Goal: Task Accomplishment & Management: Manage account settings

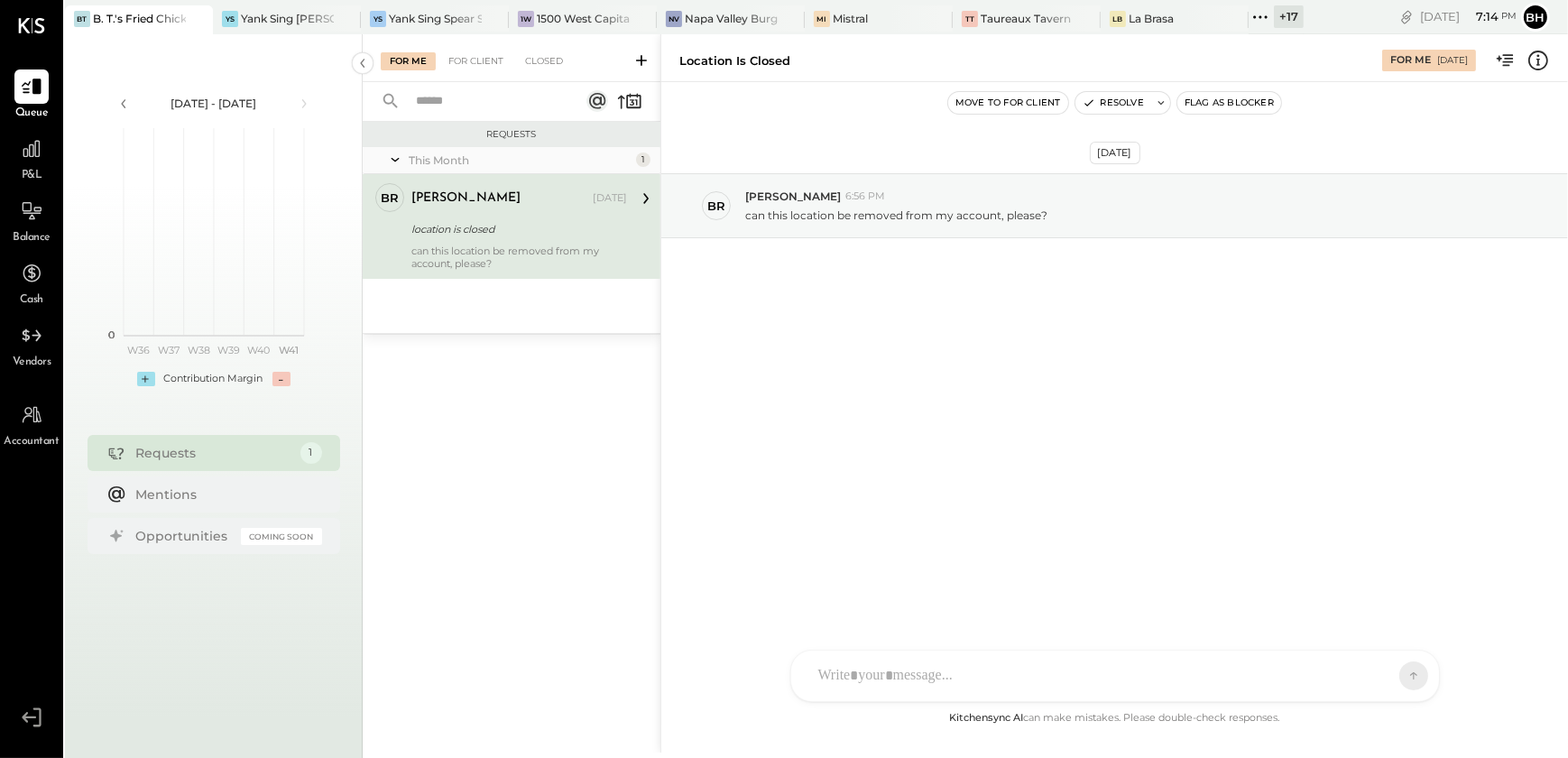
click at [916, 661] on div at bounding box center [1099, 676] width 579 height 40
click at [942, 594] on span "[PERSON_NAME]" at bounding box center [965, 593] width 142 height 17
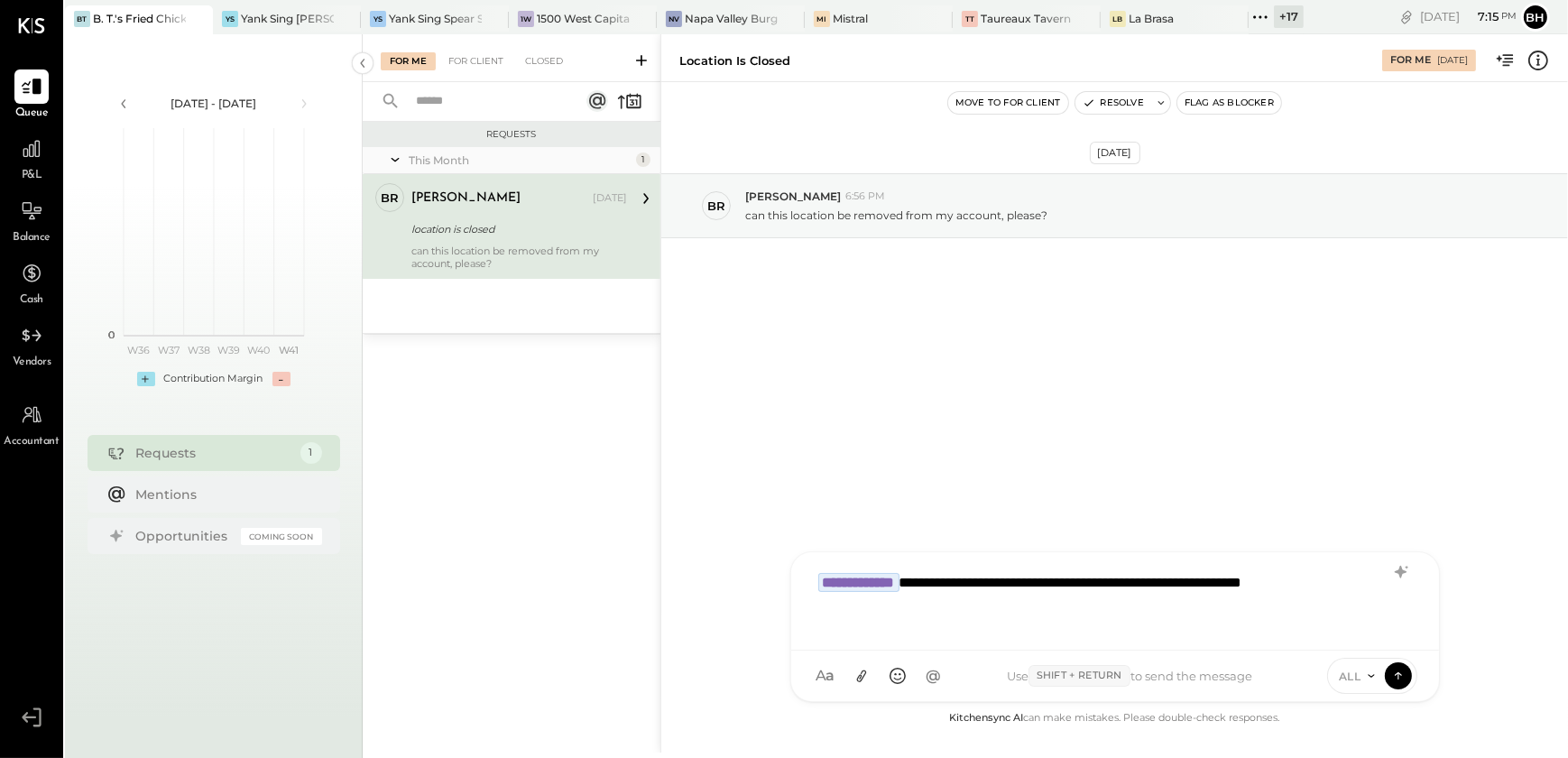
click at [1353, 665] on div "ALL" at bounding box center [1372, 676] width 90 height 36
click at [1351, 676] on span "ALL" at bounding box center [1349, 676] width 23 height 15
click at [1362, 623] on div "INTERNAL" at bounding box center [1381, 631] width 107 height 30
click at [1069, 621] on div "**********" at bounding box center [1115, 599] width 612 height 72
drag, startPoint x: 943, startPoint y: 586, endPoint x: 984, endPoint y: 617, distance: 51.4
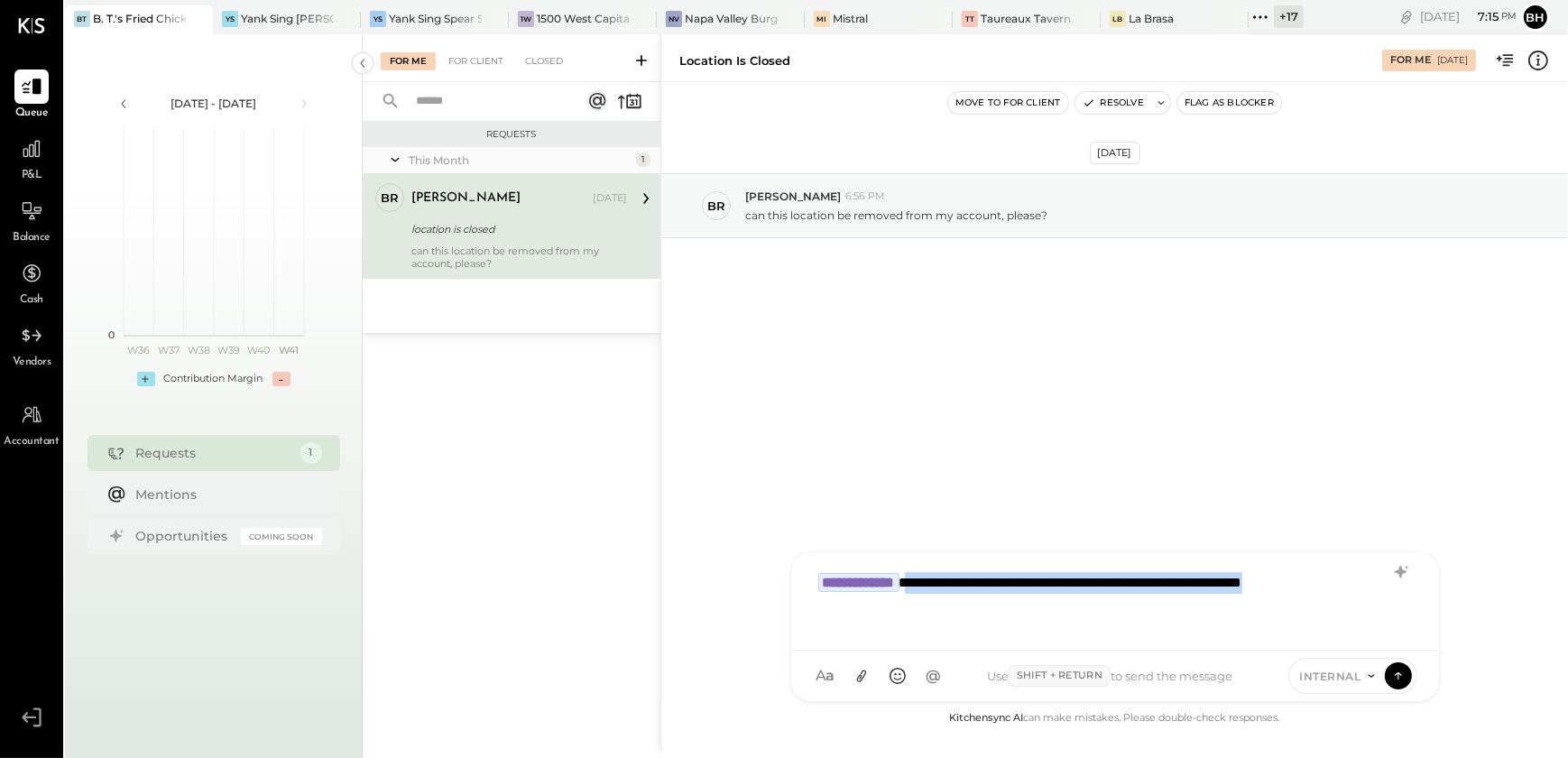
click at [984, 617] on div "**********" at bounding box center [1115, 599] width 612 height 72
click at [1400, 572] on icon at bounding box center [1400, 572] width 12 height 13
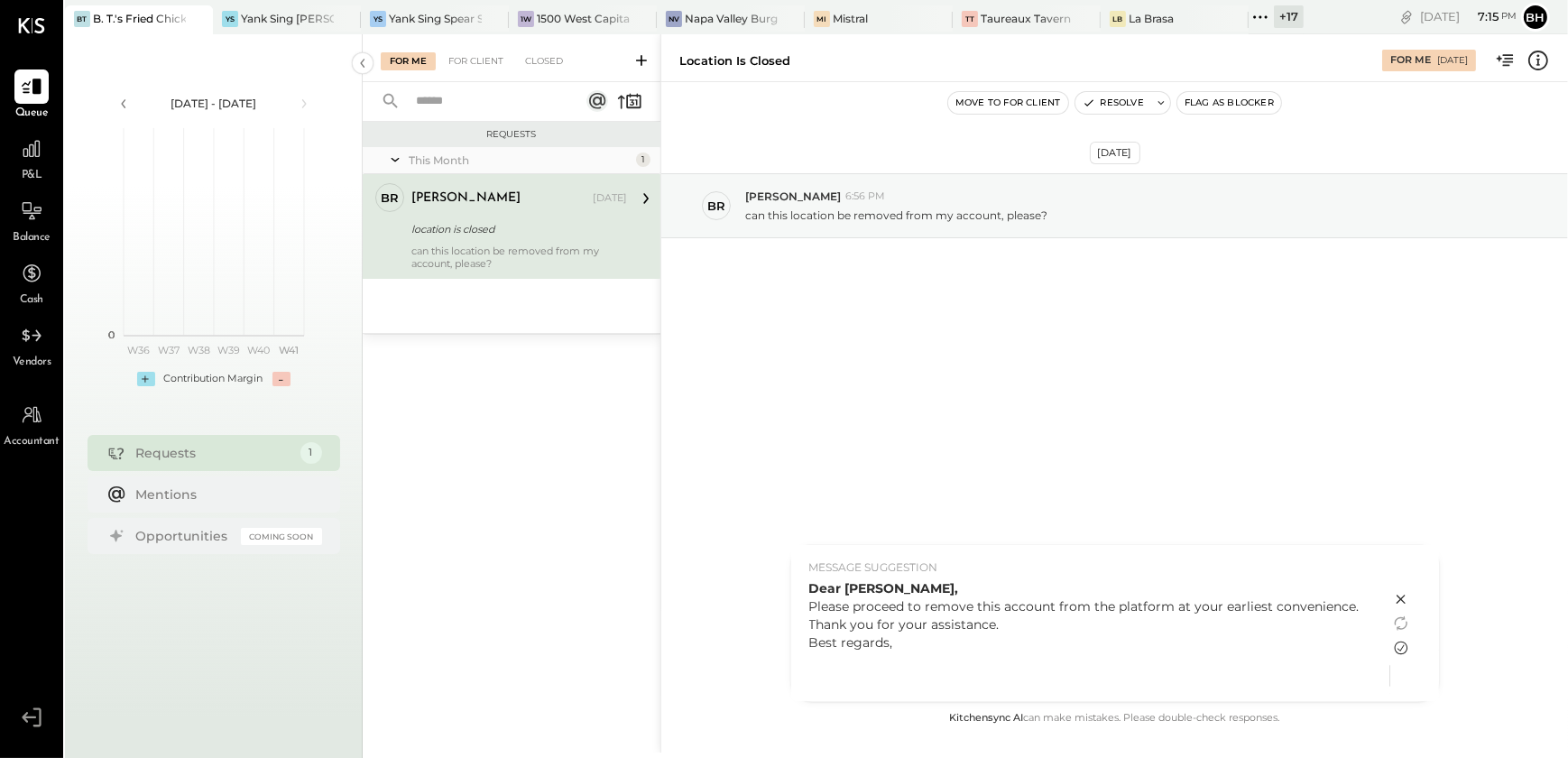
click at [1399, 642] on icon at bounding box center [1400, 649] width 14 height 14
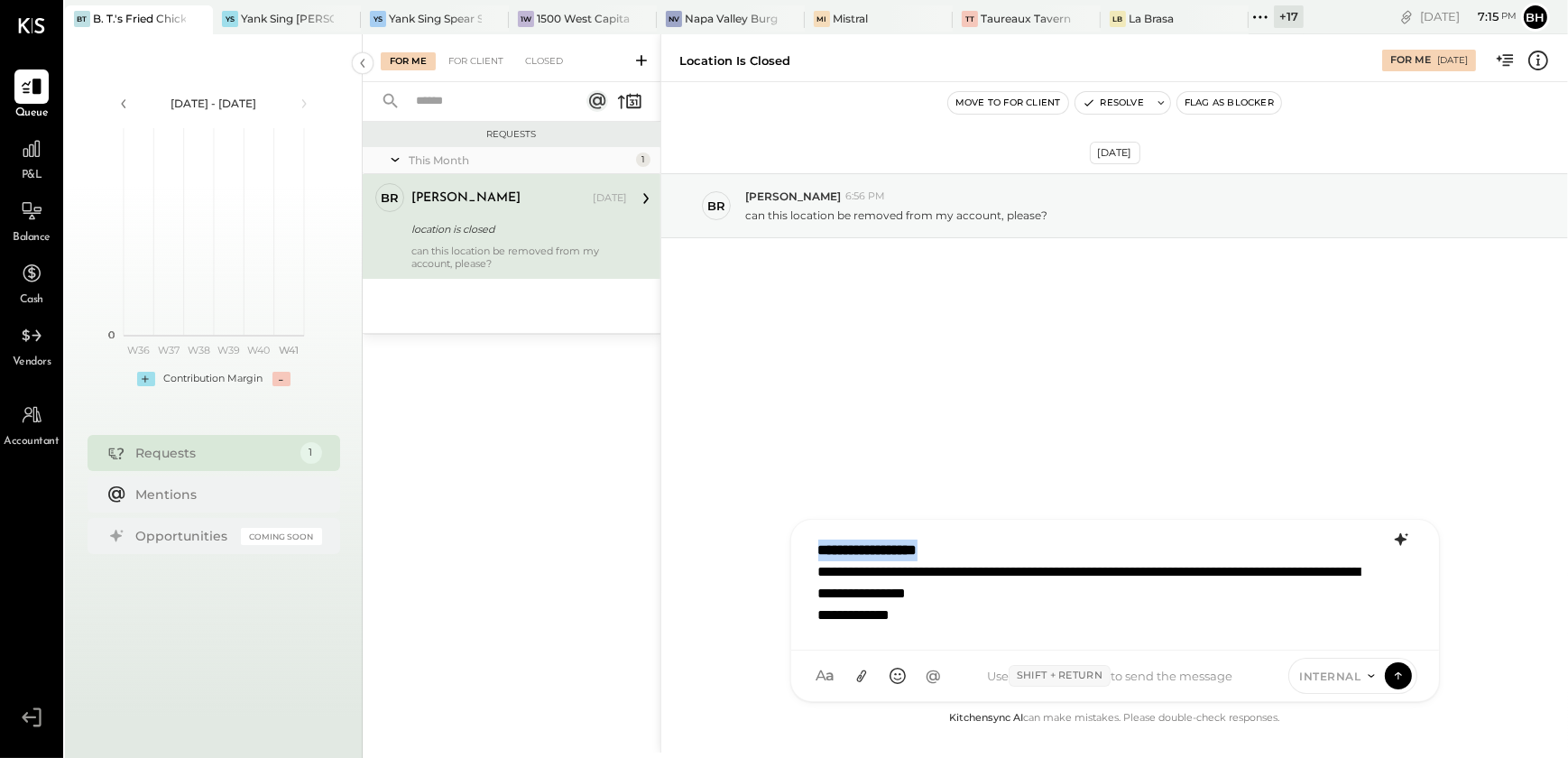
drag, startPoint x: 815, startPoint y: 547, endPoint x: 980, endPoint y: 551, distance: 165.0
click at [980, 551] on div "**********" at bounding box center [1115, 583] width 612 height 105
click at [957, 587] on span "[PERSON_NAME]" at bounding box center [965, 593] width 142 height 17
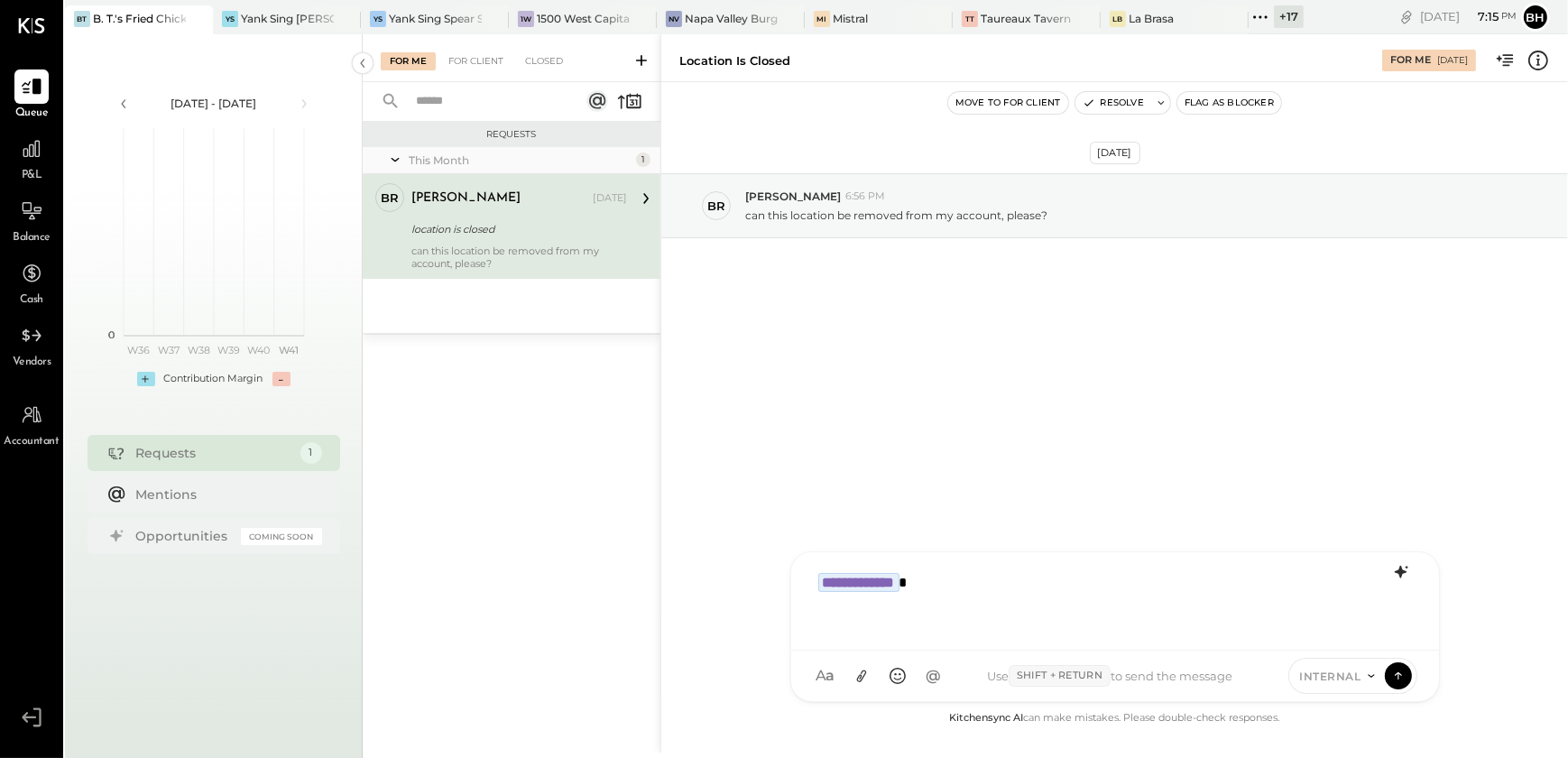
click at [1016, 599] on div "**********" at bounding box center [1115, 599] width 612 height 72
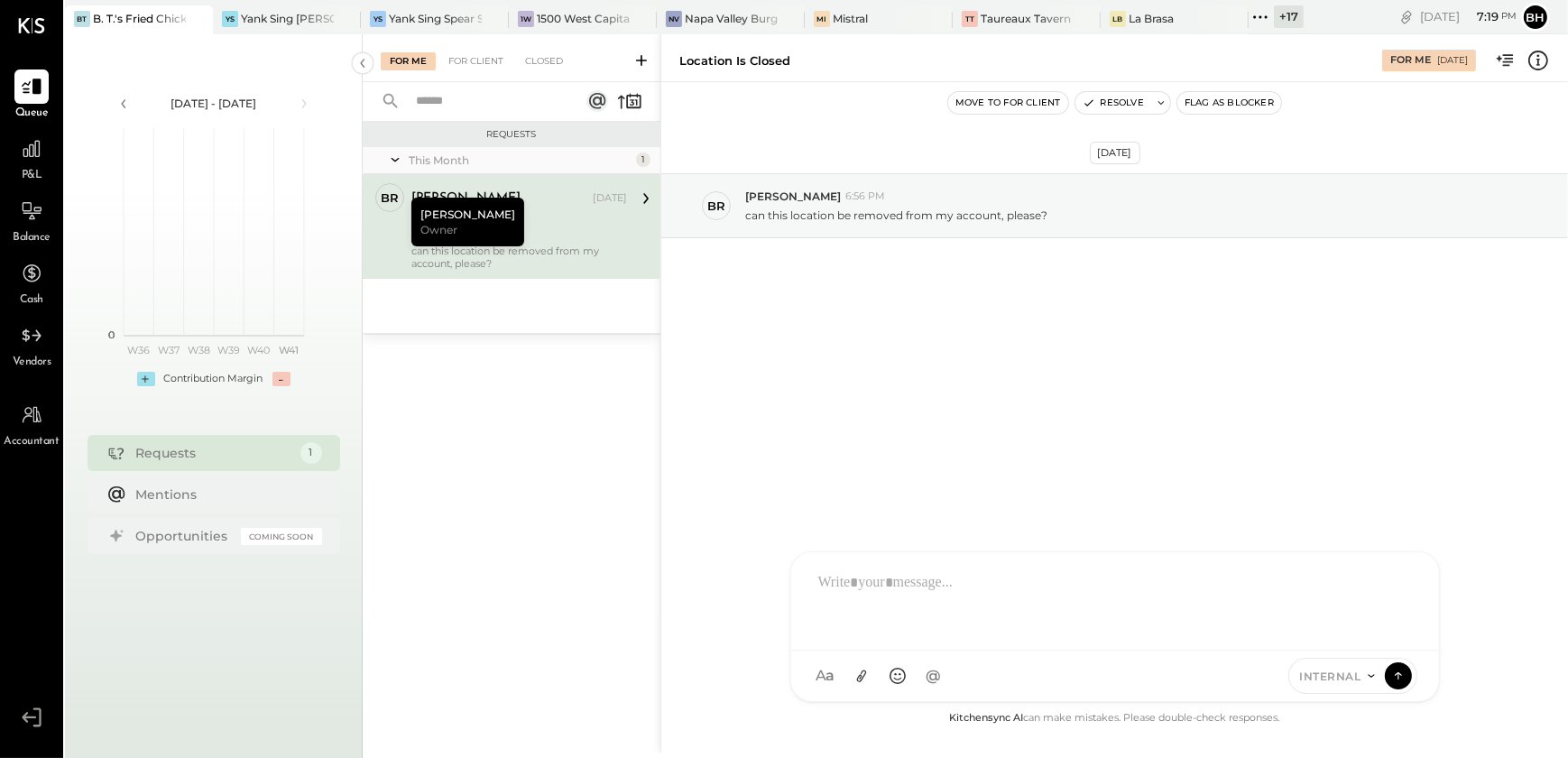
click at [860, 596] on div at bounding box center [1115, 599] width 612 height 72
type input "*****"
click at [932, 598] on span "[PERSON_NAME]" at bounding box center [965, 593] width 142 height 17
click at [932, 598] on div "**********" at bounding box center [1115, 599] width 612 height 72
type input "*****"
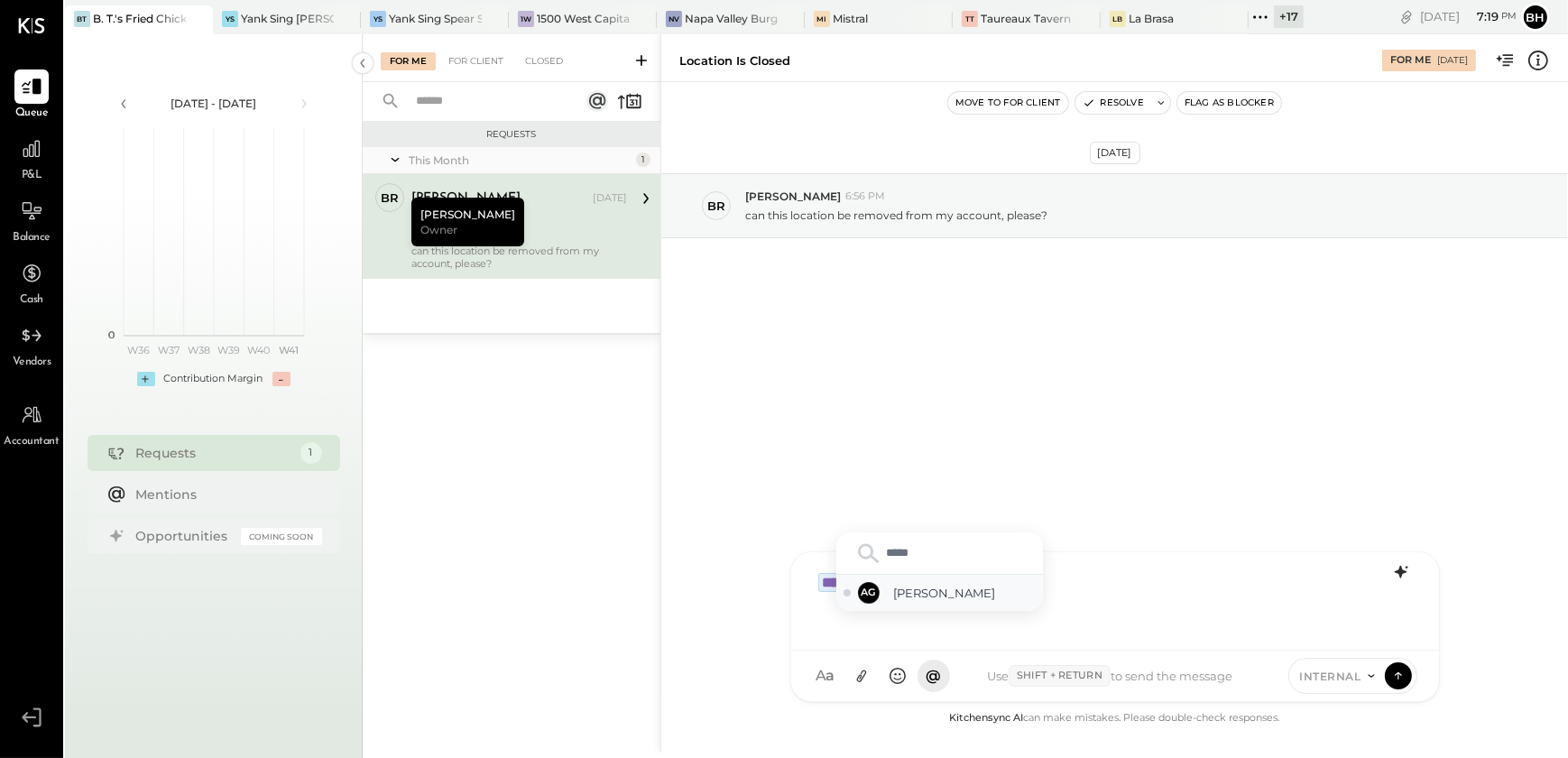
click at [969, 593] on span "[PERSON_NAME]" at bounding box center [965, 593] width 142 height 17
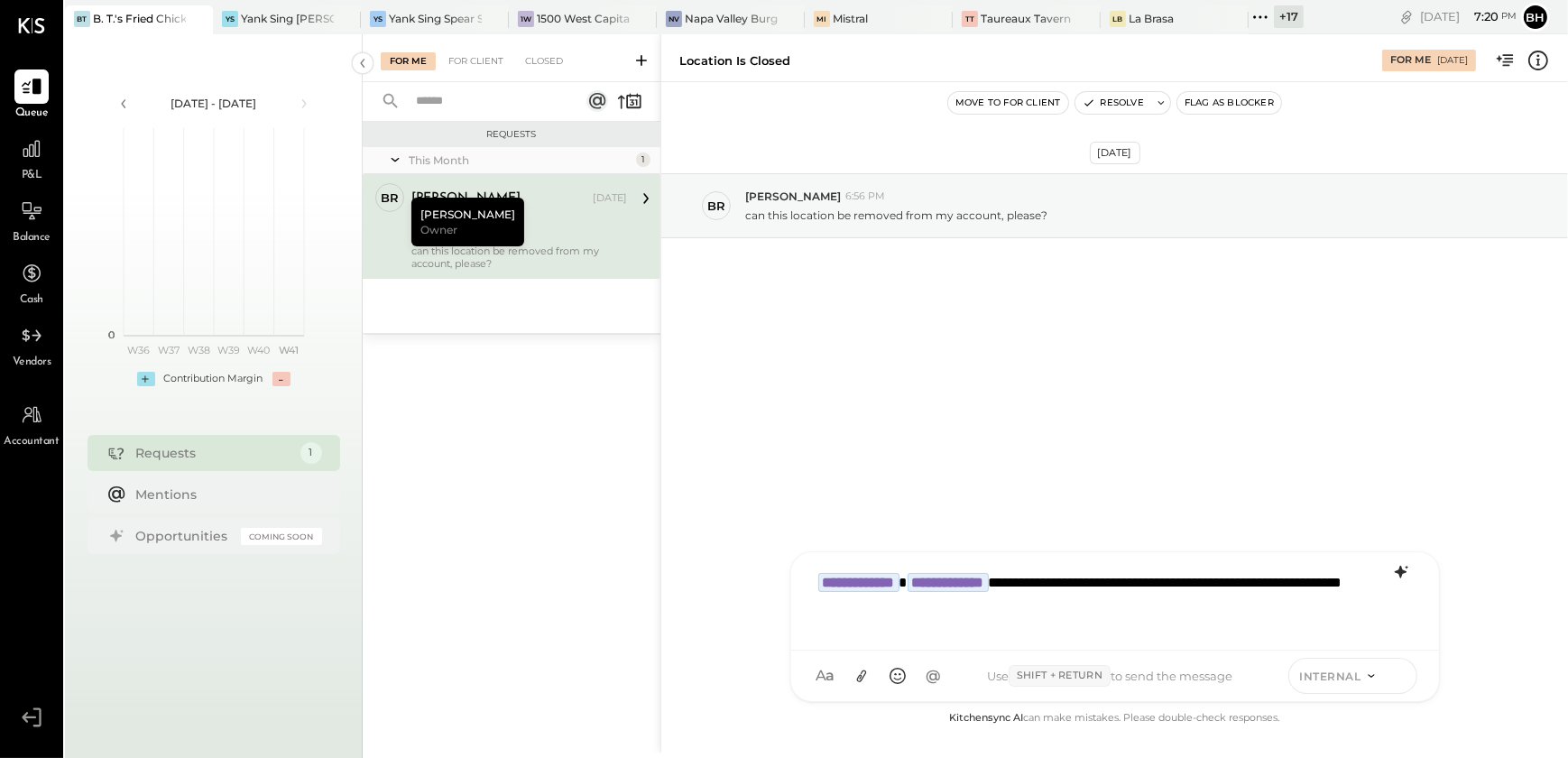
click at [1400, 671] on icon at bounding box center [1399, 675] width 16 height 18
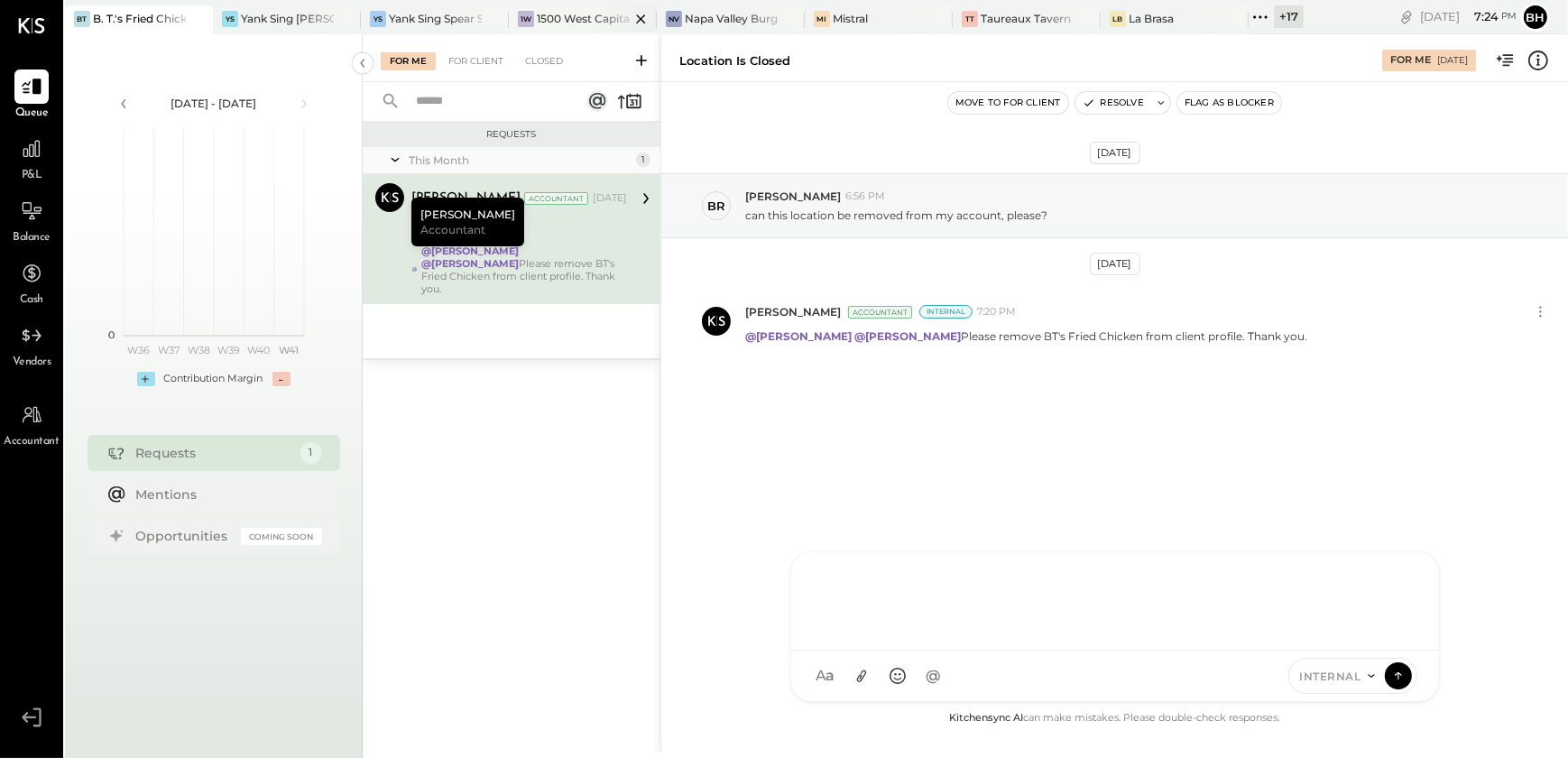
click at [580, 17] on div "1500 West Capital LP" at bounding box center [584, 18] width 93 height 15
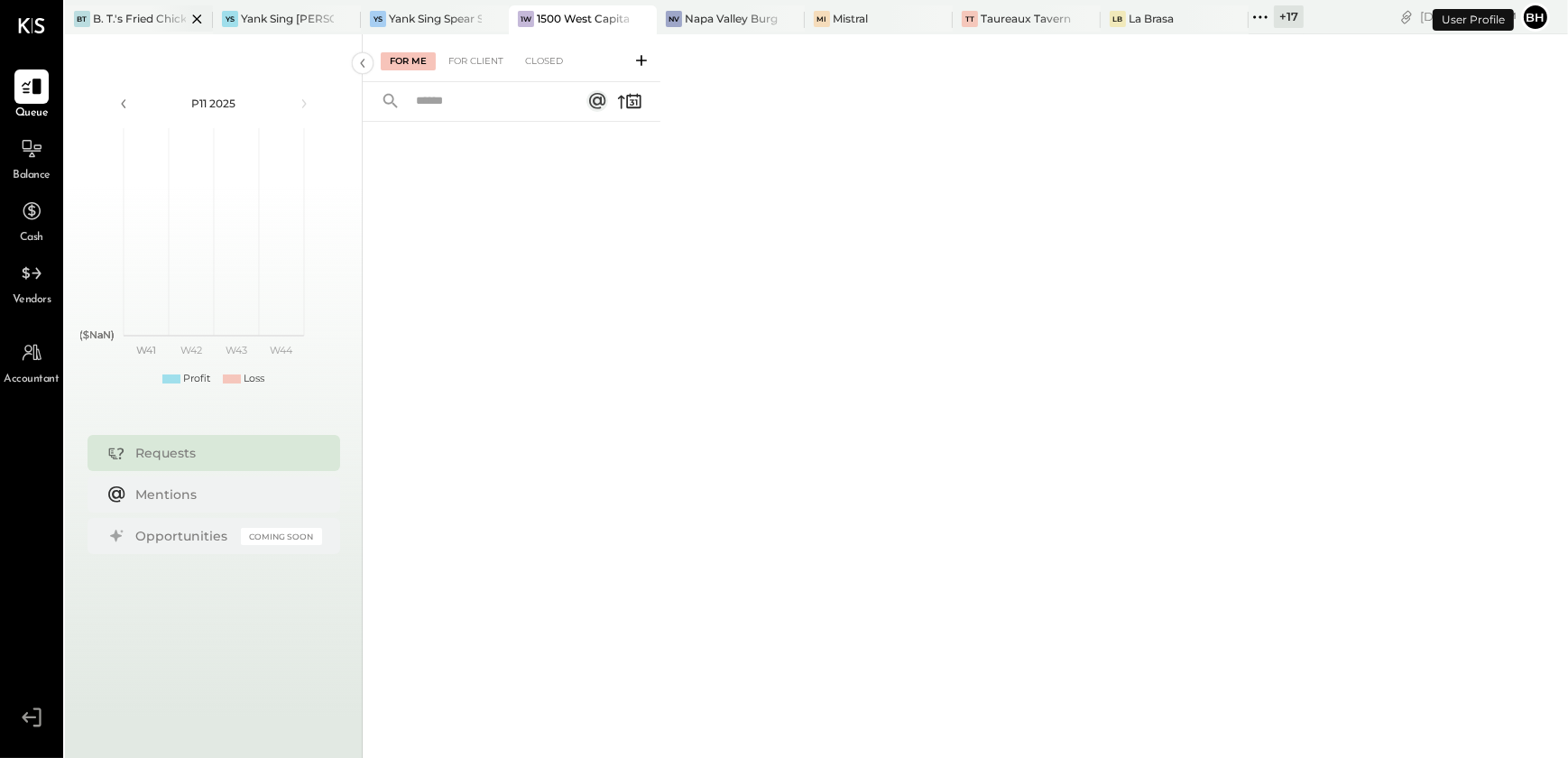
click at [157, 26] on div at bounding box center [180, 18] width 63 height 26
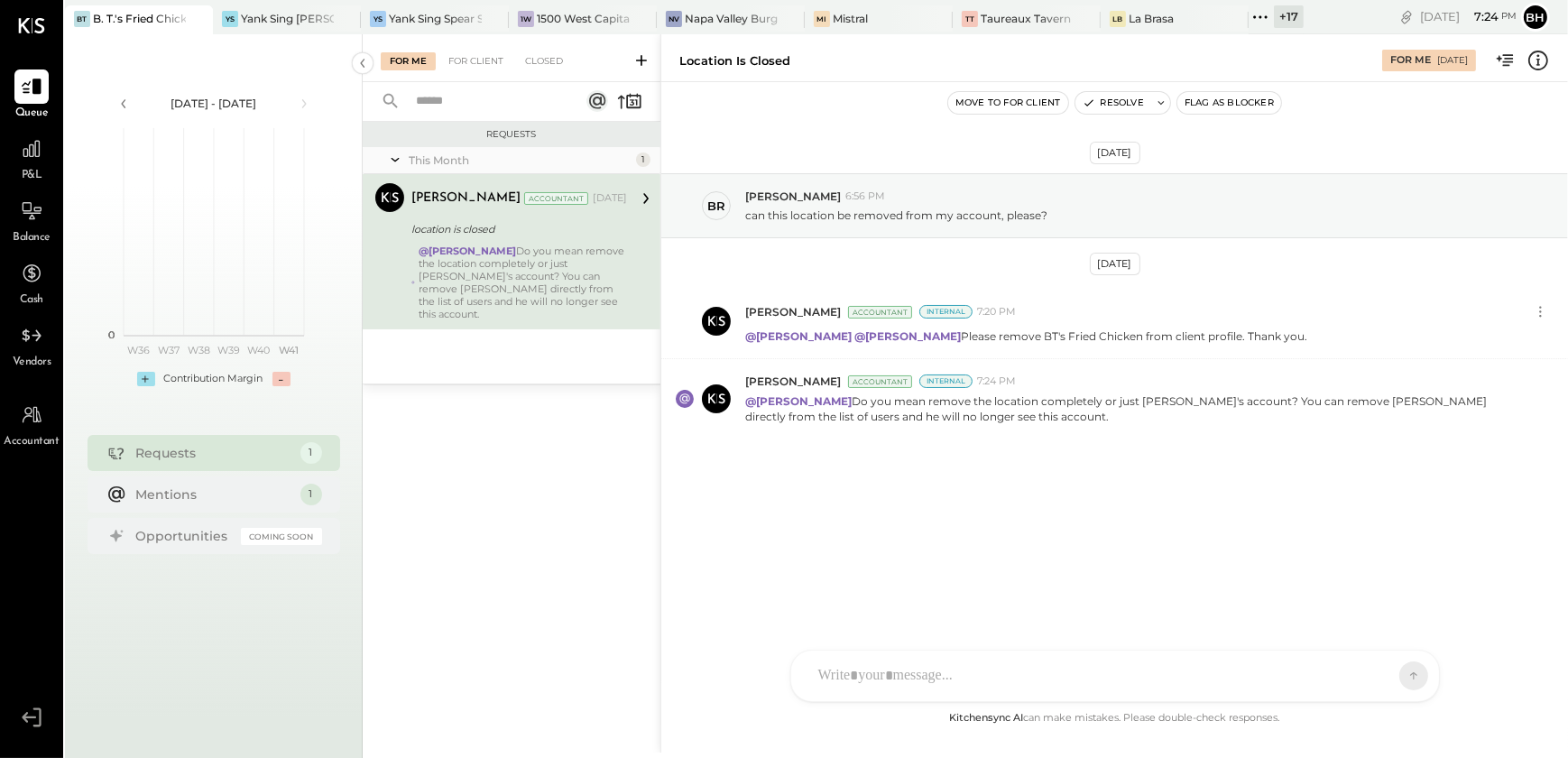
click at [883, 664] on div at bounding box center [1099, 676] width 579 height 40
type input "****"
click at [930, 593] on span "[PERSON_NAME]" at bounding box center [965, 593] width 142 height 17
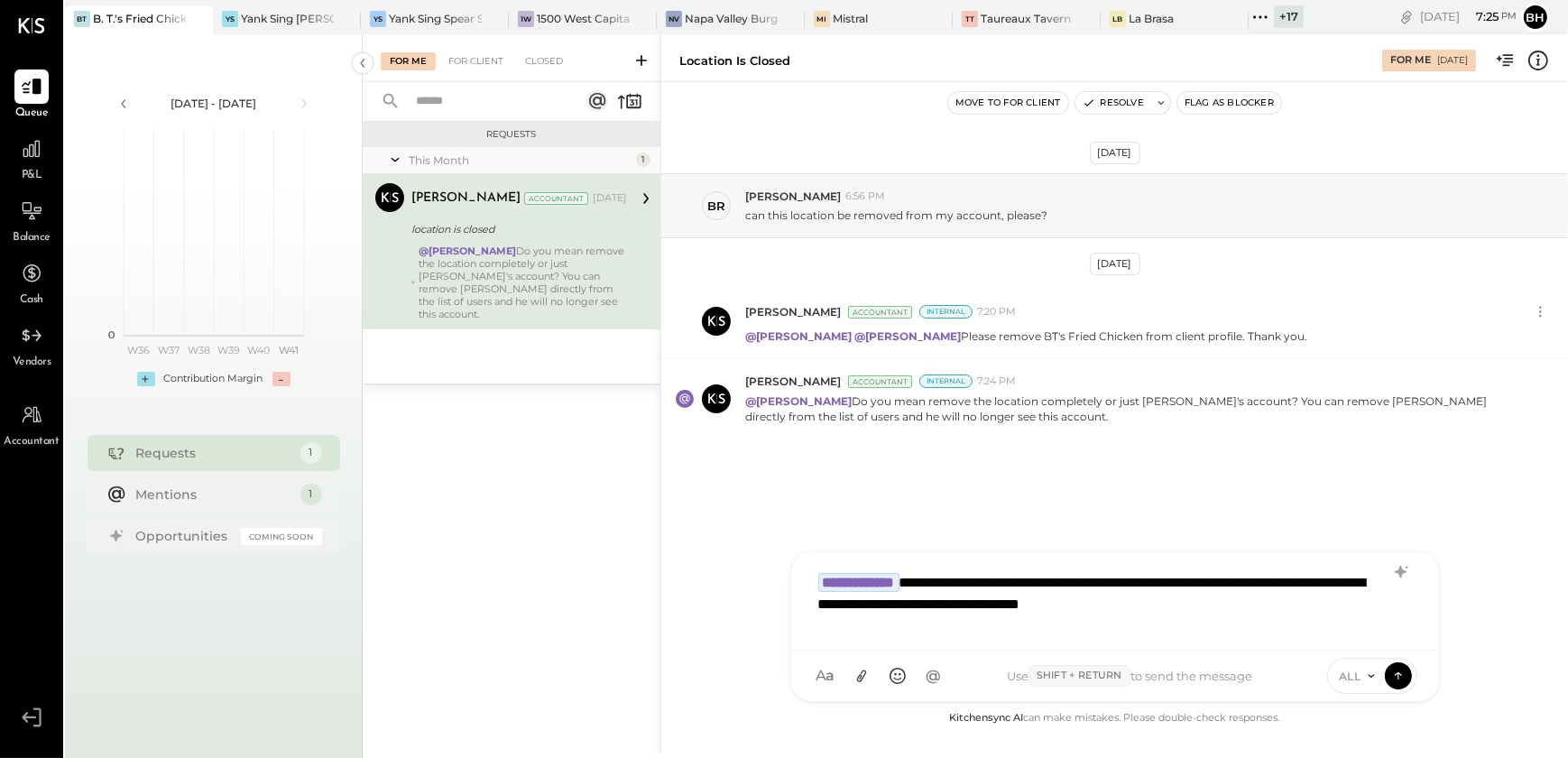
click at [1344, 670] on span "ALL" at bounding box center [1349, 676] width 23 height 15
click at [1353, 631] on div "INTERNAL" at bounding box center [1381, 631] width 107 height 30
click at [1400, 677] on icon at bounding box center [1399, 675] width 16 height 18
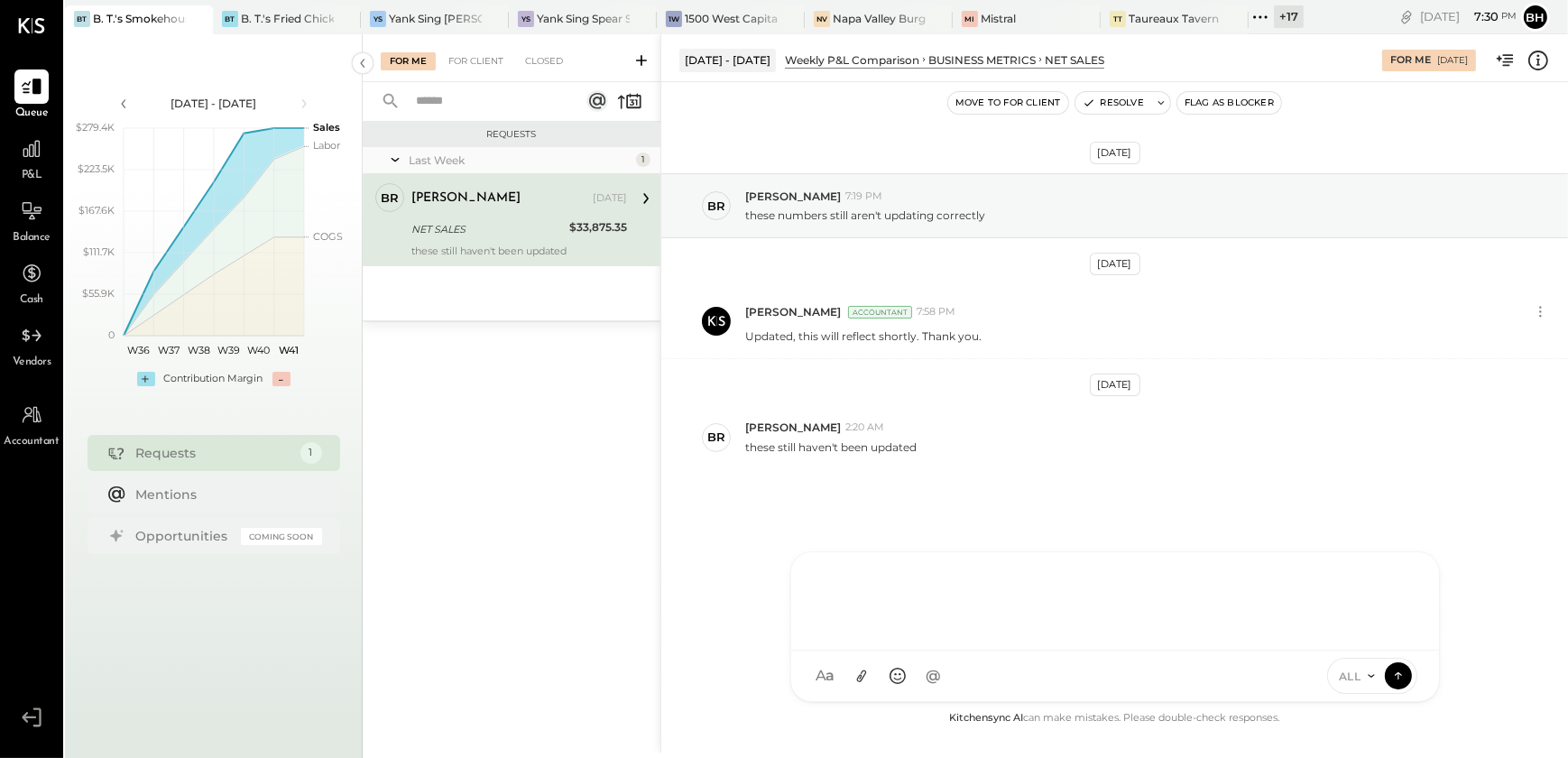
click at [887, 636] on div at bounding box center [1115, 599] width 612 height 72
drag, startPoint x: 1036, startPoint y: 587, endPoint x: 1106, endPoint y: 602, distance: 71.6
click at [1106, 602] on div "**********" at bounding box center [1115, 599] width 612 height 72
click at [1391, 669] on icon at bounding box center [1399, 675] width 16 height 18
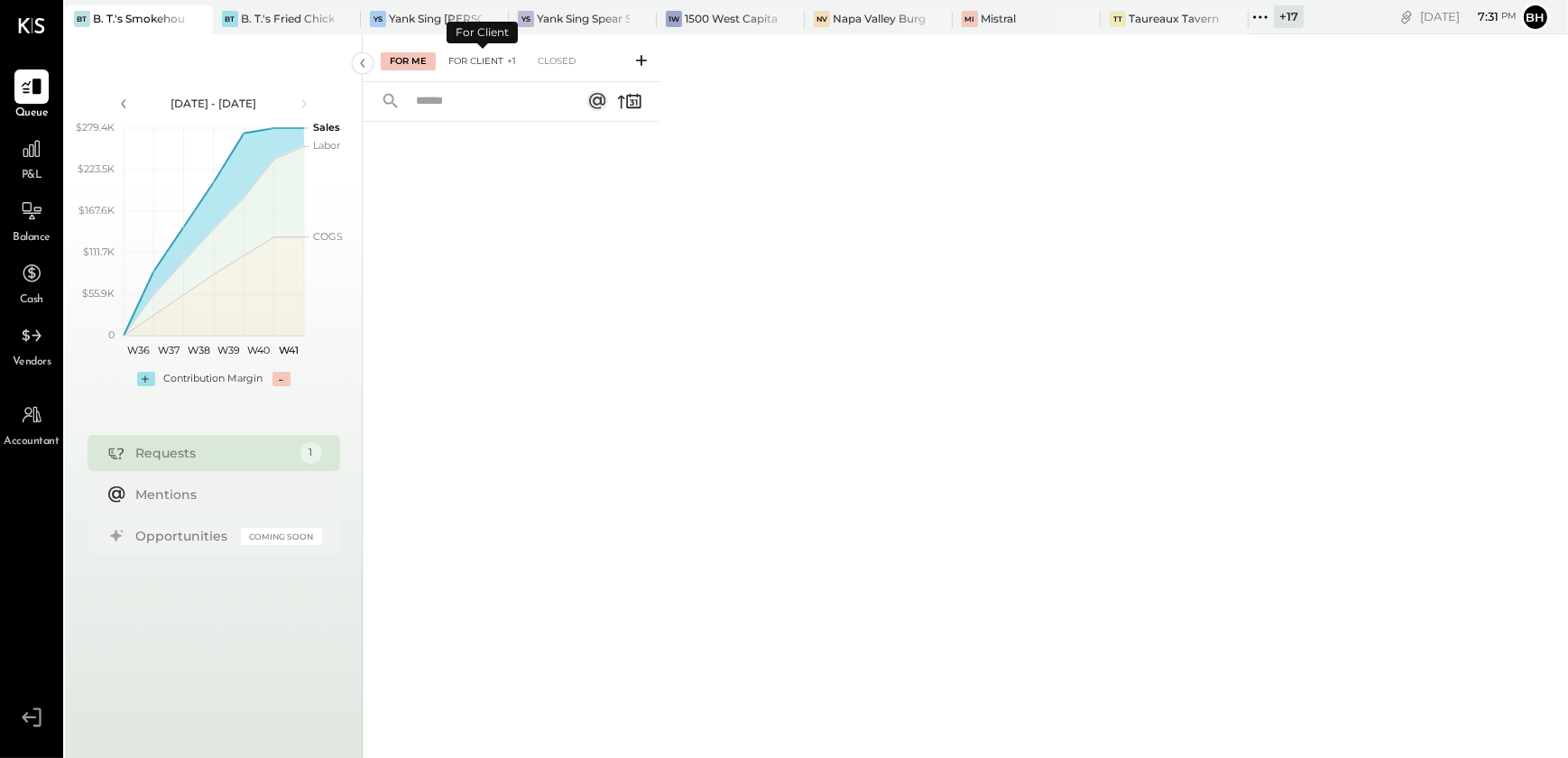
click at [487, 63] on div "For Client +1" at bounding box center [483, 61] width 86 height 18
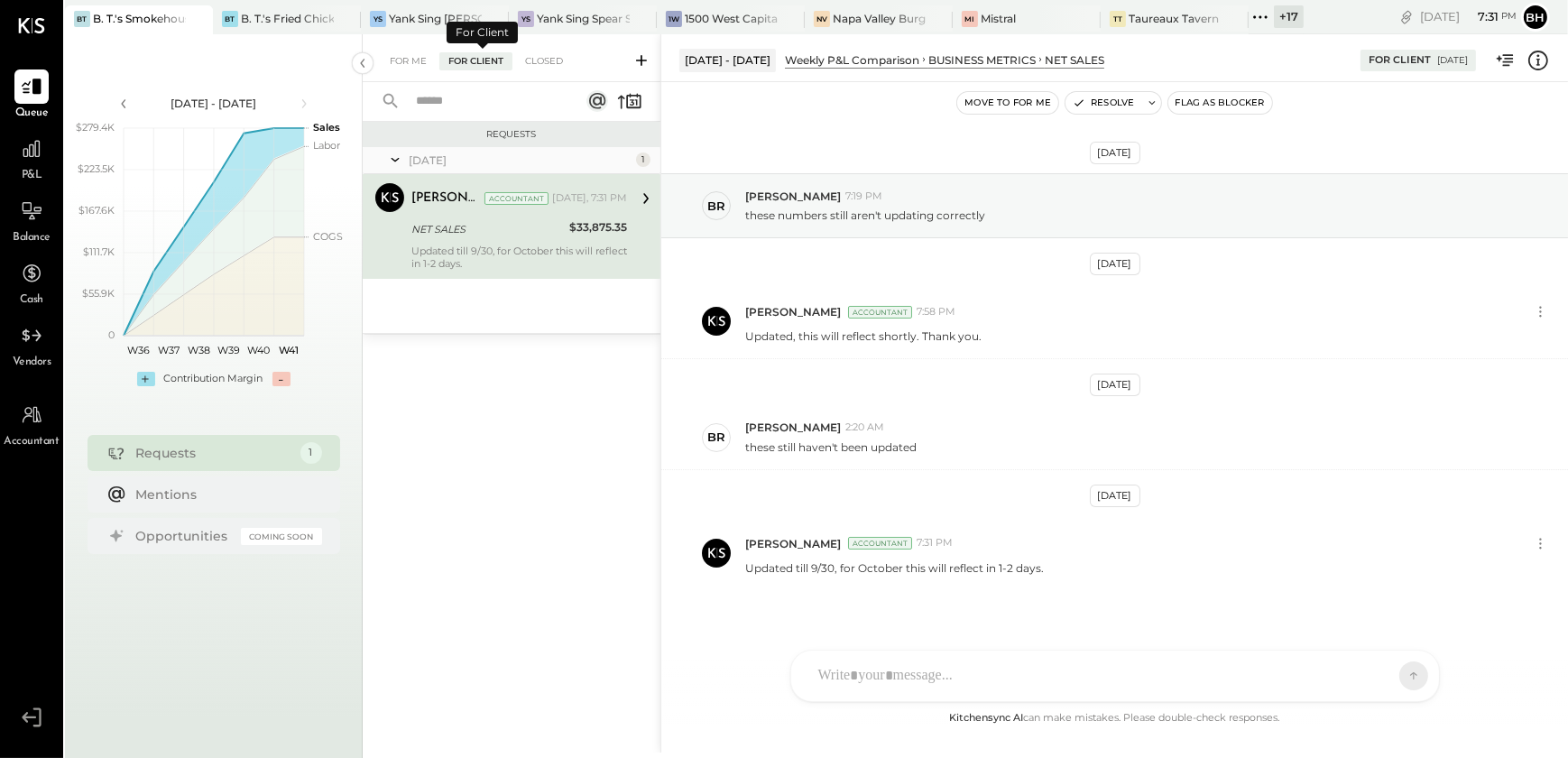
scroll to position [17, 0]
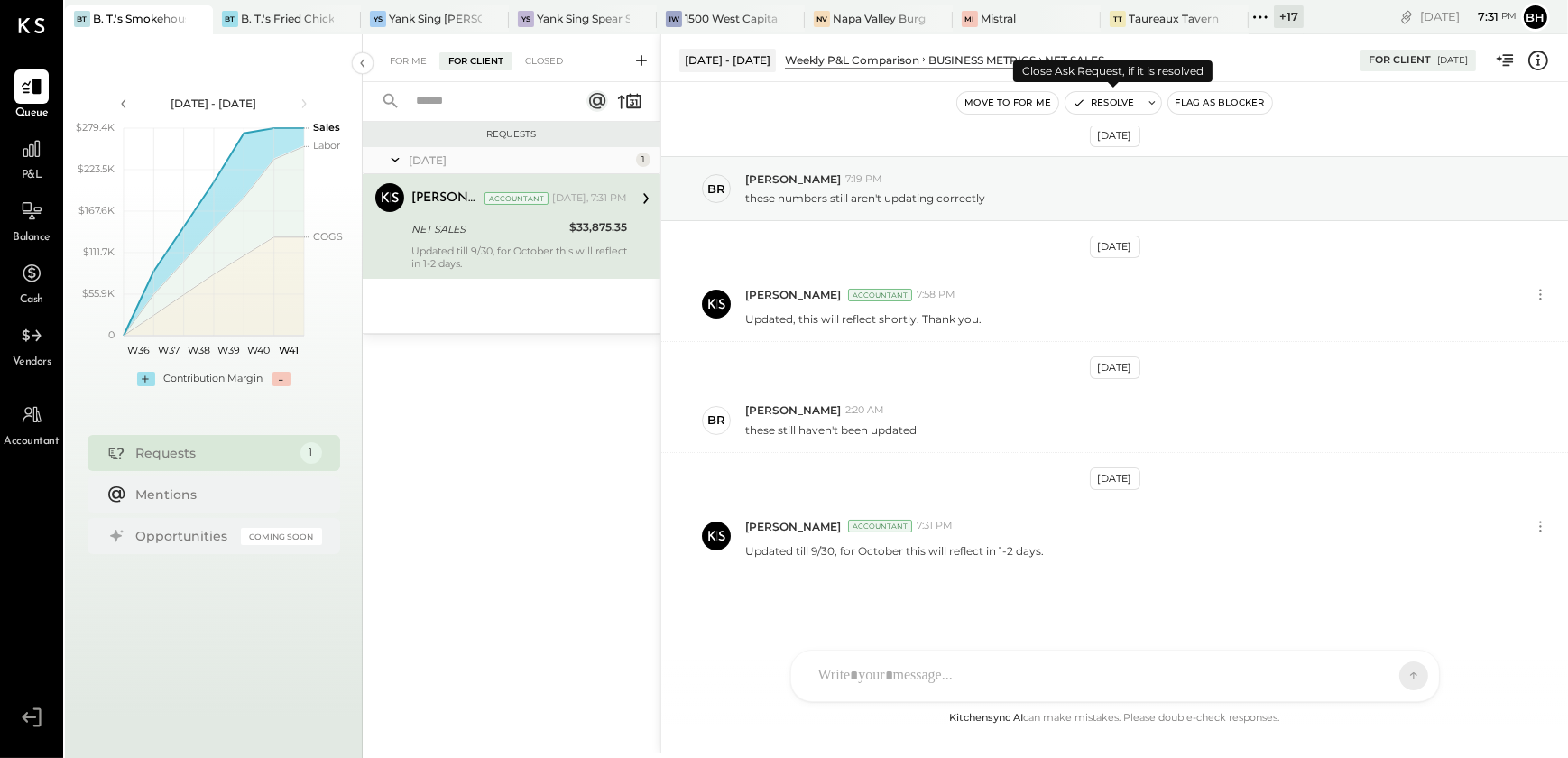
click at [1102, 97] on button "Resolve" at bounding box center [1103, 103] width 76 height 22
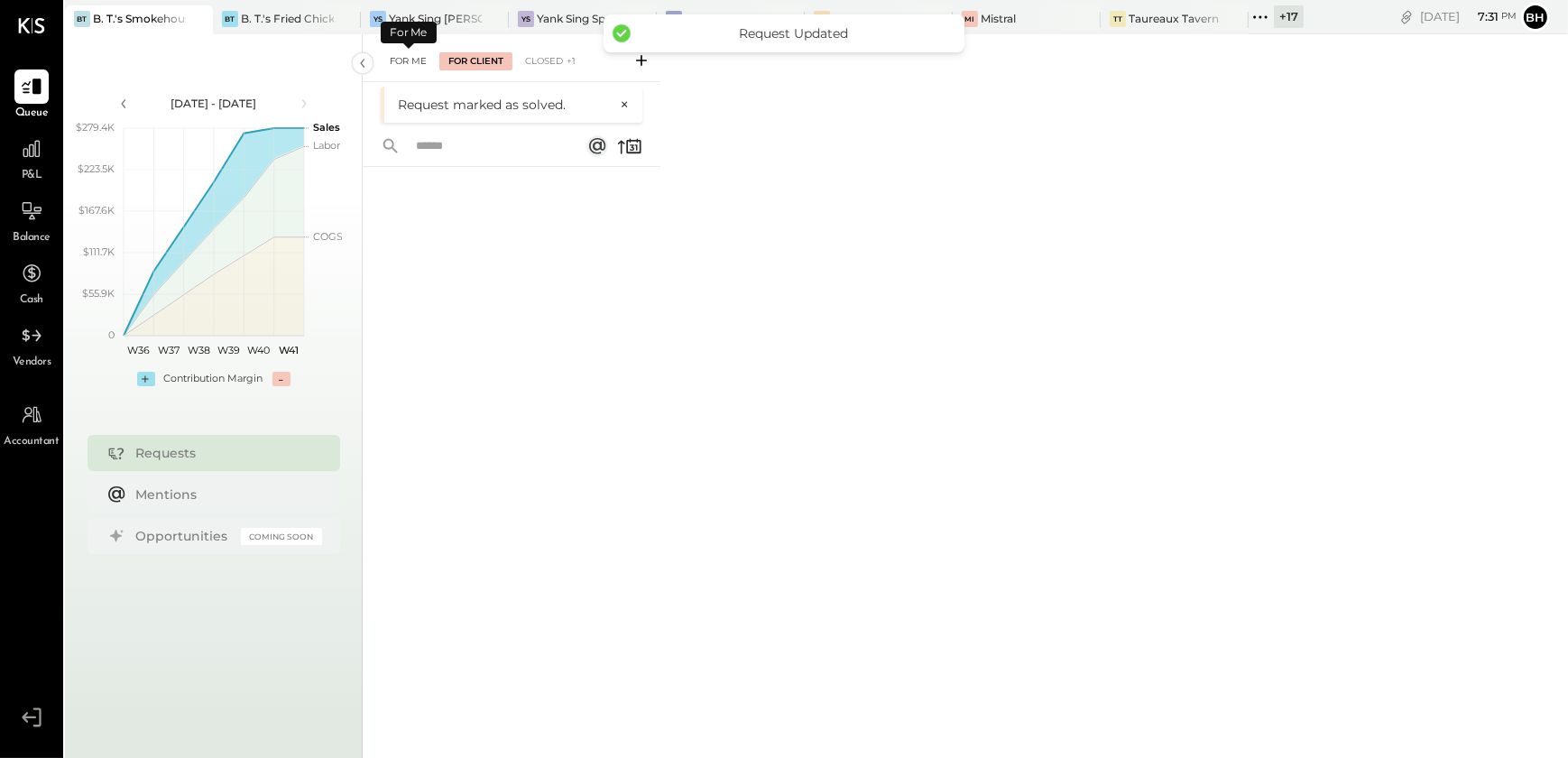
click at [411, 54] on div "For Me" at bounding box center [408, 61] width 55 height 18
click at [476, 53] on div "For Client" at bounding box center [476, 61] width 73 height 18
click at [624, 102] on button "×" at bounding box center [620, 105] width 18 height 16
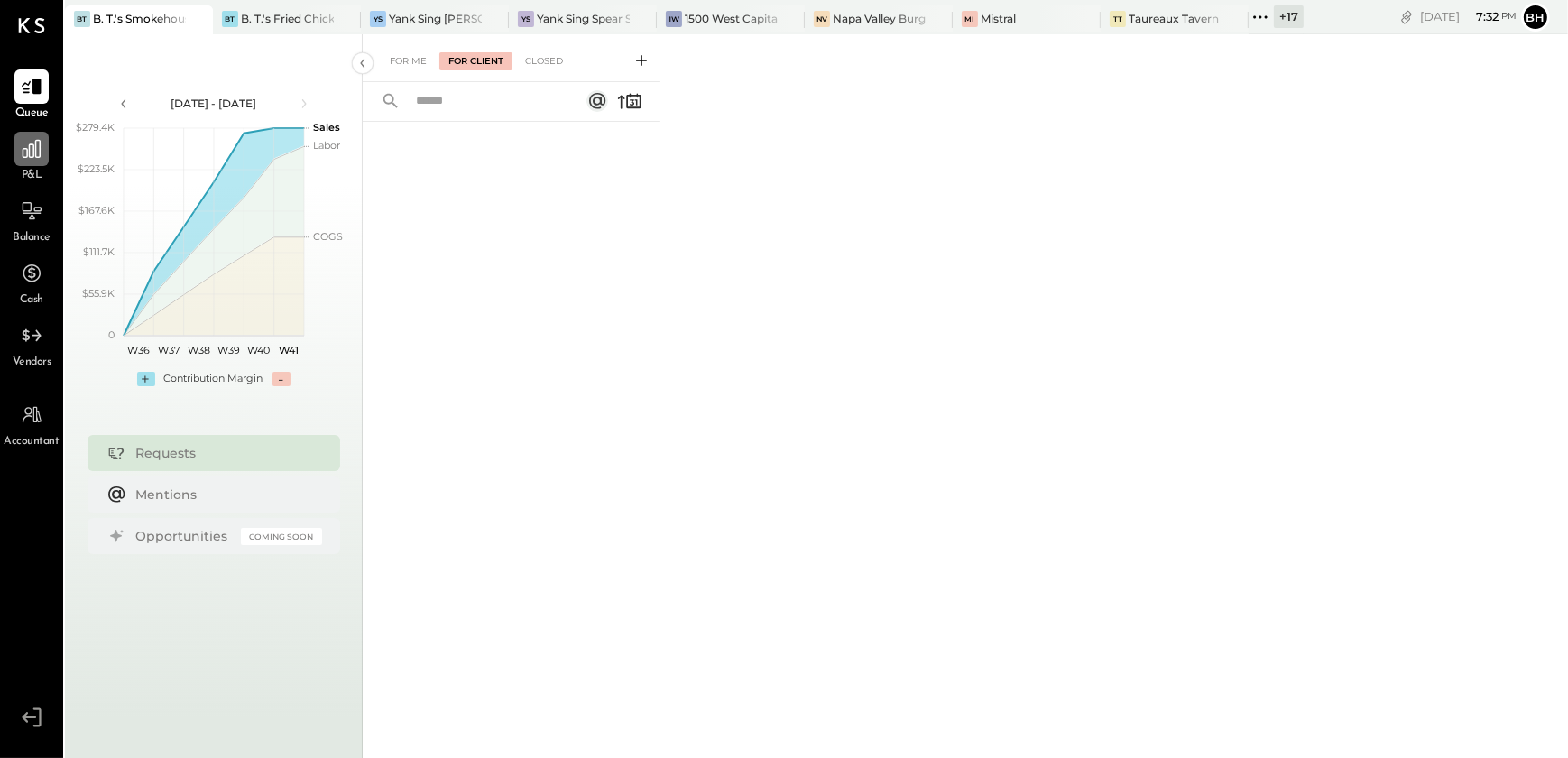
click at [43, 148] on icon at bounding box center [32, 149] width 24 height 24
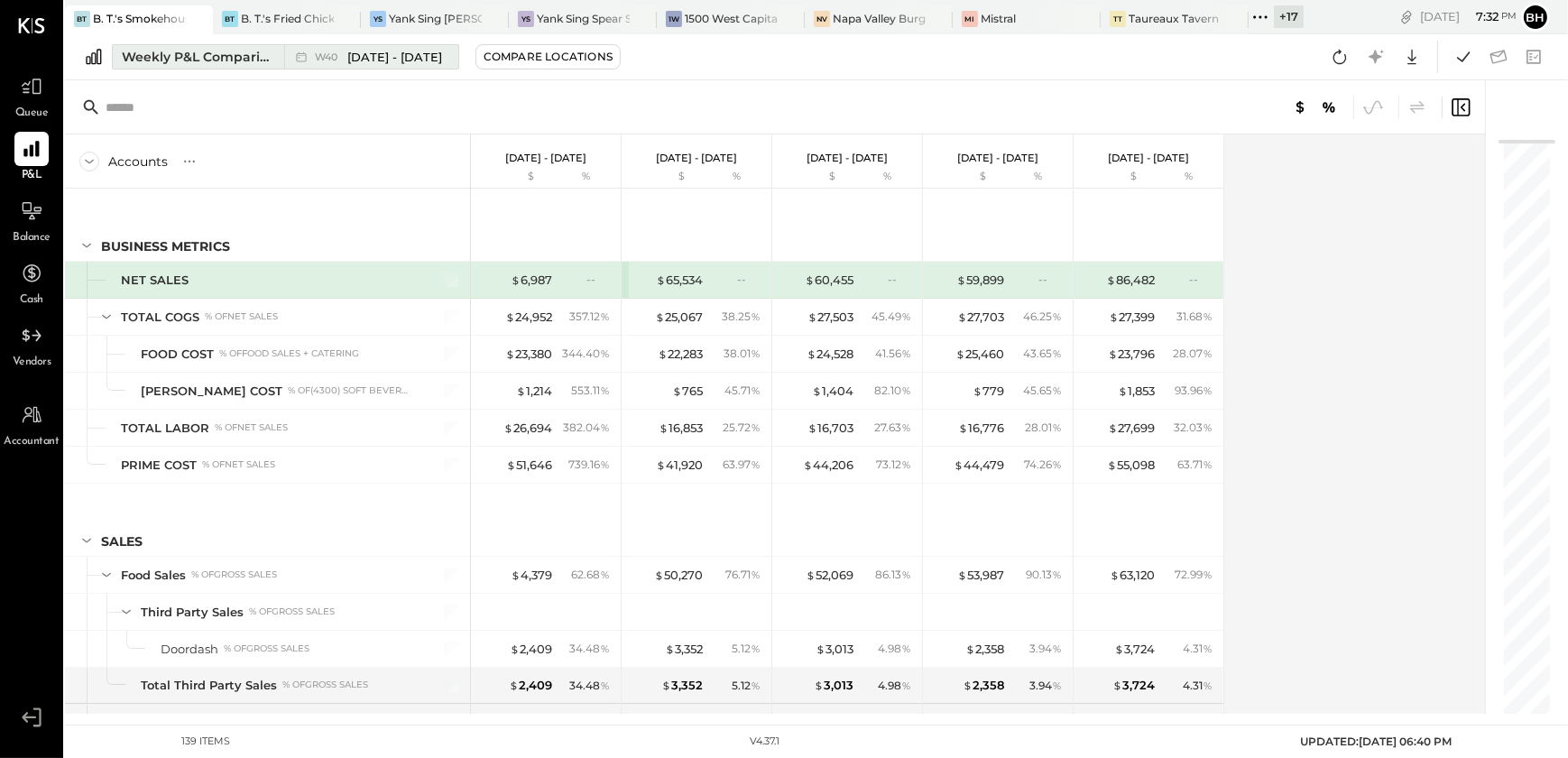
click at [175, 50] on div "Weekly P&L Comparison" at bounding box center [198, 57] width 151 height 18
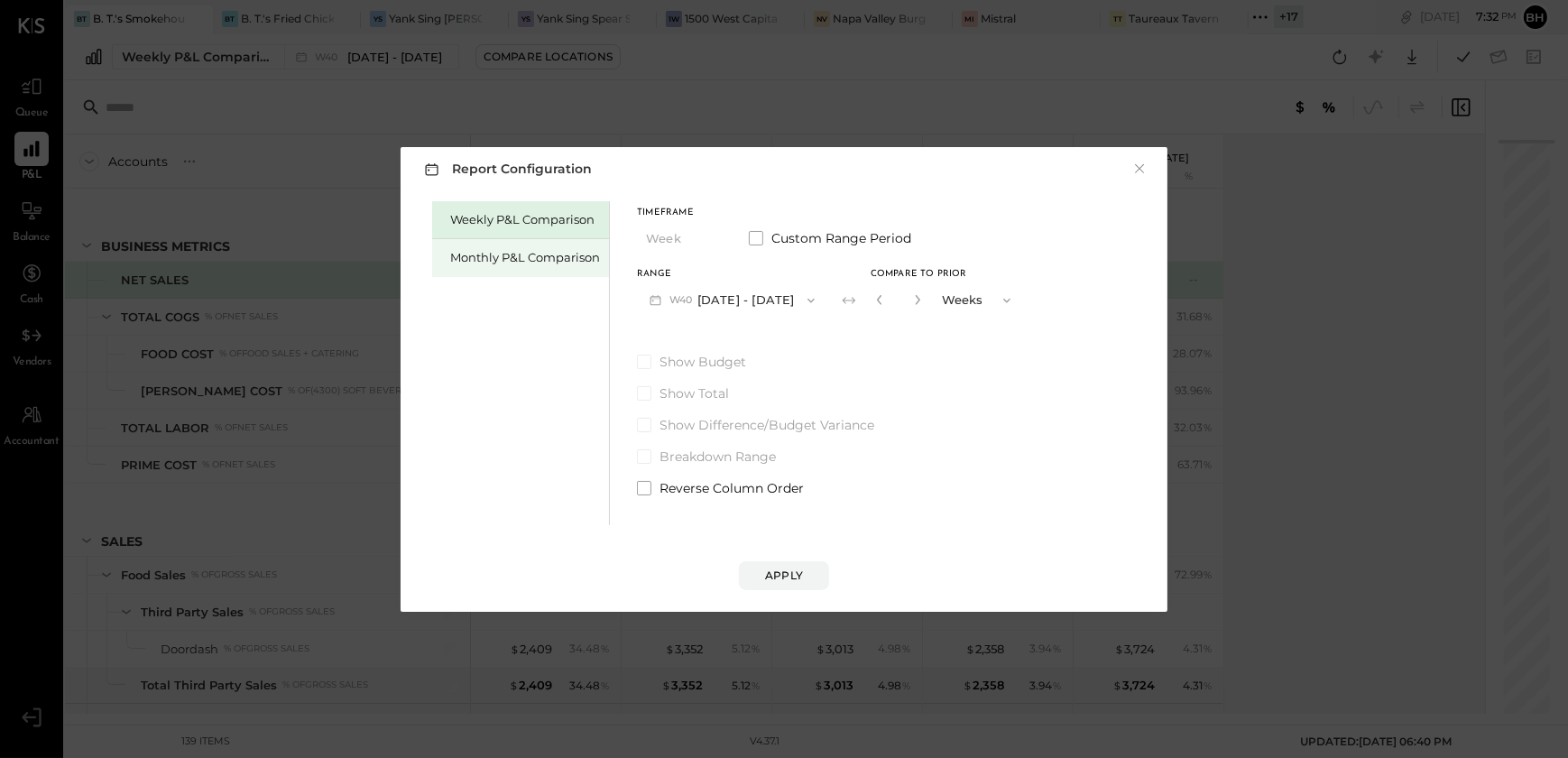
click at [475, 251] on div "Monthly P&L Comparison" at bounding box center [524, 257] width 149 height 17
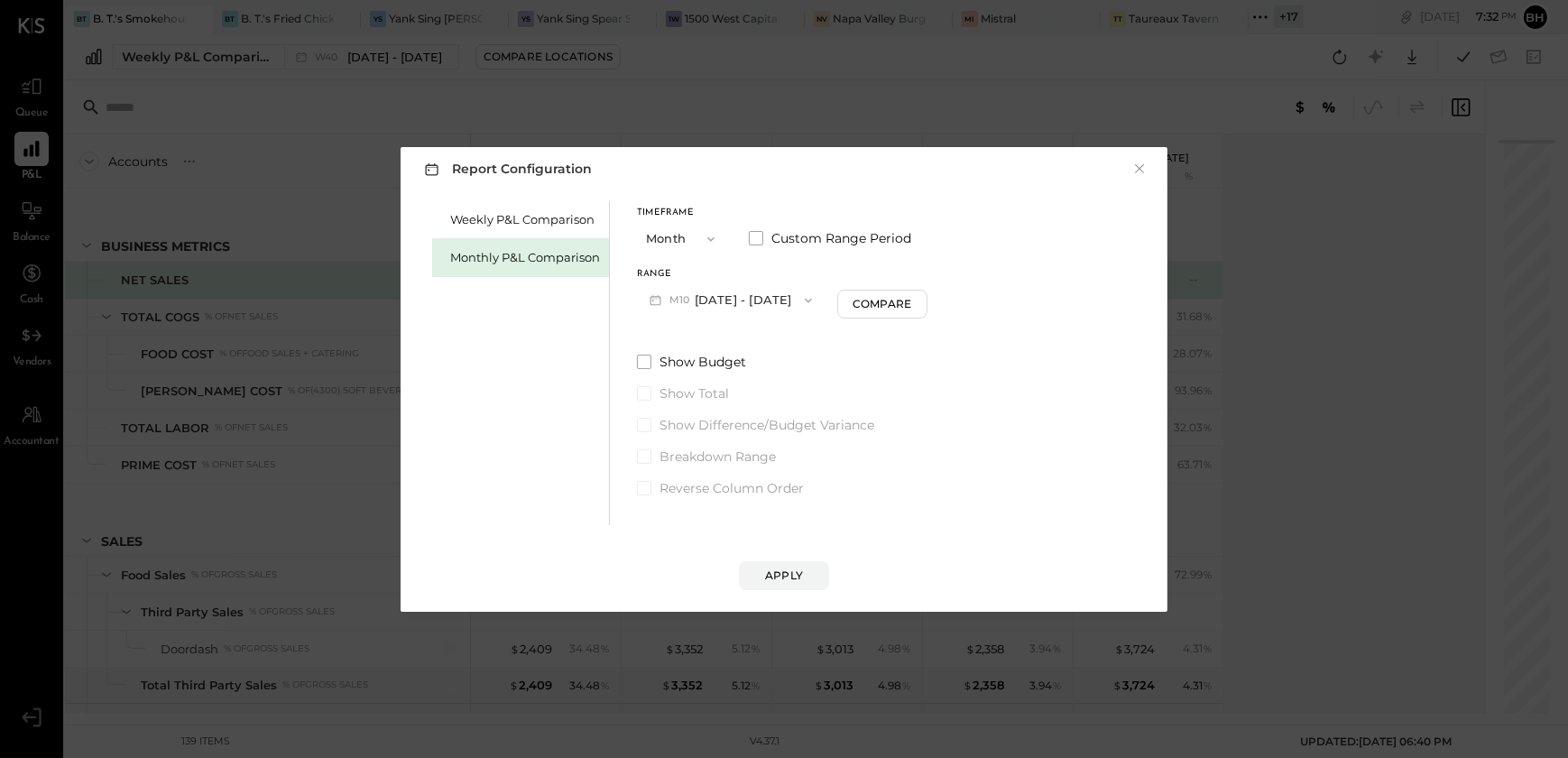
click at [792, 302] on span "button" at bounding box center [804, 301] width 24 height 15
click at [740, 334] on span "[DATE] - [DATE]" at bounding box center [725, 340] width 86 height 15
click at [803, 568] on button "Apply" at bounding box center [784, 576] width 90 height 29
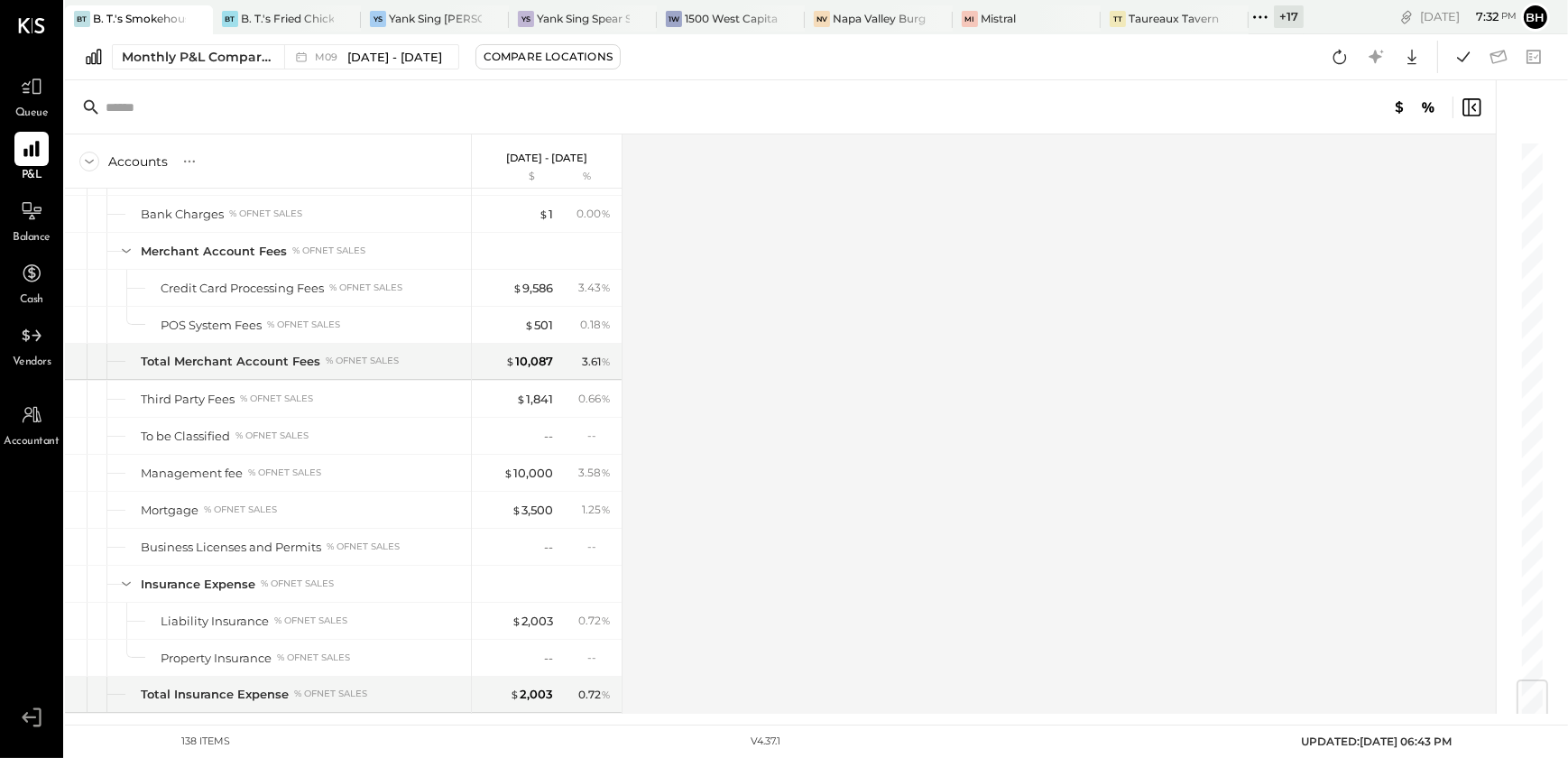
scroll to position [4536, 0]
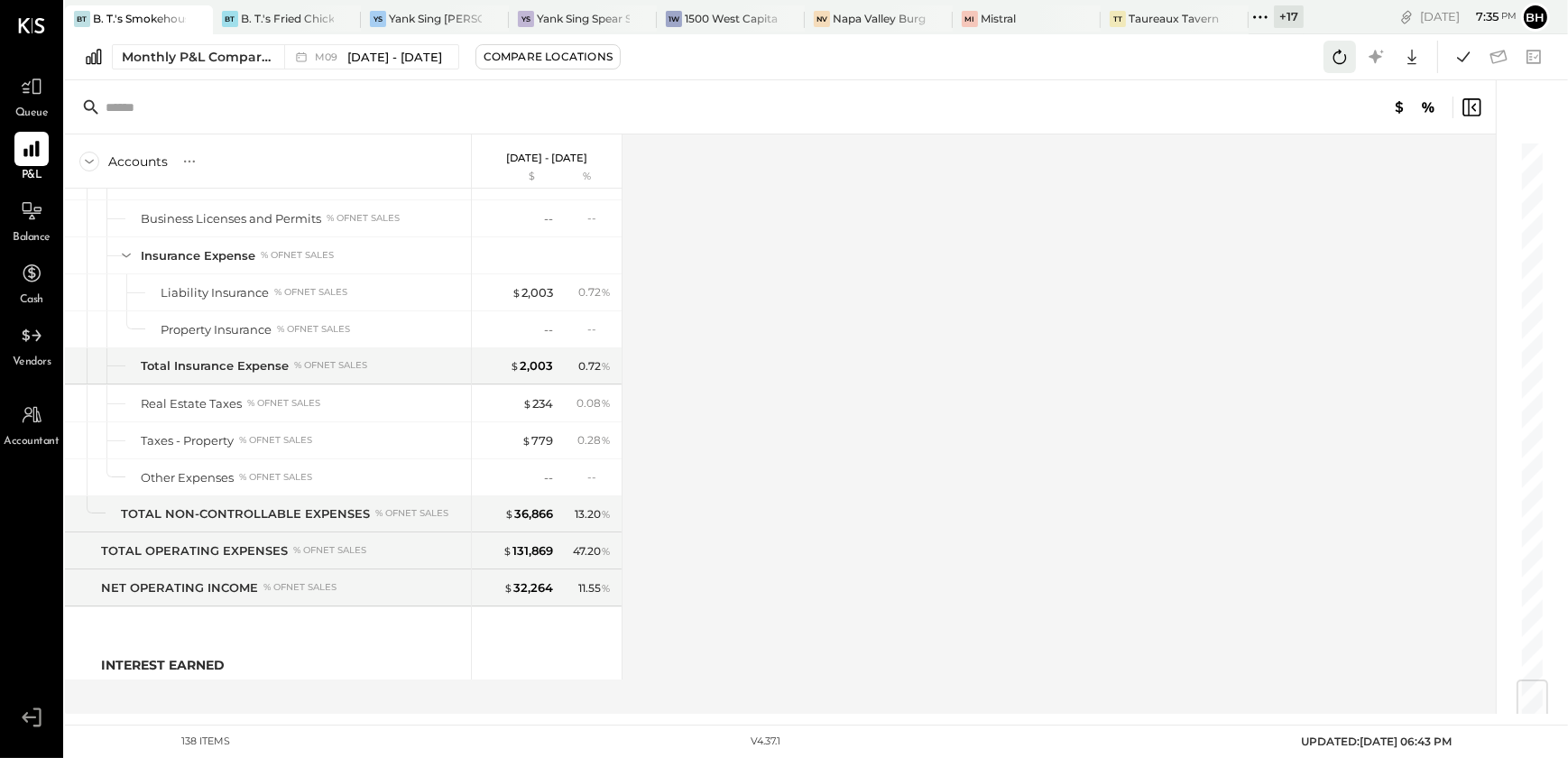
click at [1342, 63] on icon at bounding box center [1340, 57] width 24 height 24
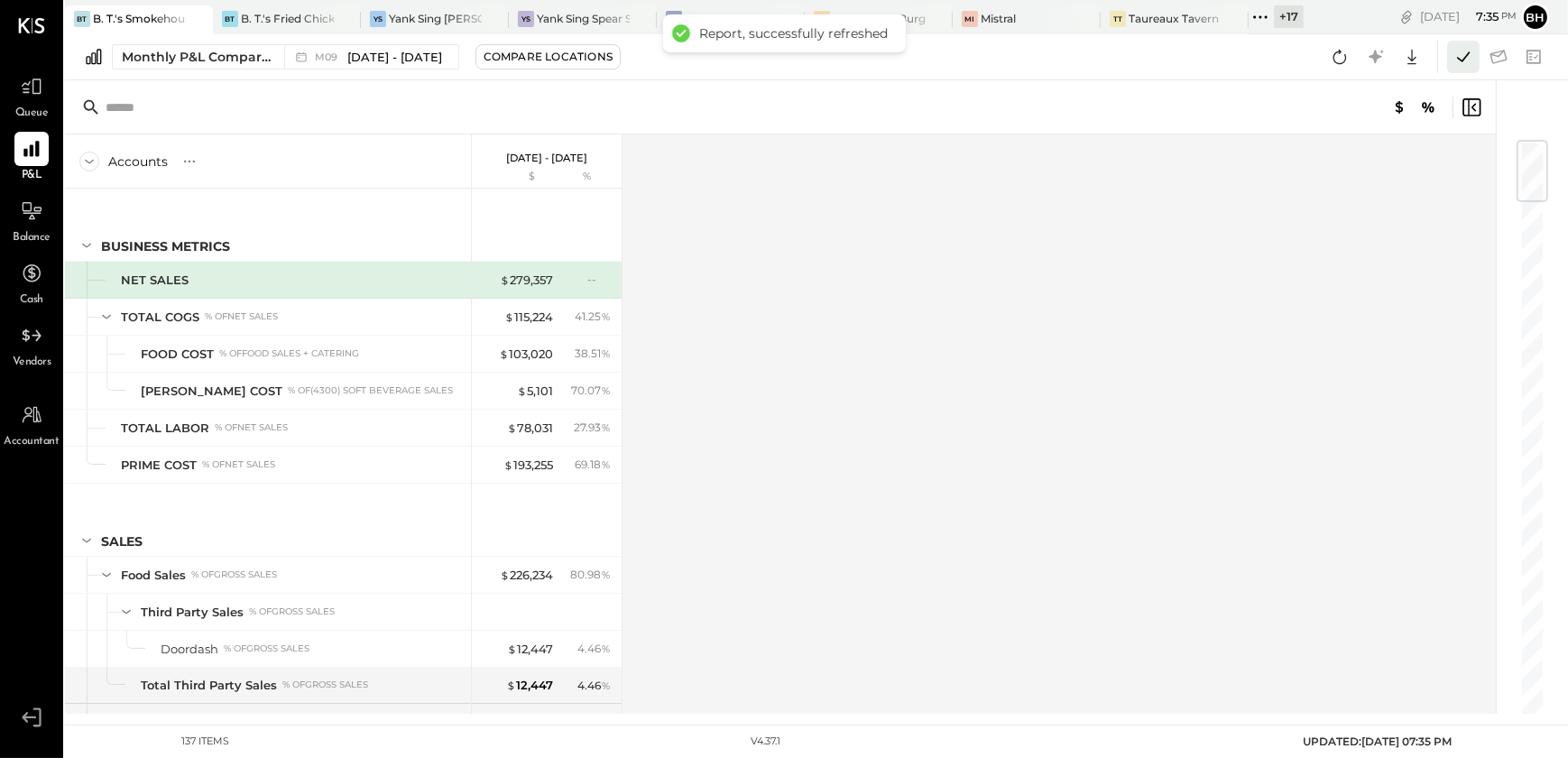
click at [1464, 46] on icon at bounding box center [1463, 57] width 24 height 24
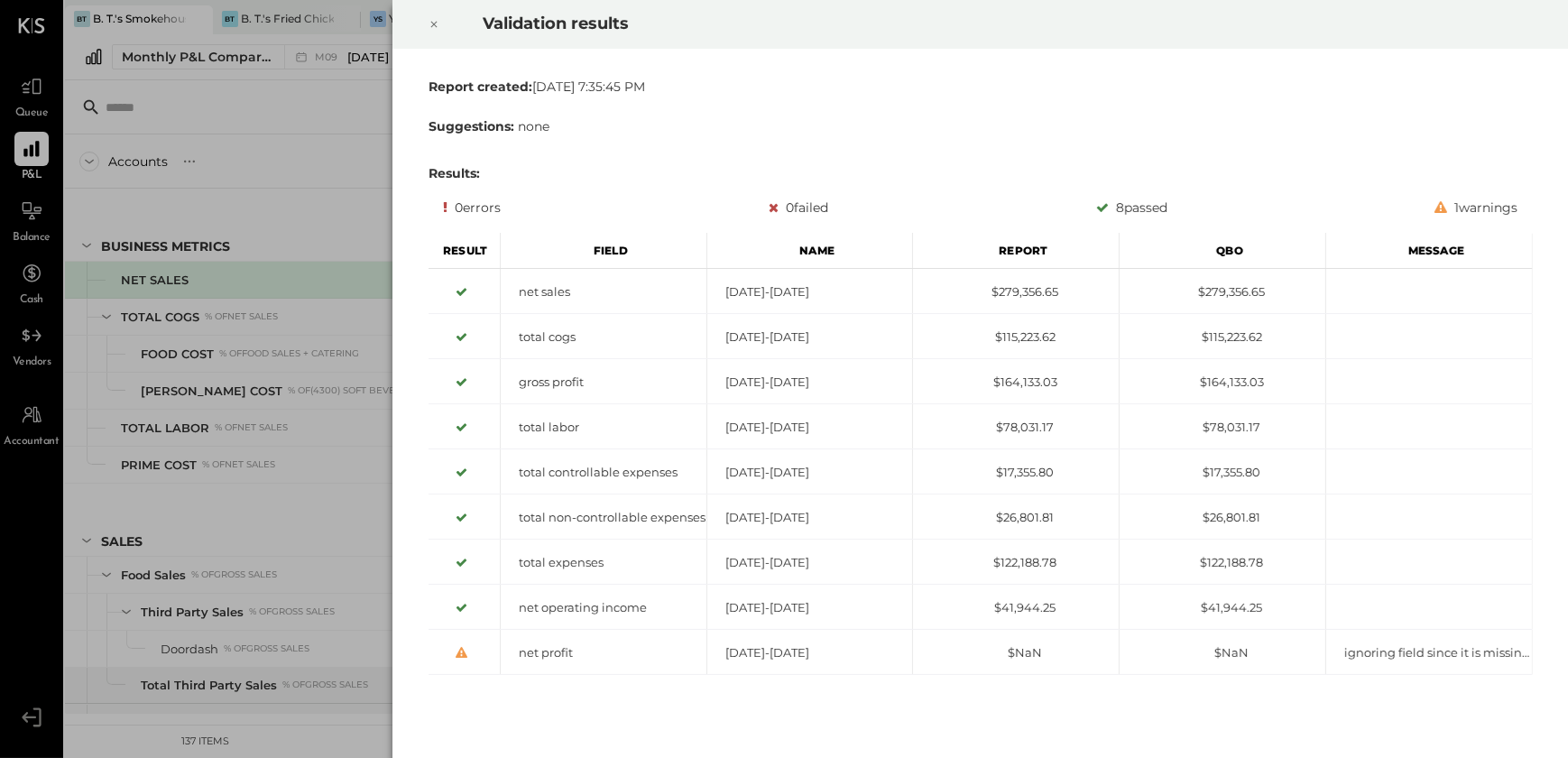
click at [436, 26] on icon at bounding box center [434, 25] width 11 height 22
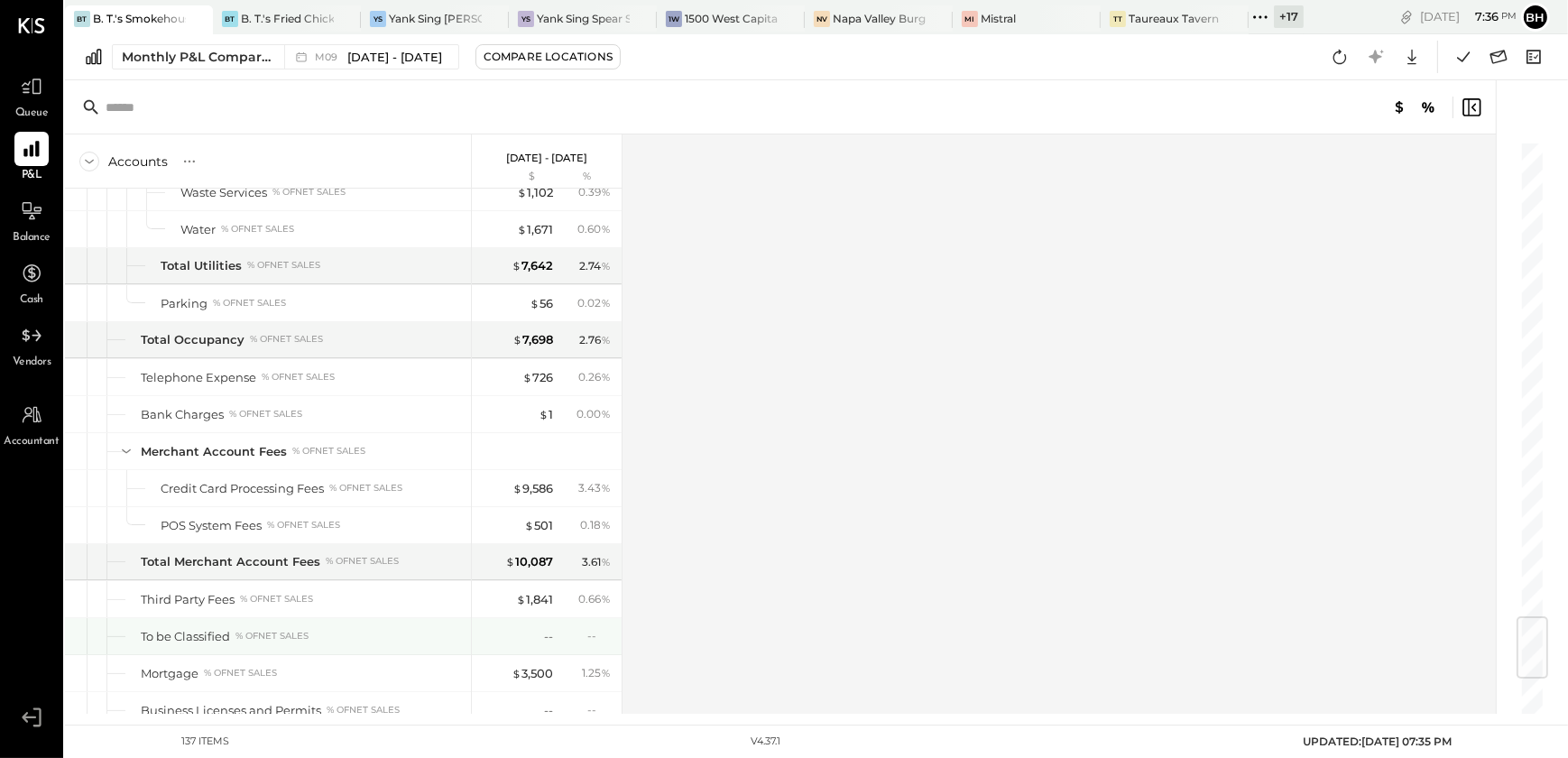
scroll to position [4500, 0]
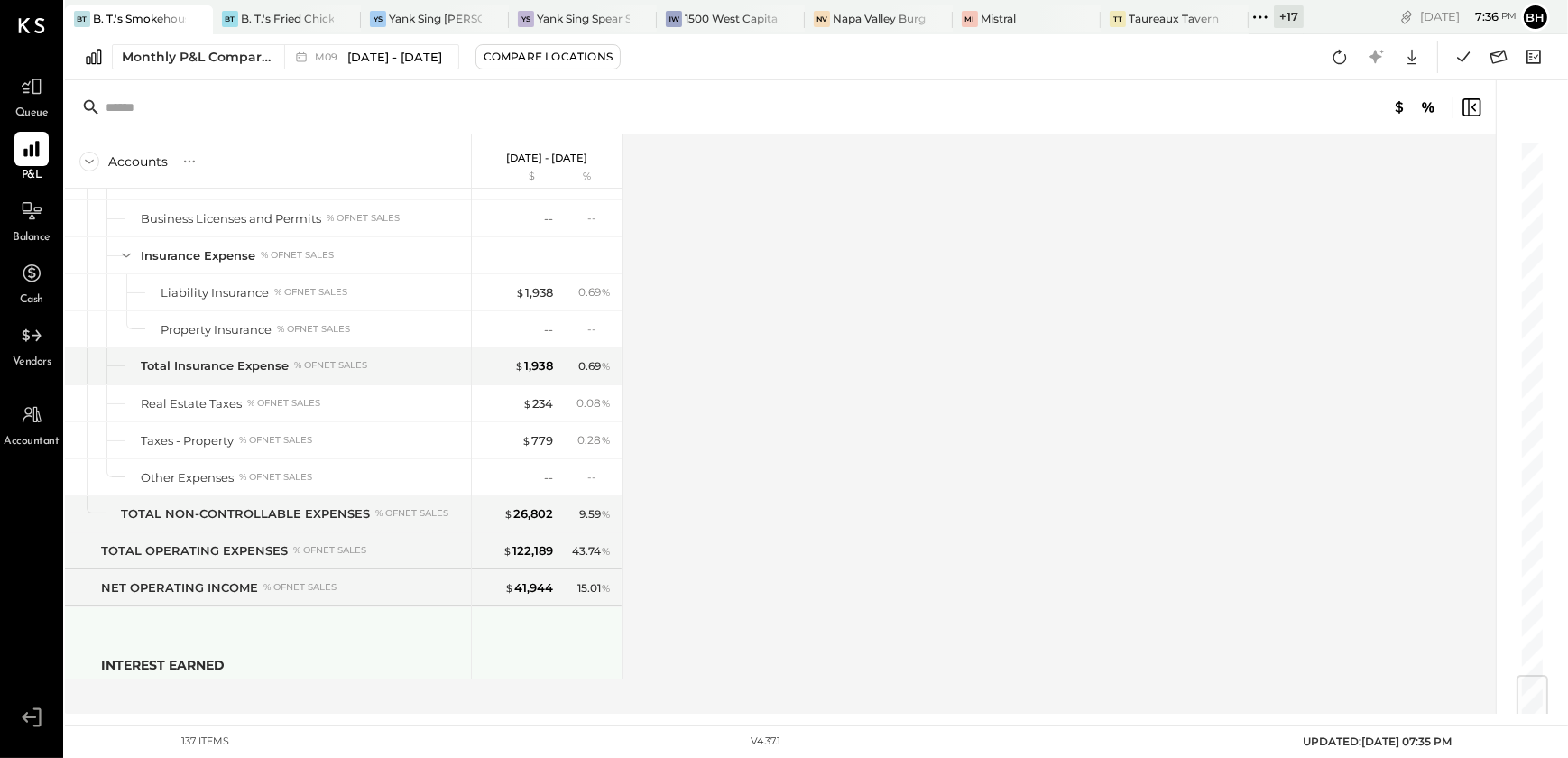
click at [478, 618] on div at bounding box center [546, 643] width 149 height 72
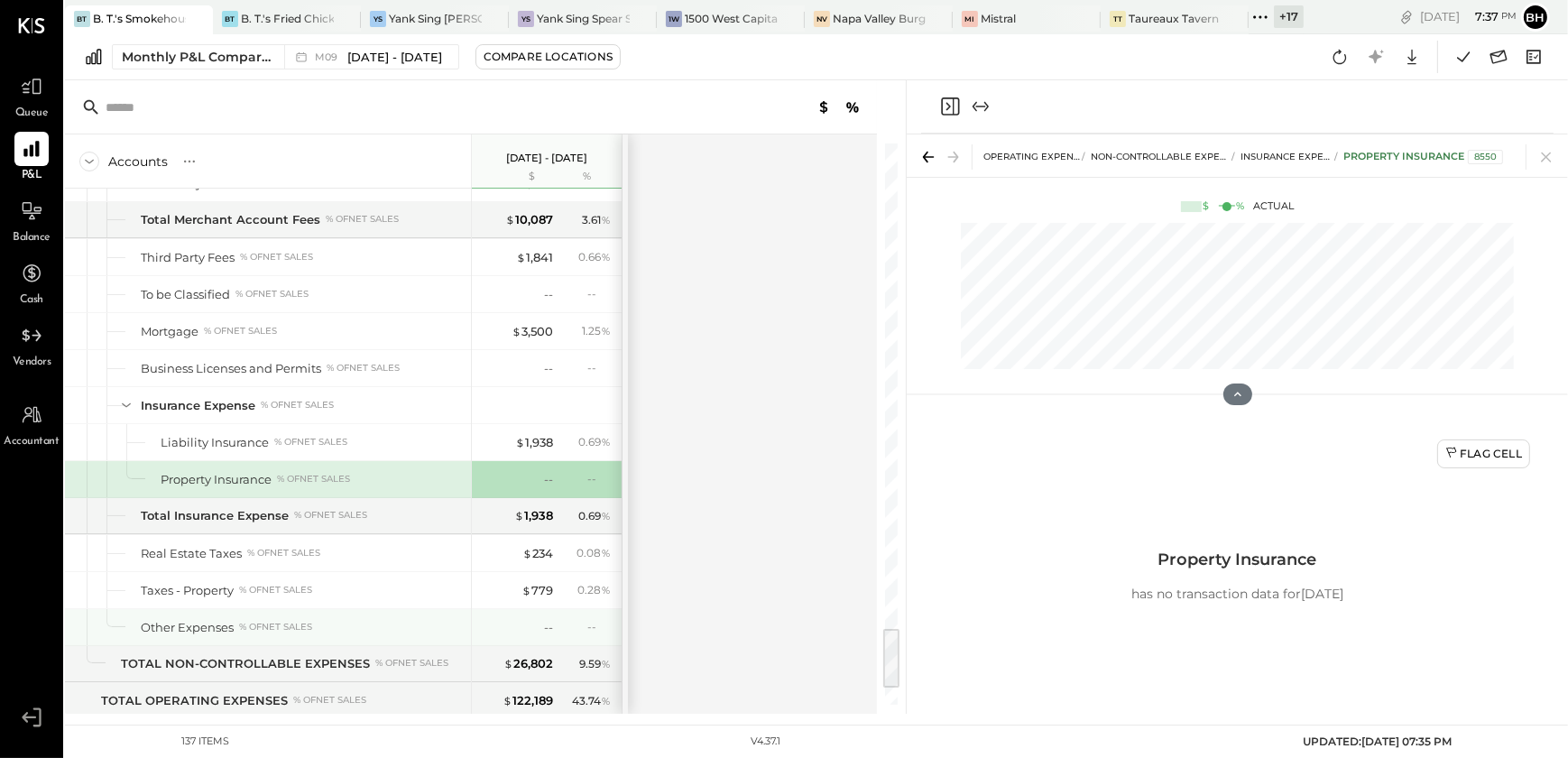
scroll to position [4387, 0]
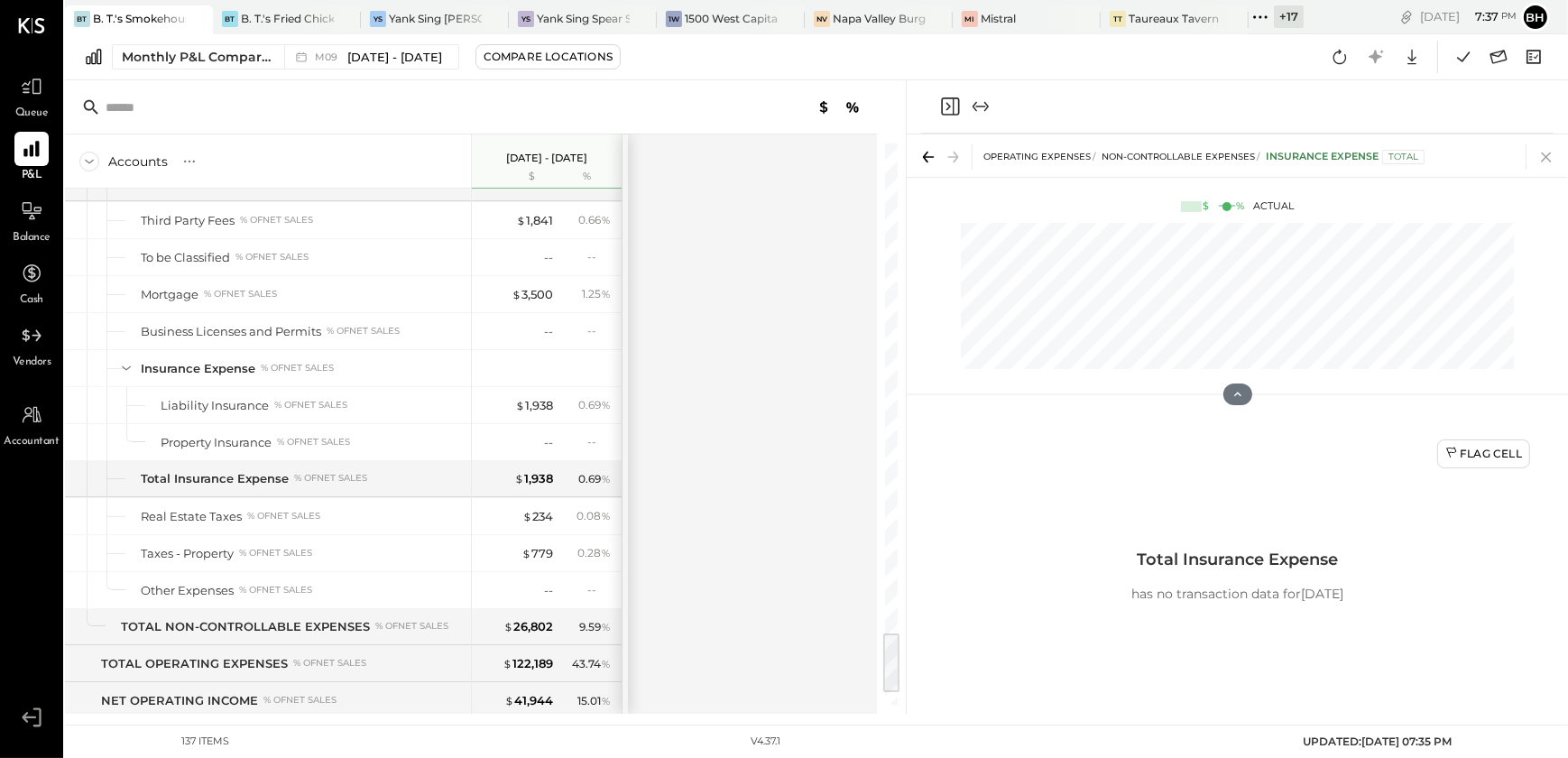
click at [1548, 159] on icon at bounding box center [1546, 158] width 25 height 26
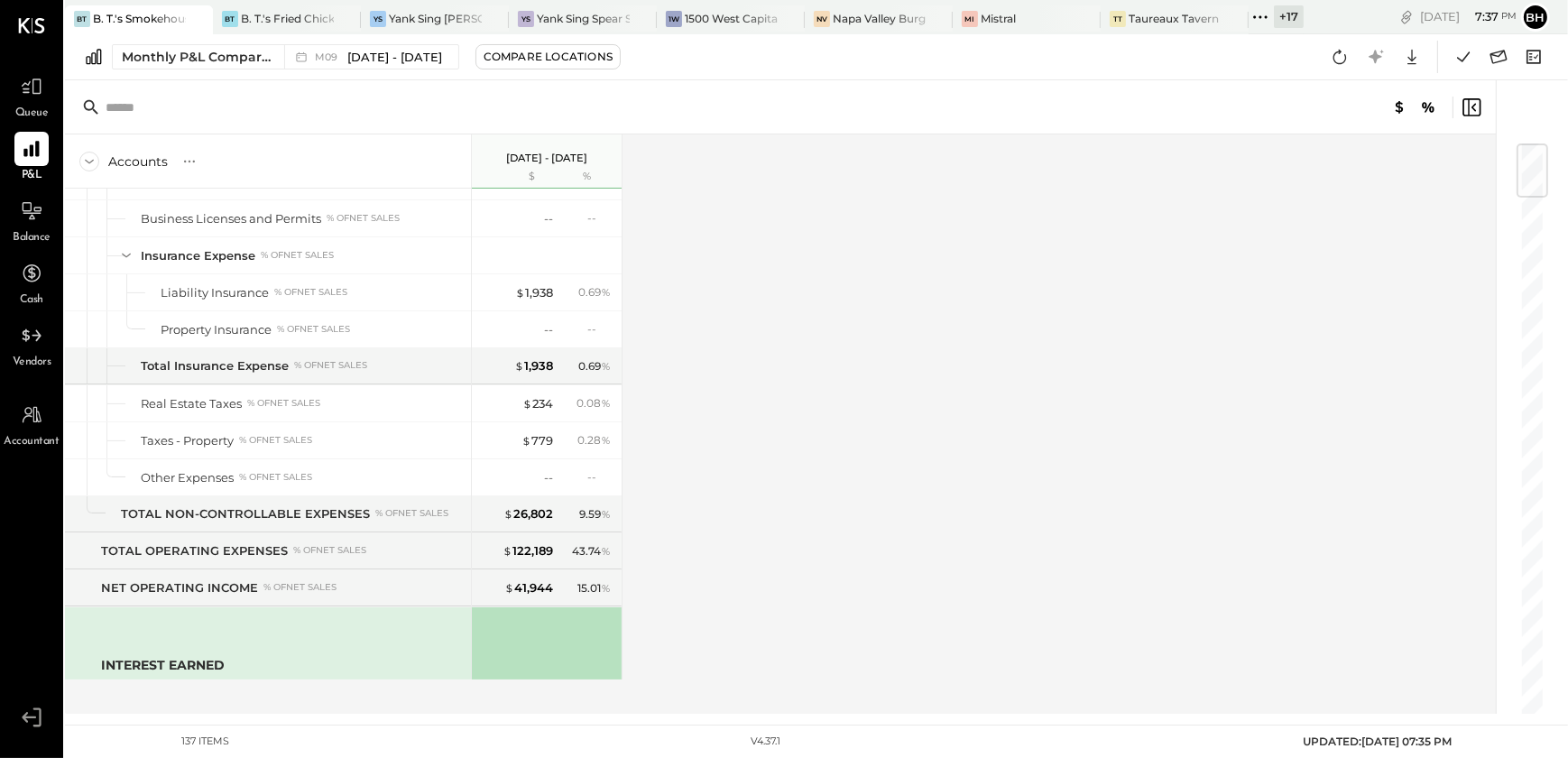
click at [926, 499] on div "Accounts S % GL [DATE] - [DATE] $ % BUSINESS METRICS NET SALES TOTAL COGS % of …" at bounding box center [781, 425] width 1434 height 579
click at [94, 156] on icon at bounding box center [89, 161] width 20 height 20
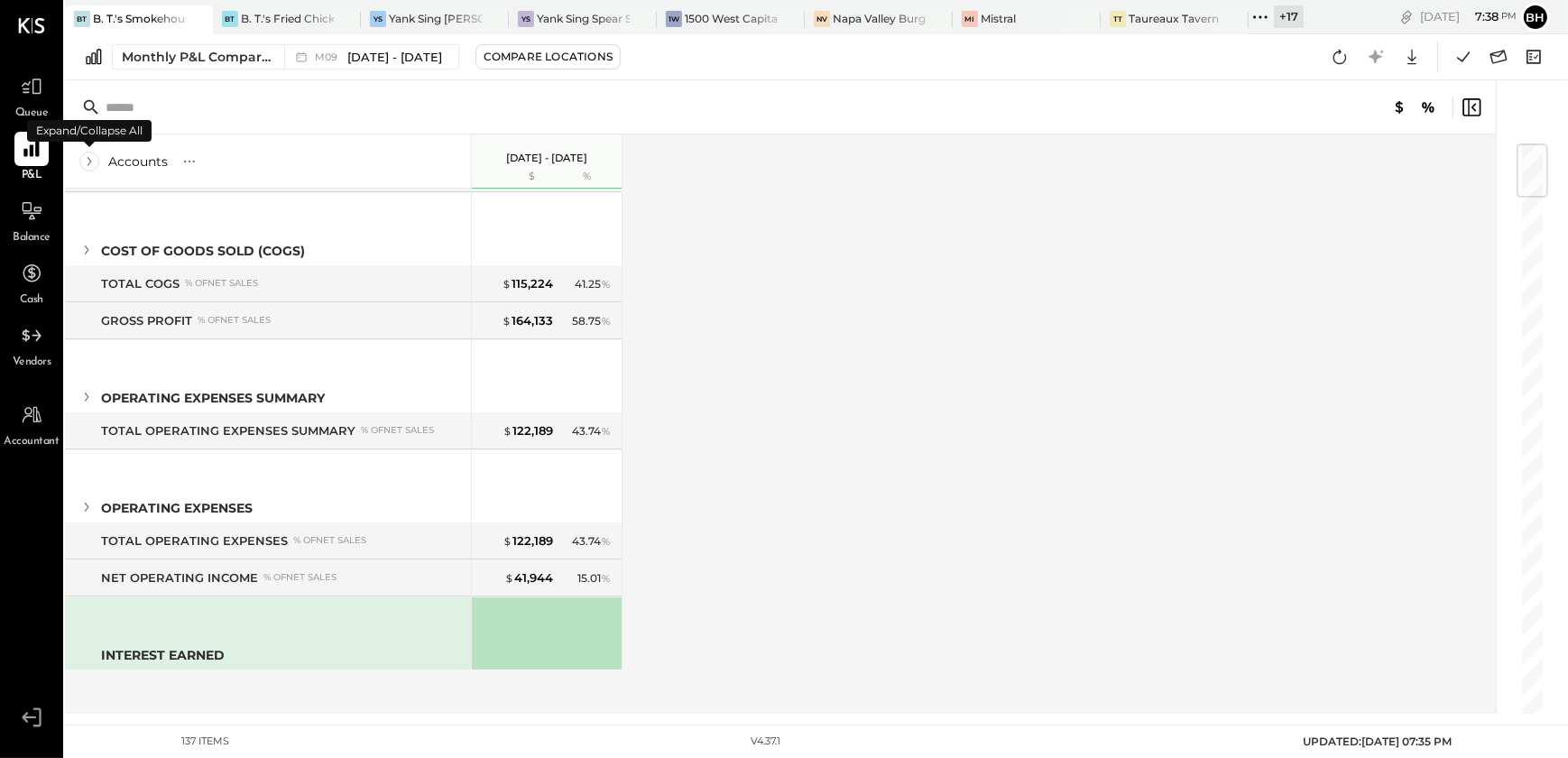
click at [94, 156] on icon at bounding box center [89, 161] width 20 height 20
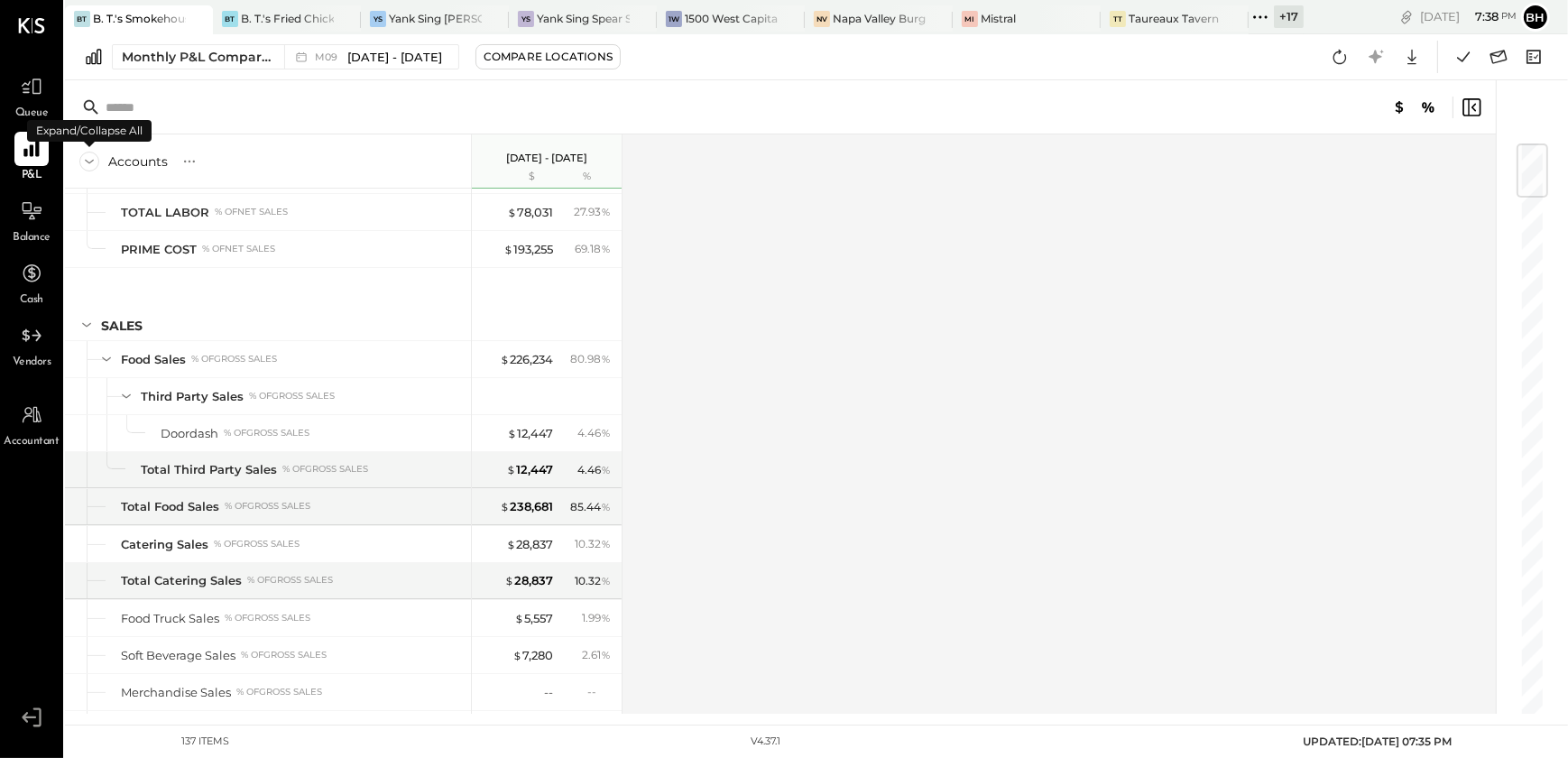
scroll to position [4500, 0]
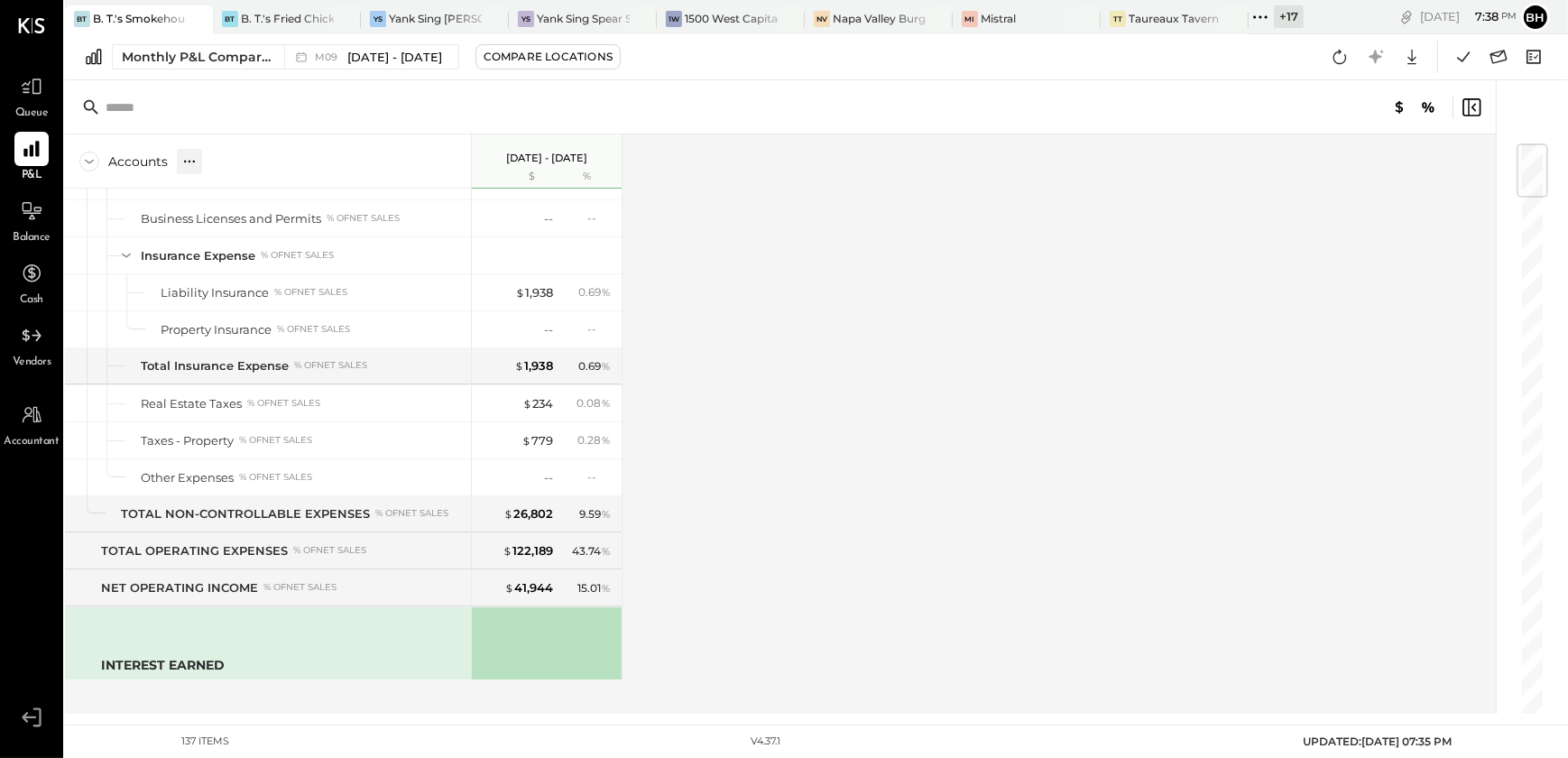
click at [189, 164] on icon at bounding box center [189, 161] width 18 height 18
click at [818, 263] on div "Accounts S % GL [DATE] - [DATE] $ % BUSINESS METRICS NET SALES TOTAL COGS % of …" at bounding box center [781, 425] width 1434 height 579
click at [30, 113] on span "Queue" at bounding box center [32, 114] width 34 height 16
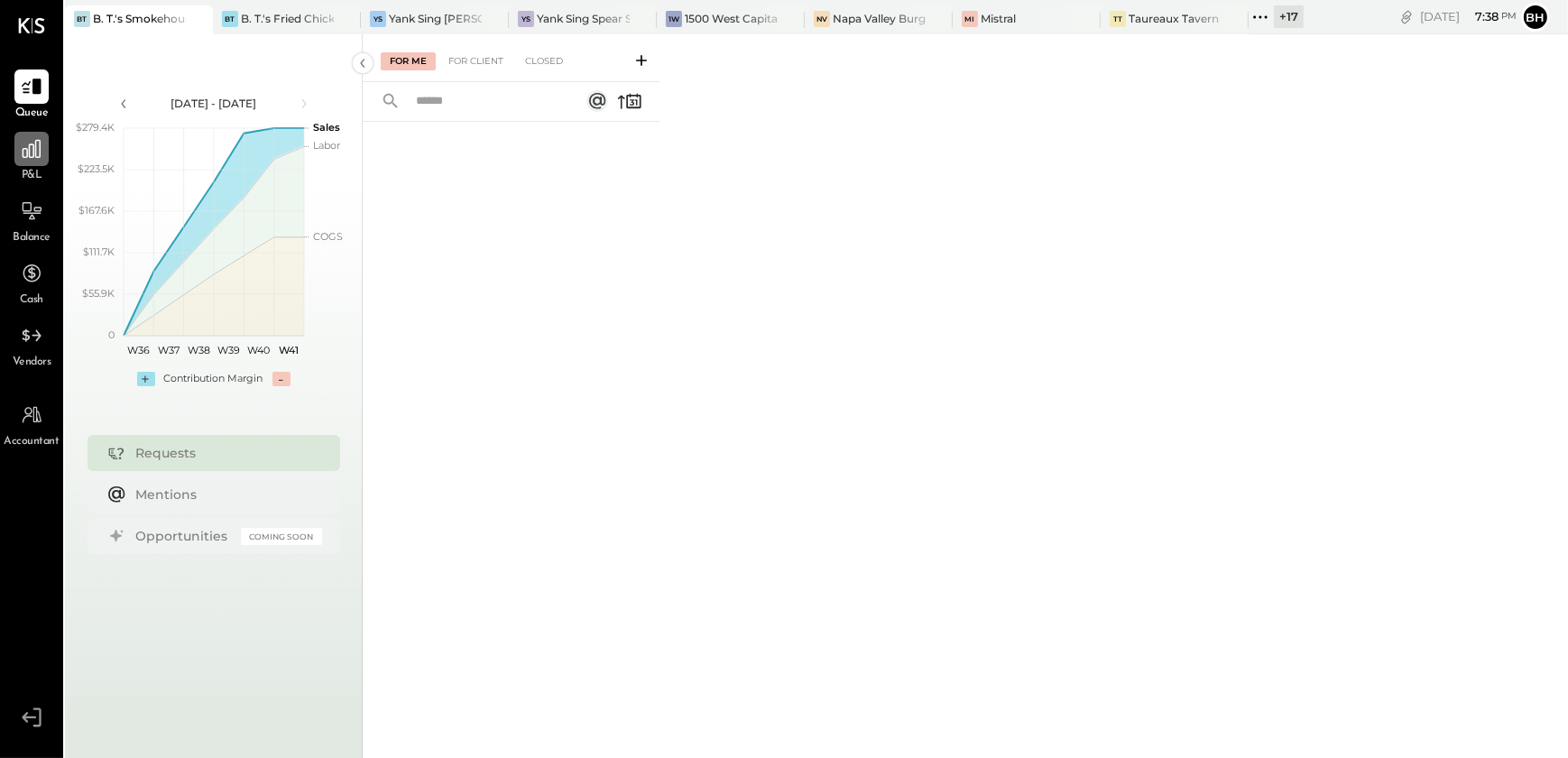
click at [37, 155] on icon at bounding box center [32, 149] width 24 height 24
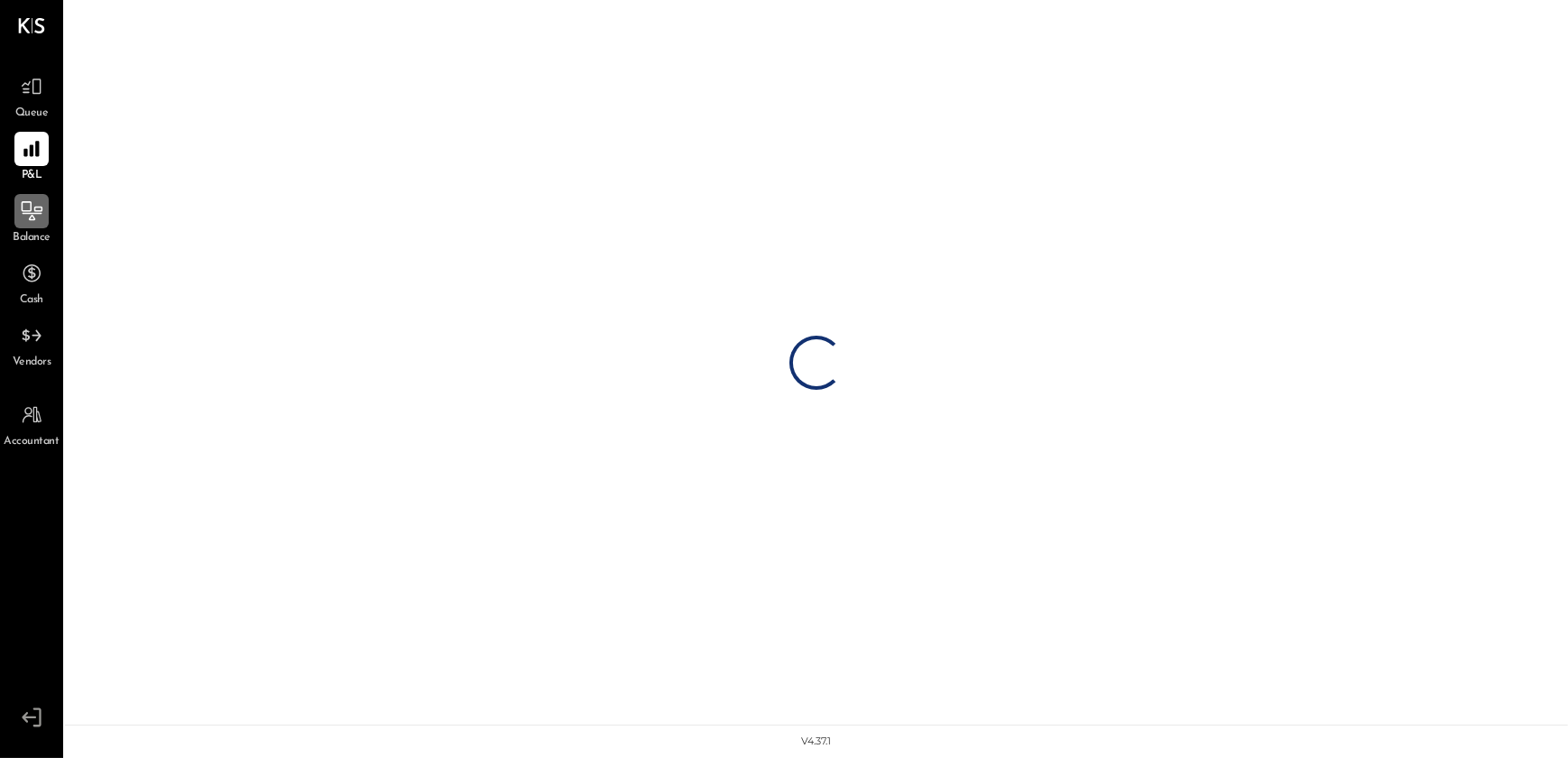
click at [30, 228] on div at bounding box center [32, 211] width 35 height 35
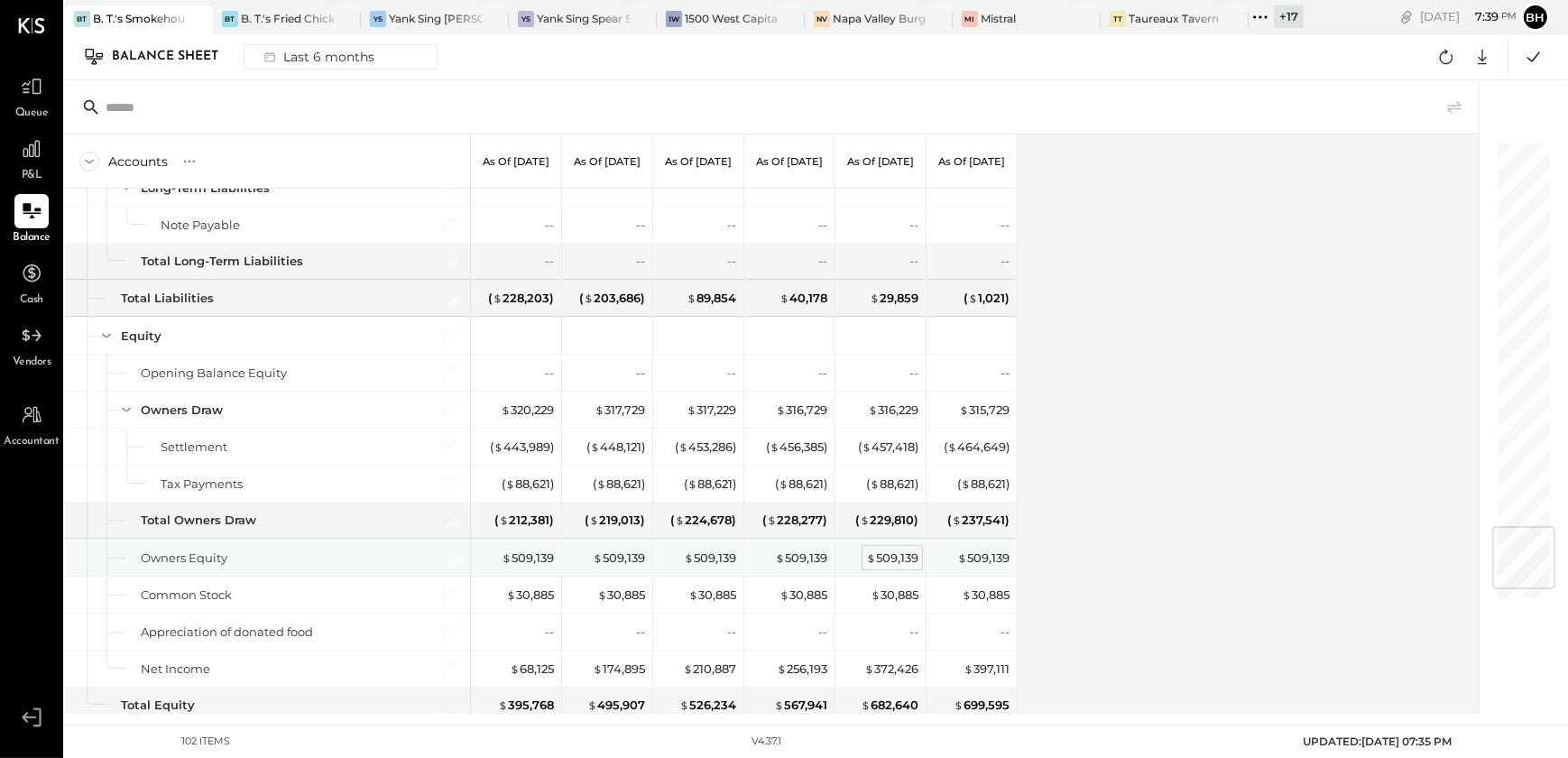
scroll to position [3284, 0]
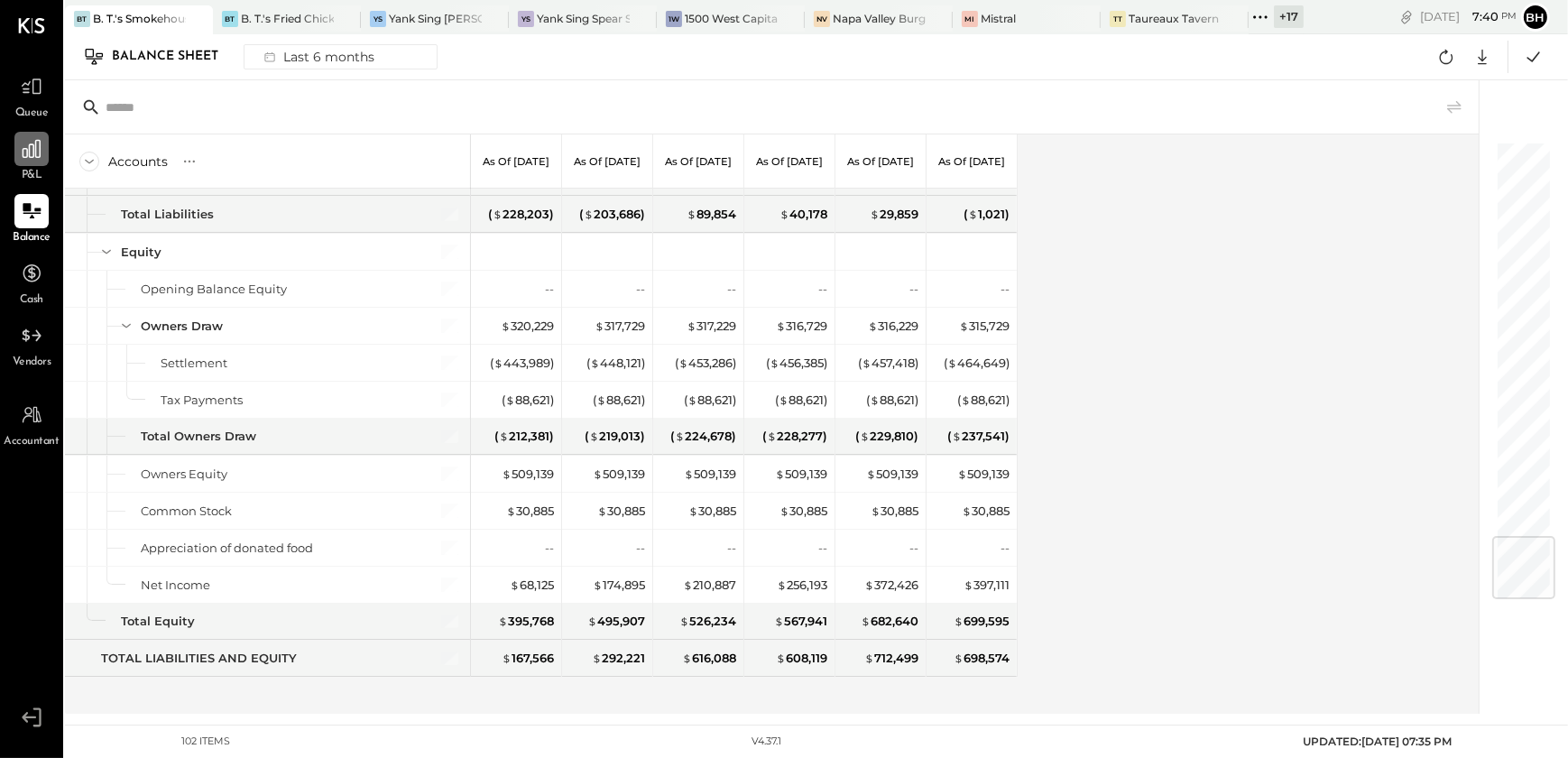
click at [20, 162] on div at bounding box center [32, 149] width 35 height 35
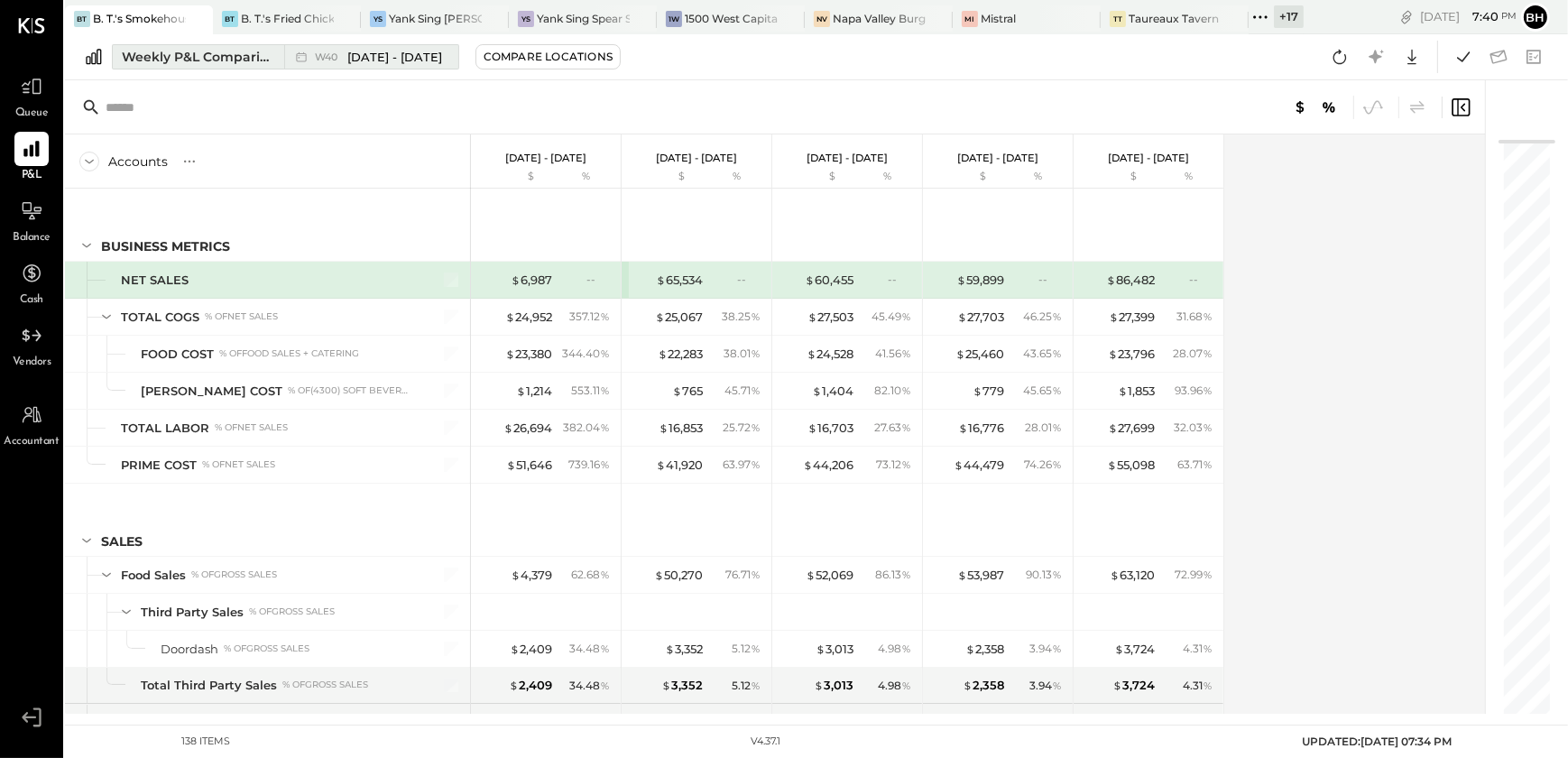
click at [209, 53] on div "Weekly P&L Comparison" at bounding box center [198, 57] width 151 height 18
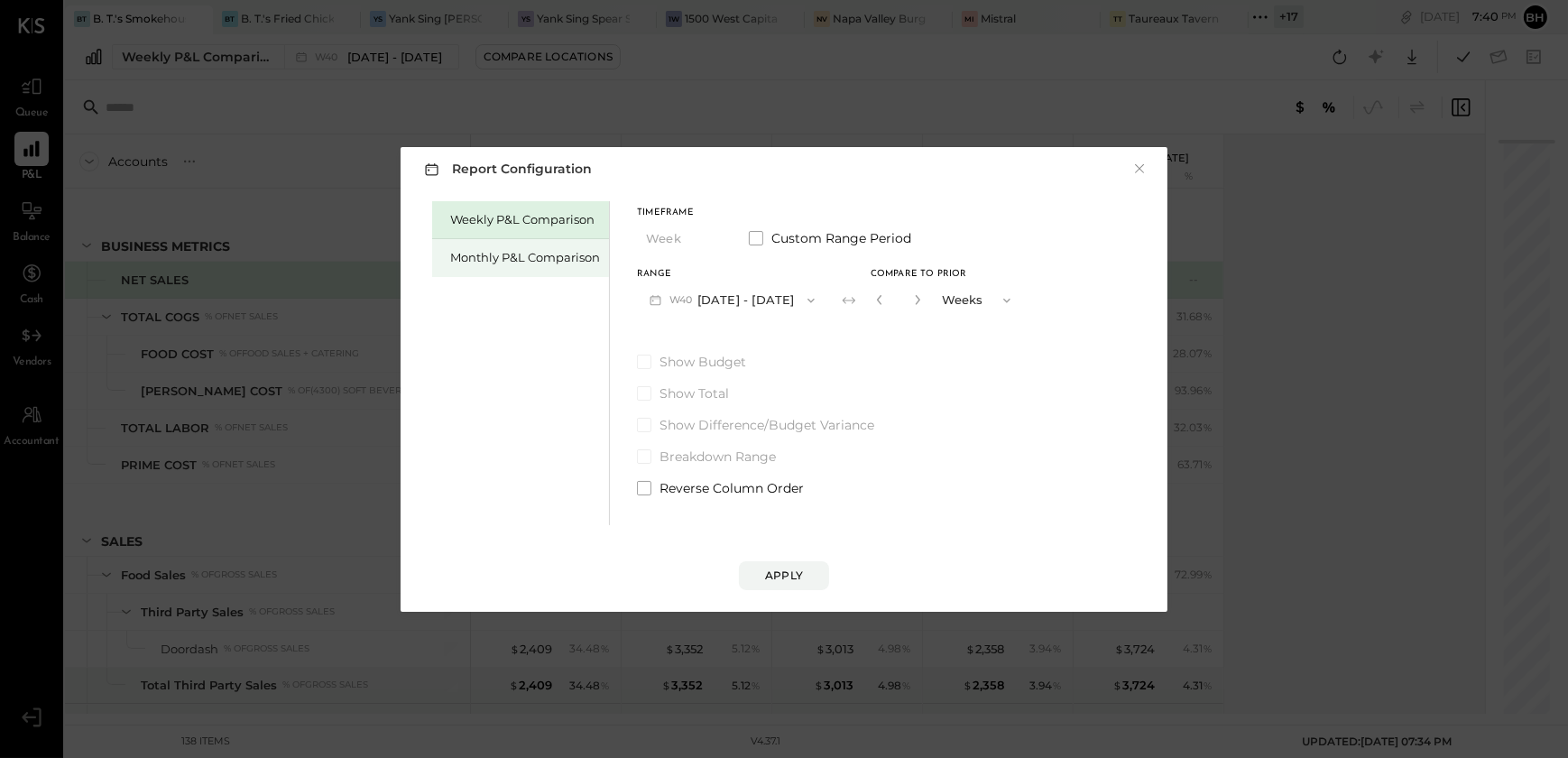
click at [453, 248] on div "Monthly P&L Comparison" at bounding box center [521, 259] width 177 height 38
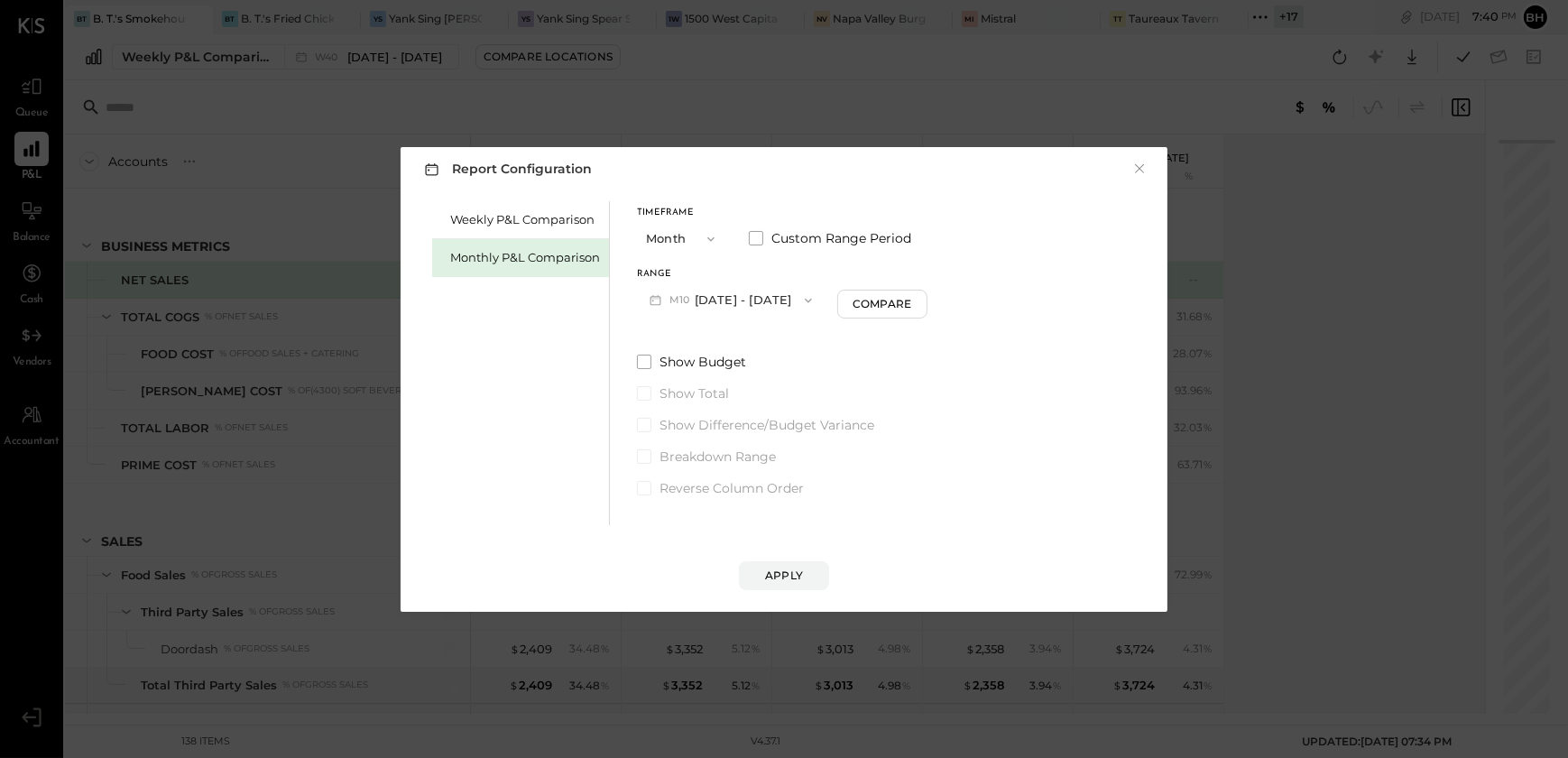
click at [745, 296] on button "M10 [DATE] - [DATE]" at bounding box center [731, 300] width 188 height 34
click at [738, 338] on span "[DATE] - [DATE]" at bounding box center [725, 340] width 86 height 15
click at [789, 577] on div "Apply" at bounding box center [784, 575] width 38 height 15
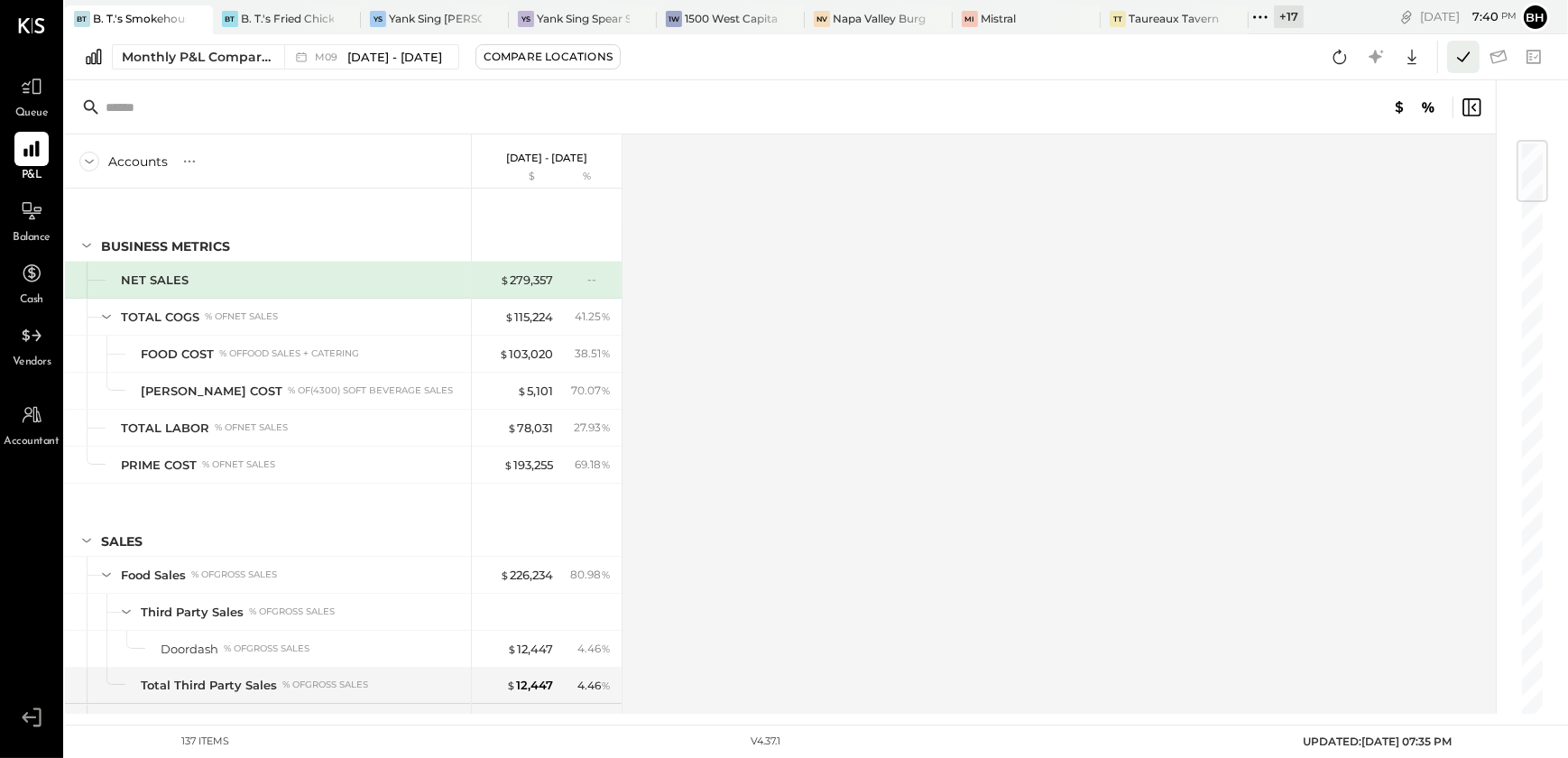
click at [1466, 49] on icon at bounding box center [1463, 57] width 24 height 24
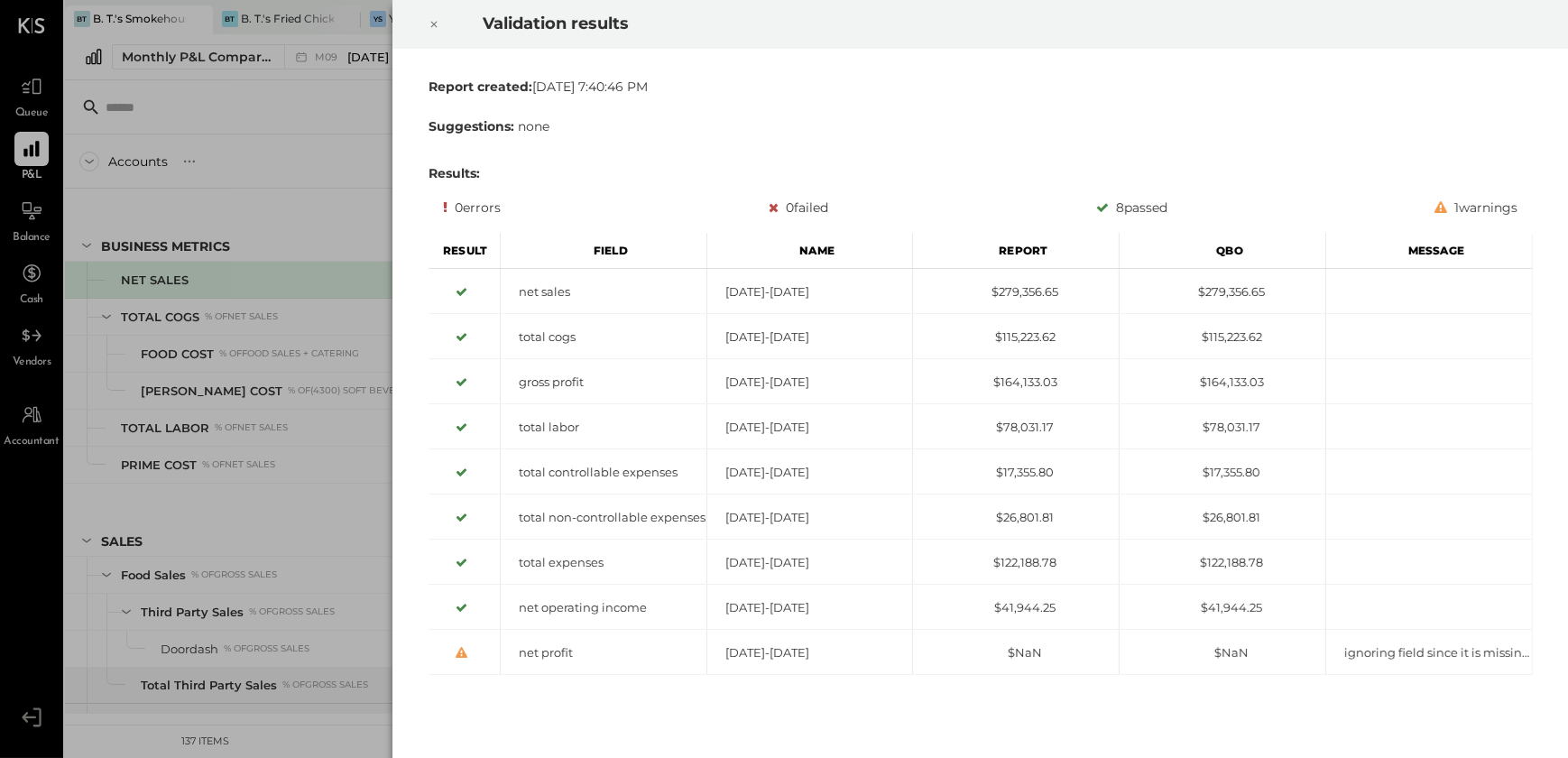
click at [435, 26] on icon at bounding box center [433, 25] width 6 height 6
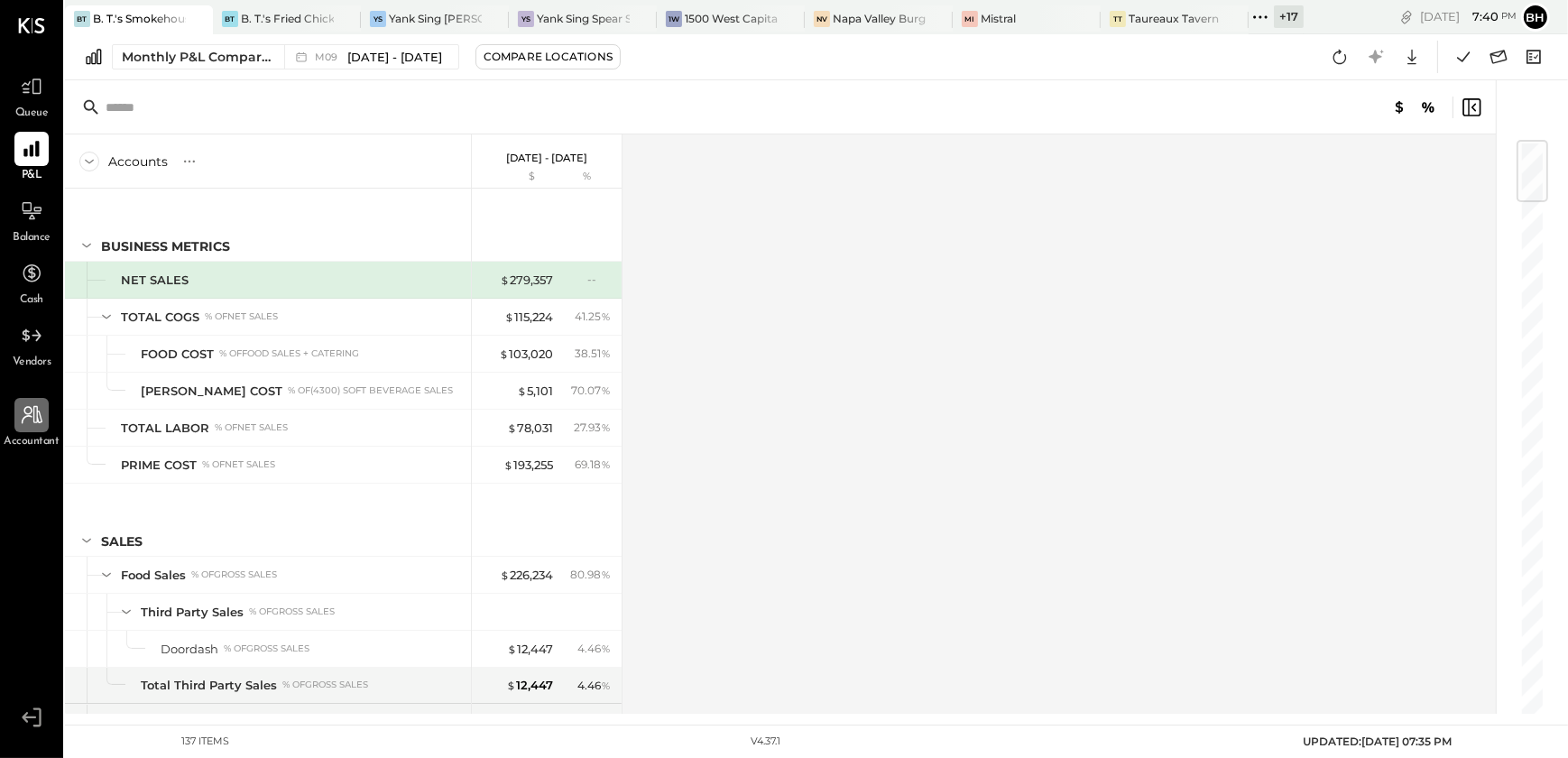
click at [25, 424] on icon at bounding box center [32, 415] width 24 height 24
select select "**"
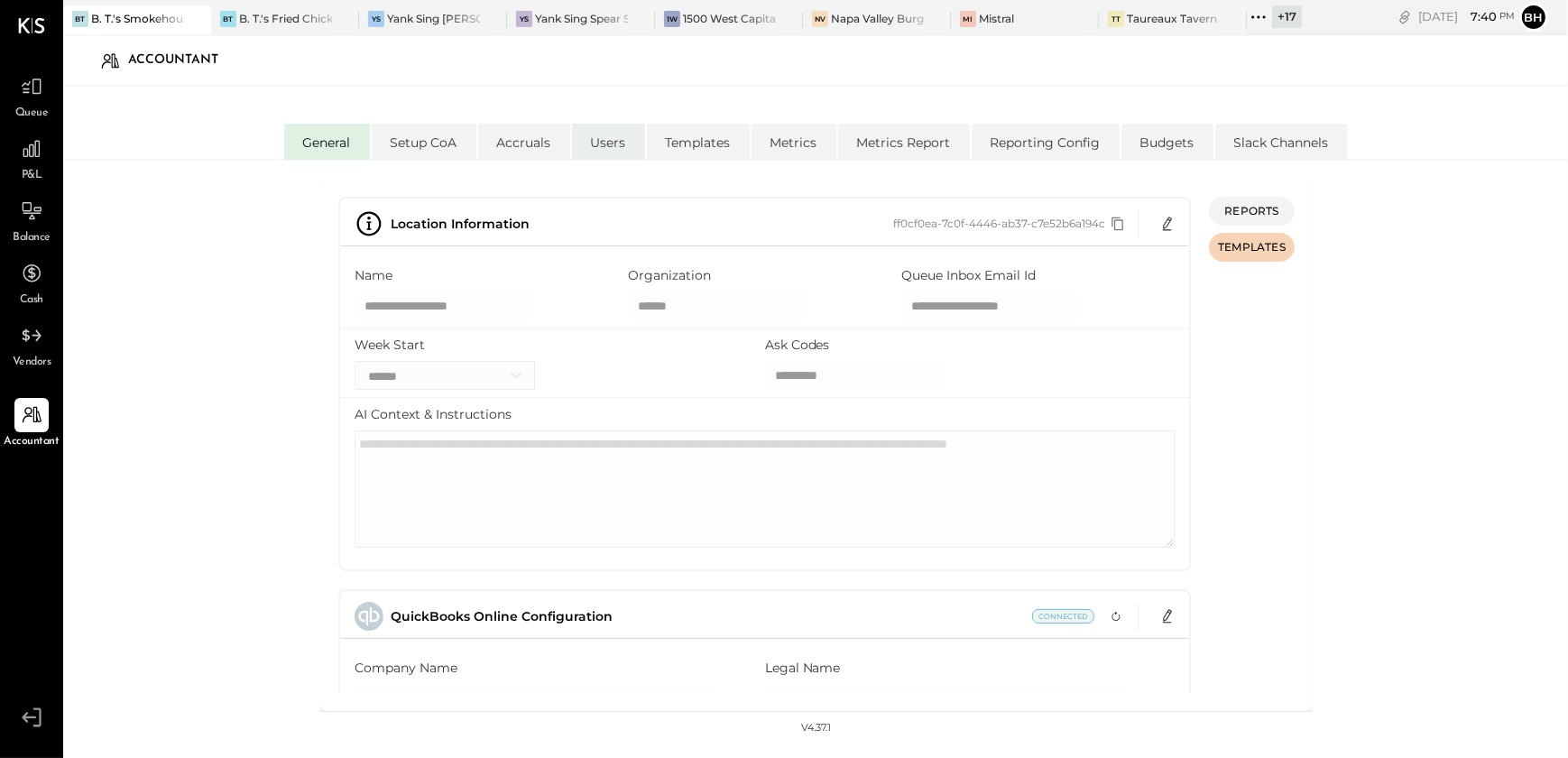
click at [627, 139] on li "Users" at bounding box center [608, 142] width 73 height 36
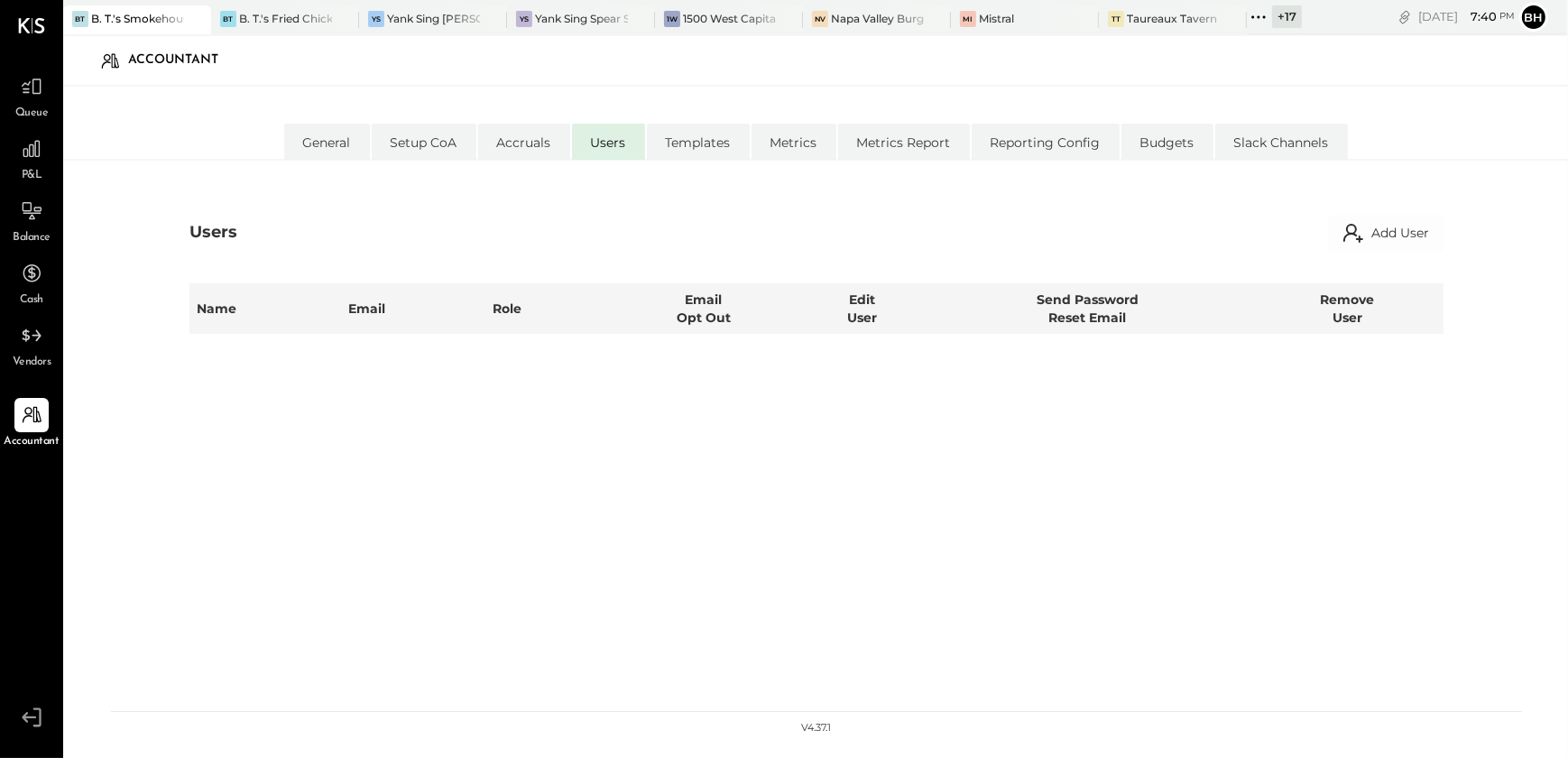
select select "**********"
select select "*****"
select select "**********"
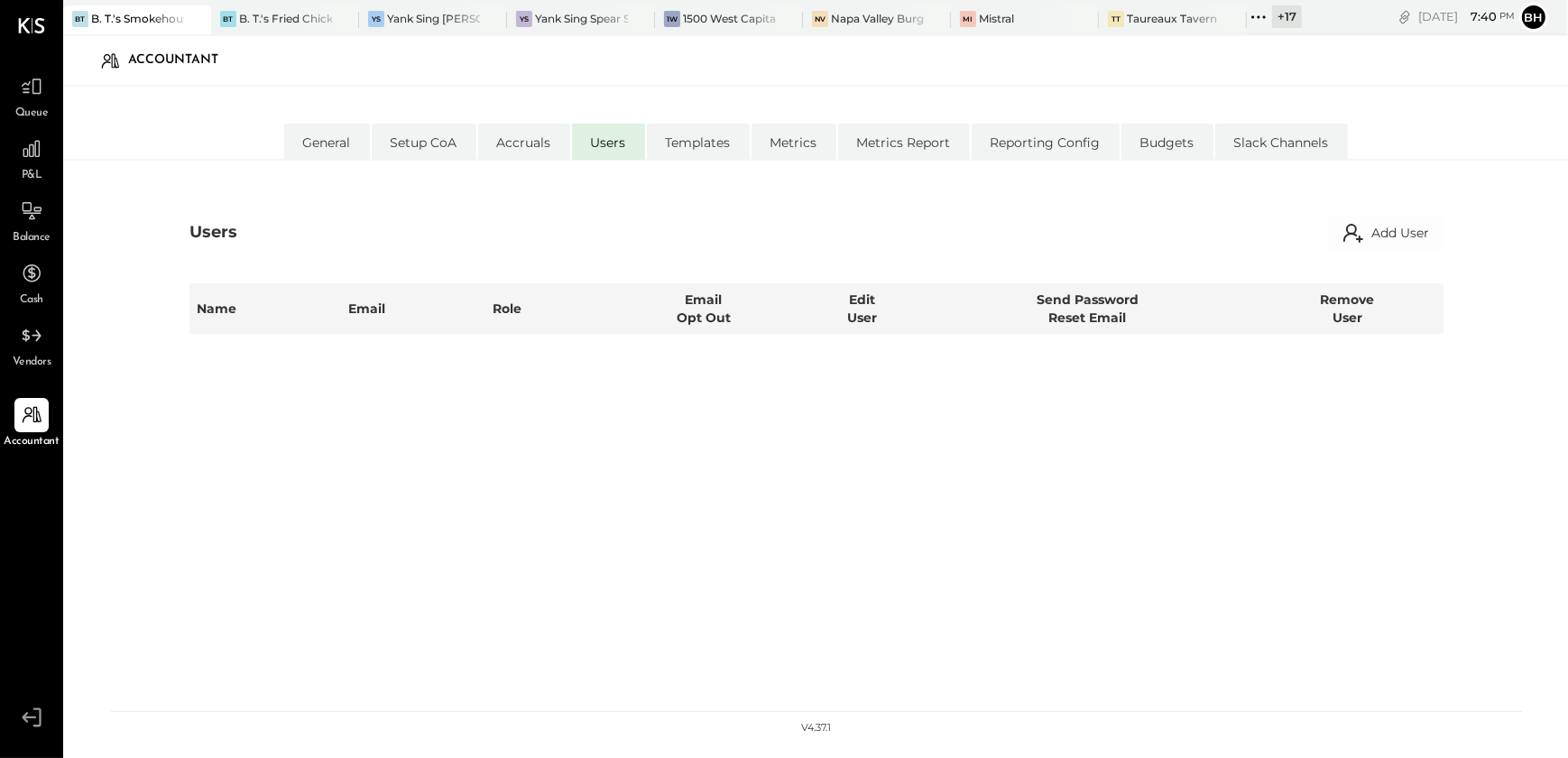
select select "**********"
select select "*****"
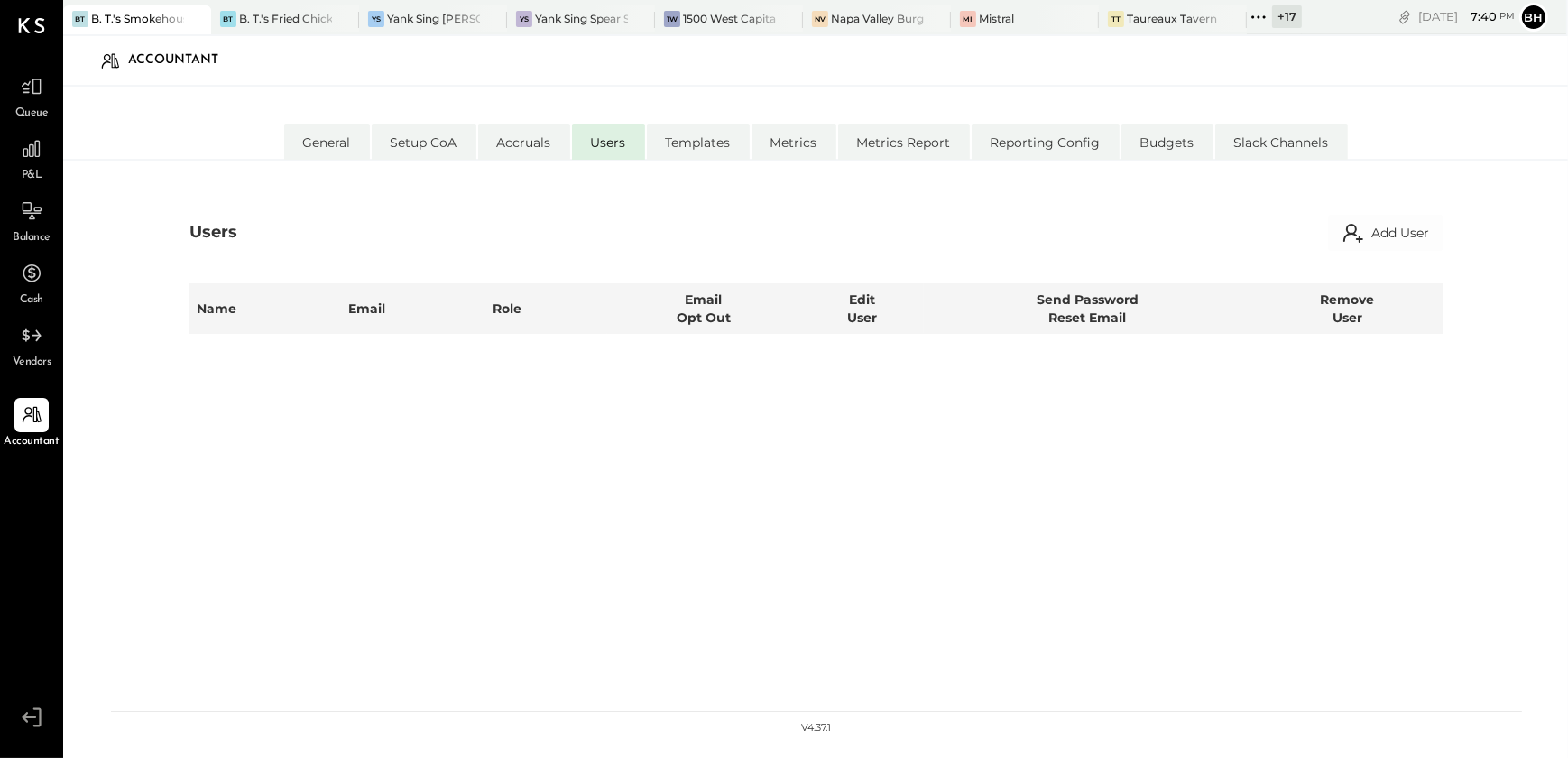
select select "**********"
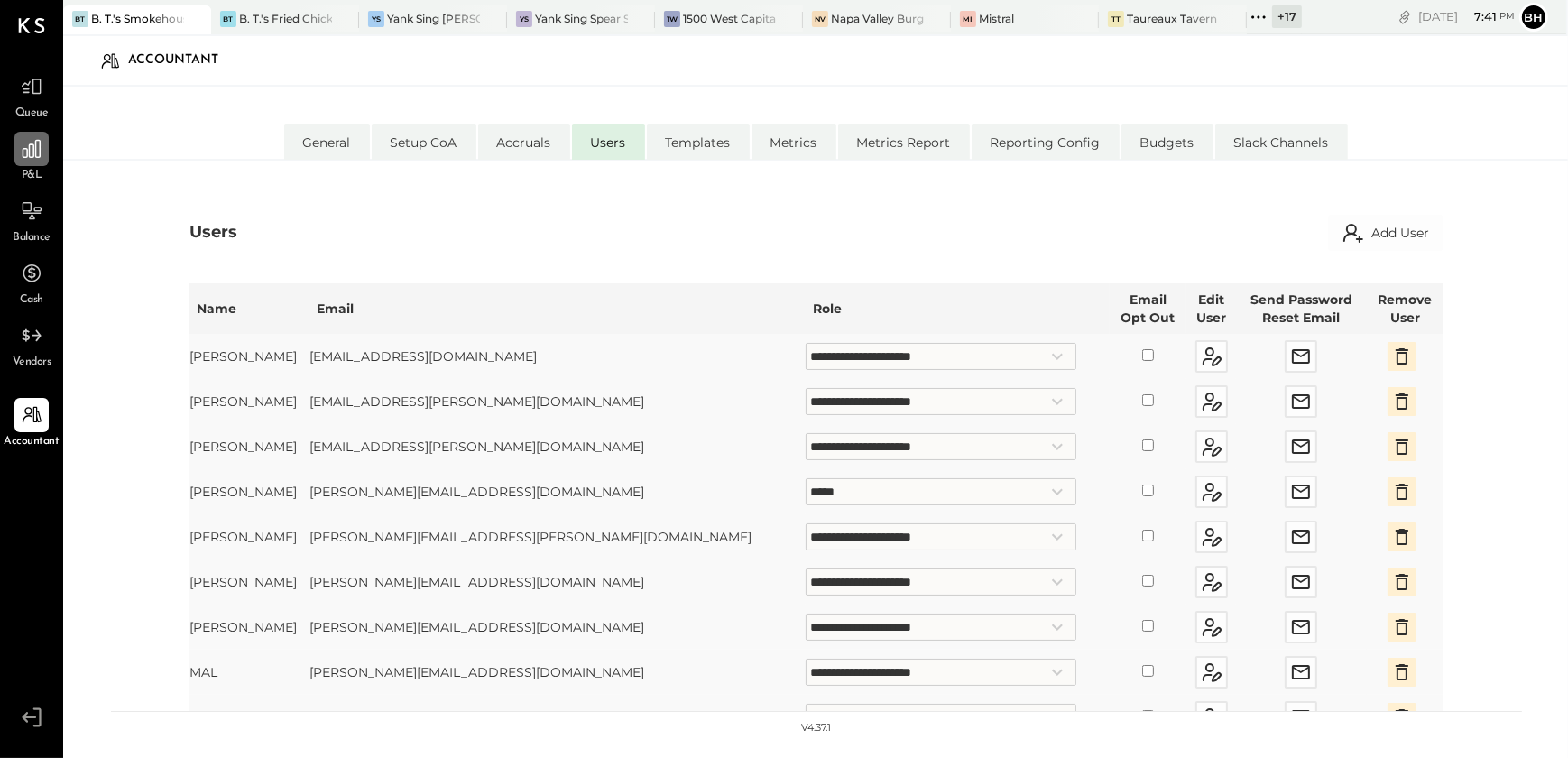
click at [36, 163] on div at bounding box center [32, 149] width 35 height 35
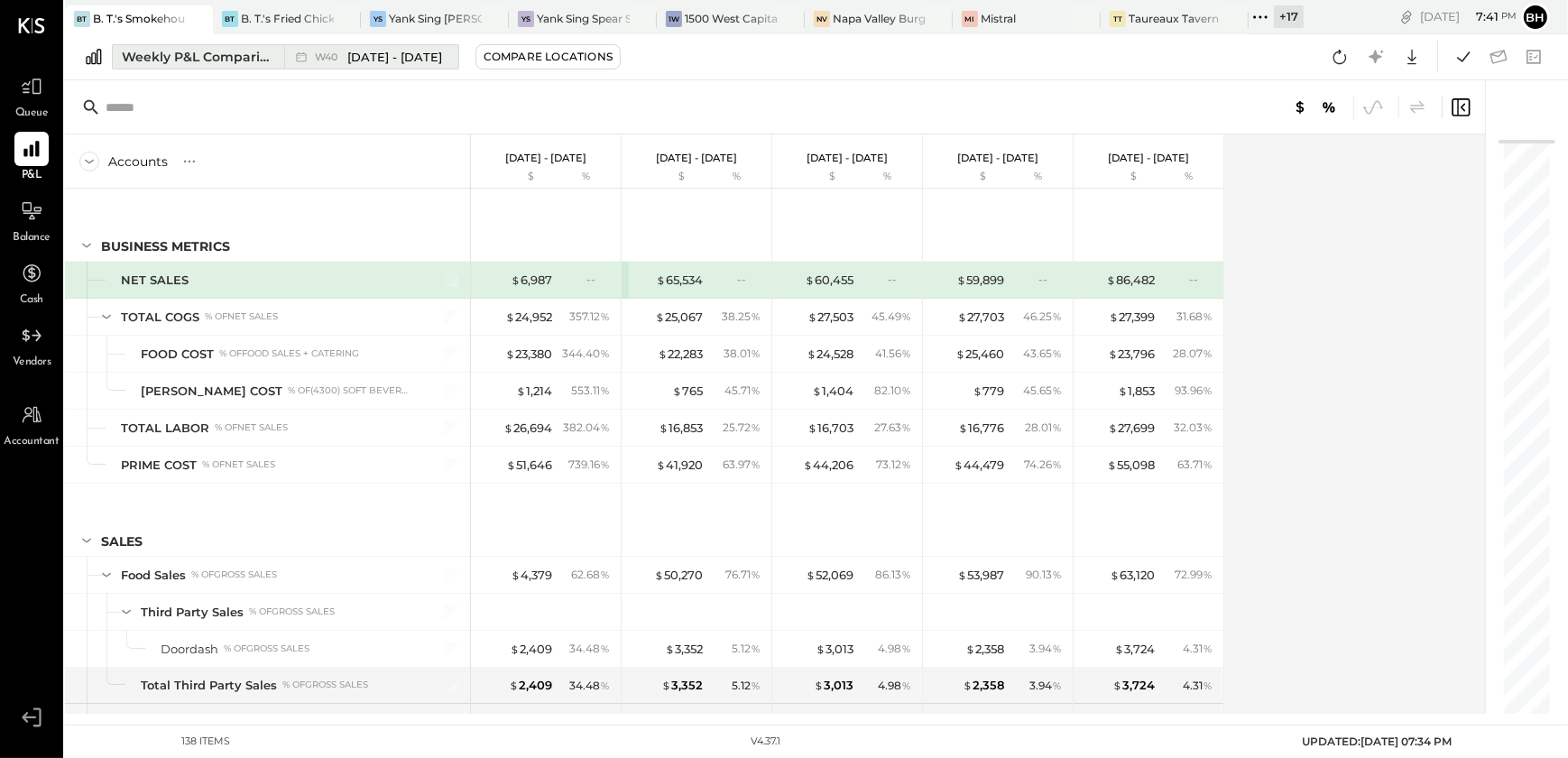
click at [181, 56] on div "Weekly P&L Comparison" at bounding box center [198, 57] width 151 height 18
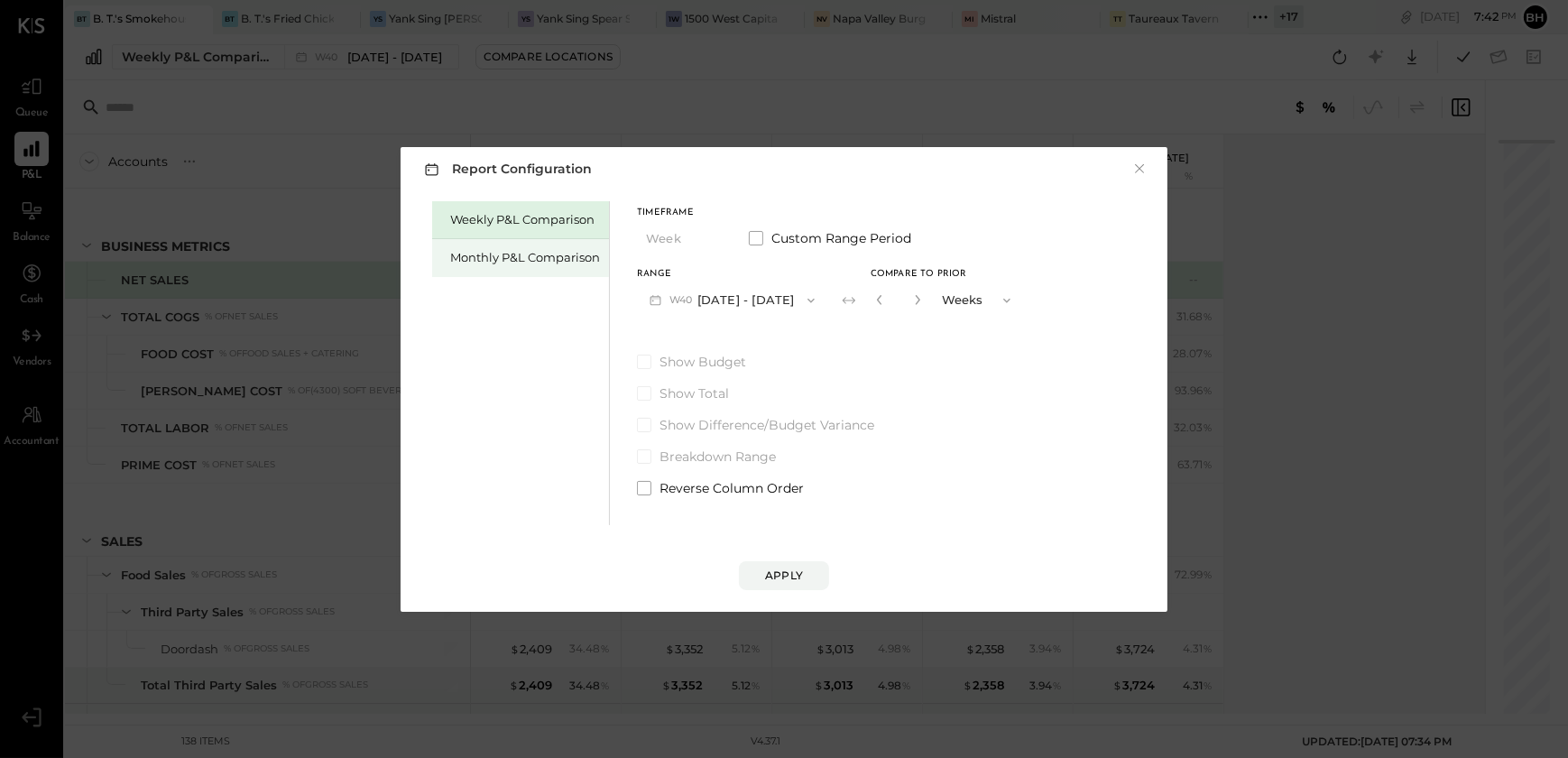
click at [468, 249] on div "Monthly P&L Comparison" at bounding box center [524, 257] width 149 height 17
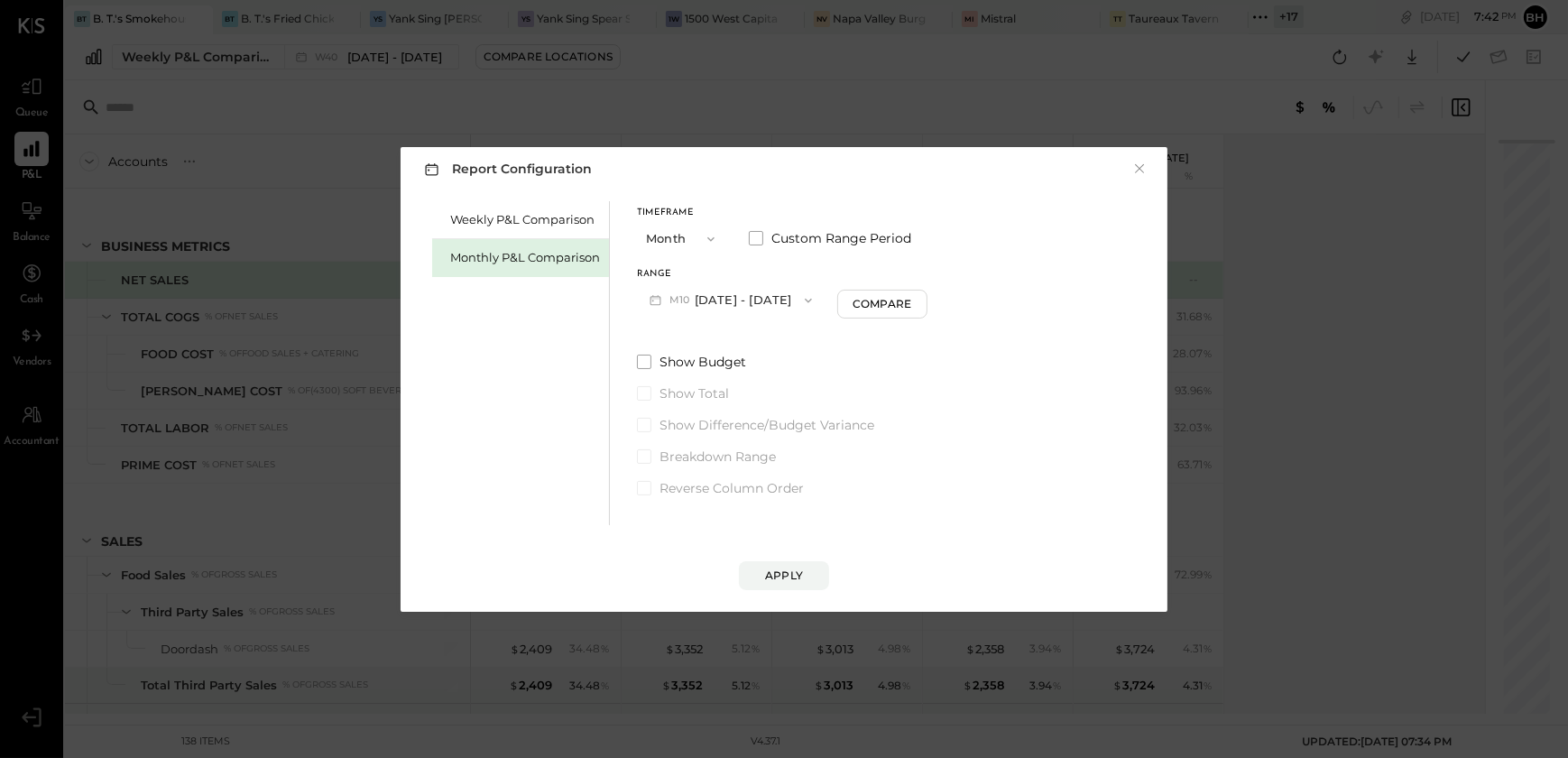
click at [496, 261] on div "Monthly P&L Comparison" at bounding box center [524, 257] width 149 height 17
click at [511, 259] on div "Monthly P&L Comparison" at bounding box center [524, 257] width 149 height 17
click at [777, 294] on button "M10 [DATE] - [DATE]" at bounding box center [731, 300] width 188 height 34
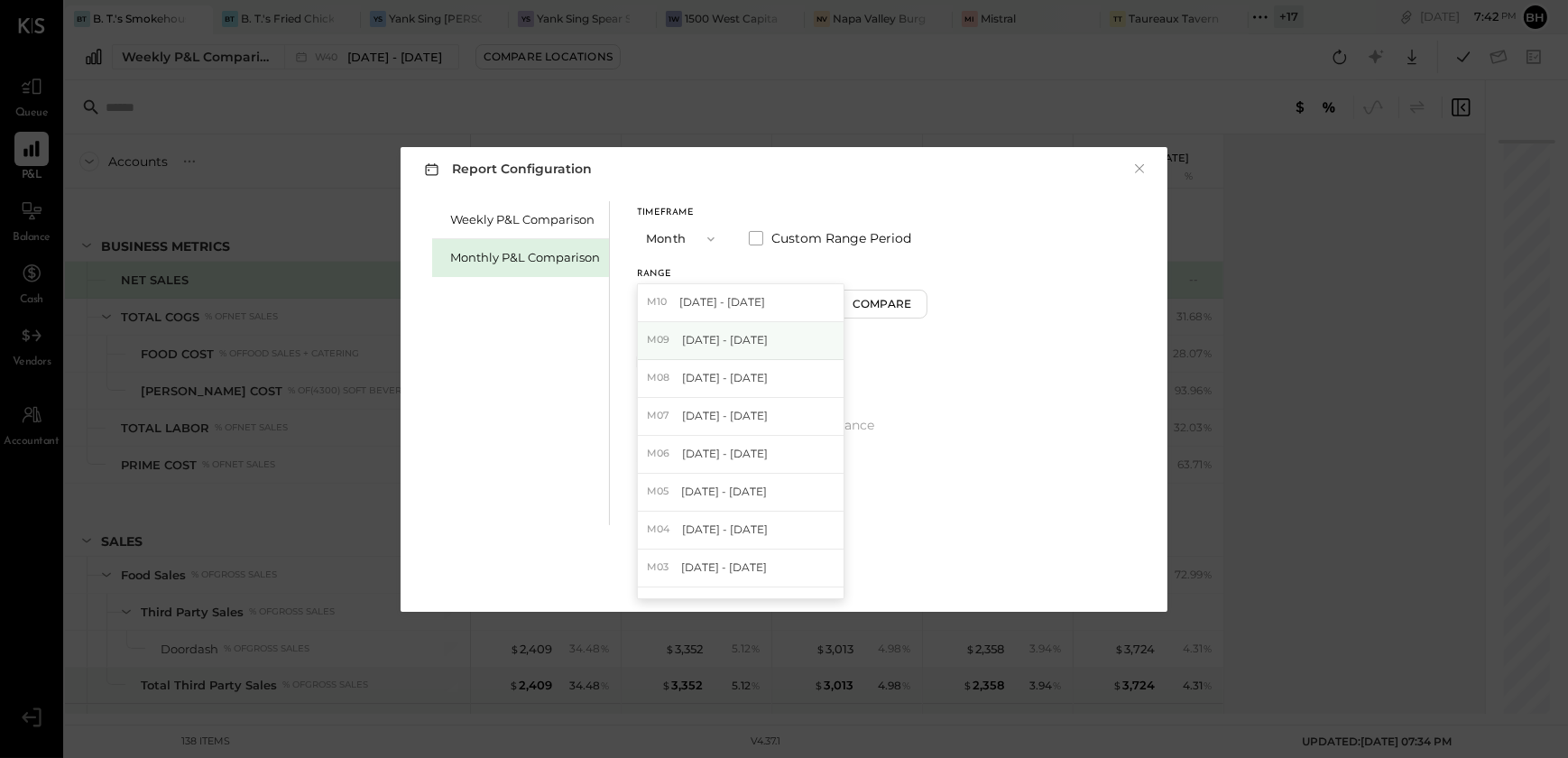
click at [726, 337] on span "[DATE] - [DATE]" at bounding box center [725, 340] width 86 height 15
click at [776, 580] on div "Apply" at bounding box center [784, 575] width 38 height 15
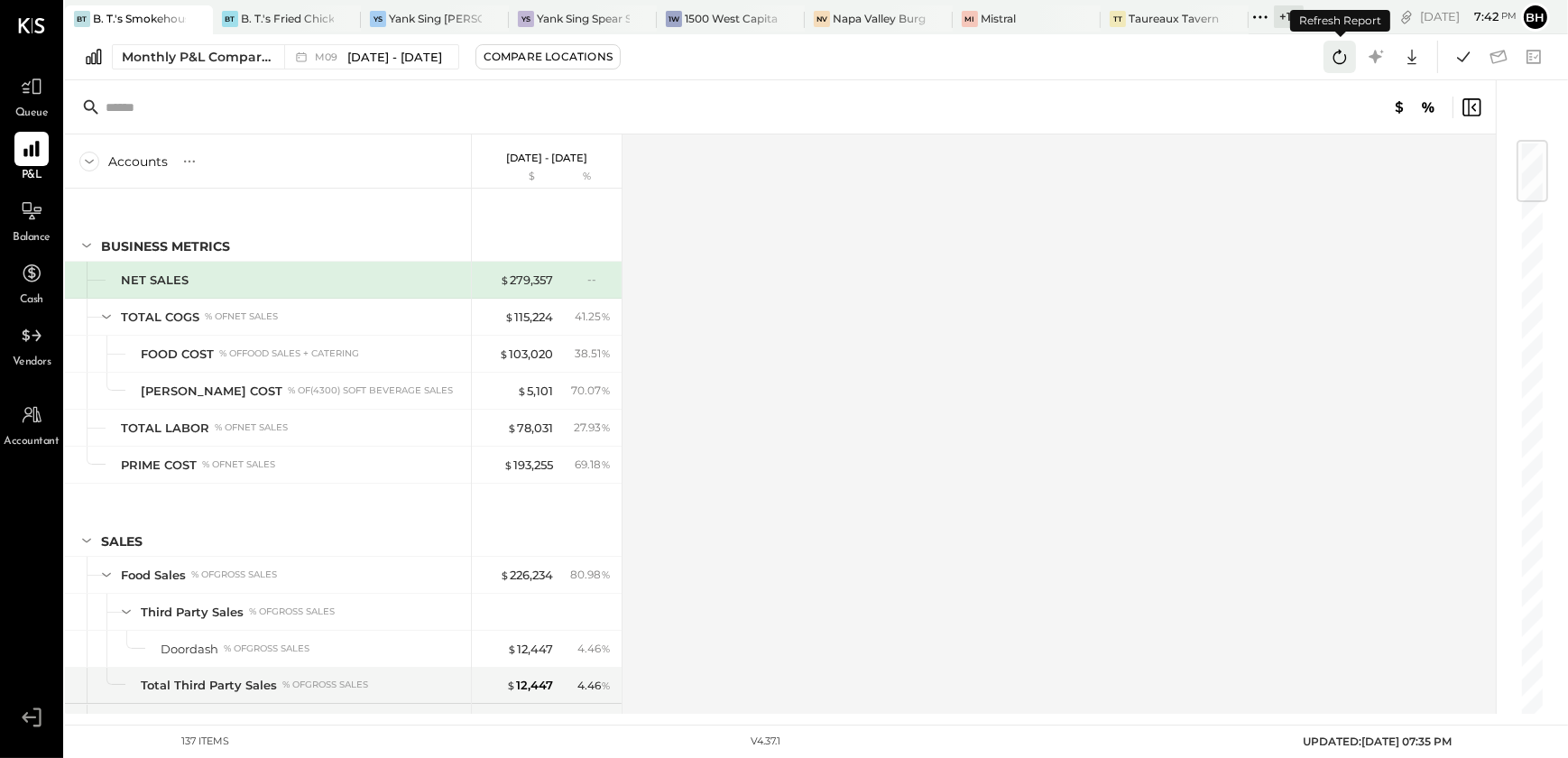
click at [1338, 62] on icon at bounding box center [1340, 57] width 24 height 24
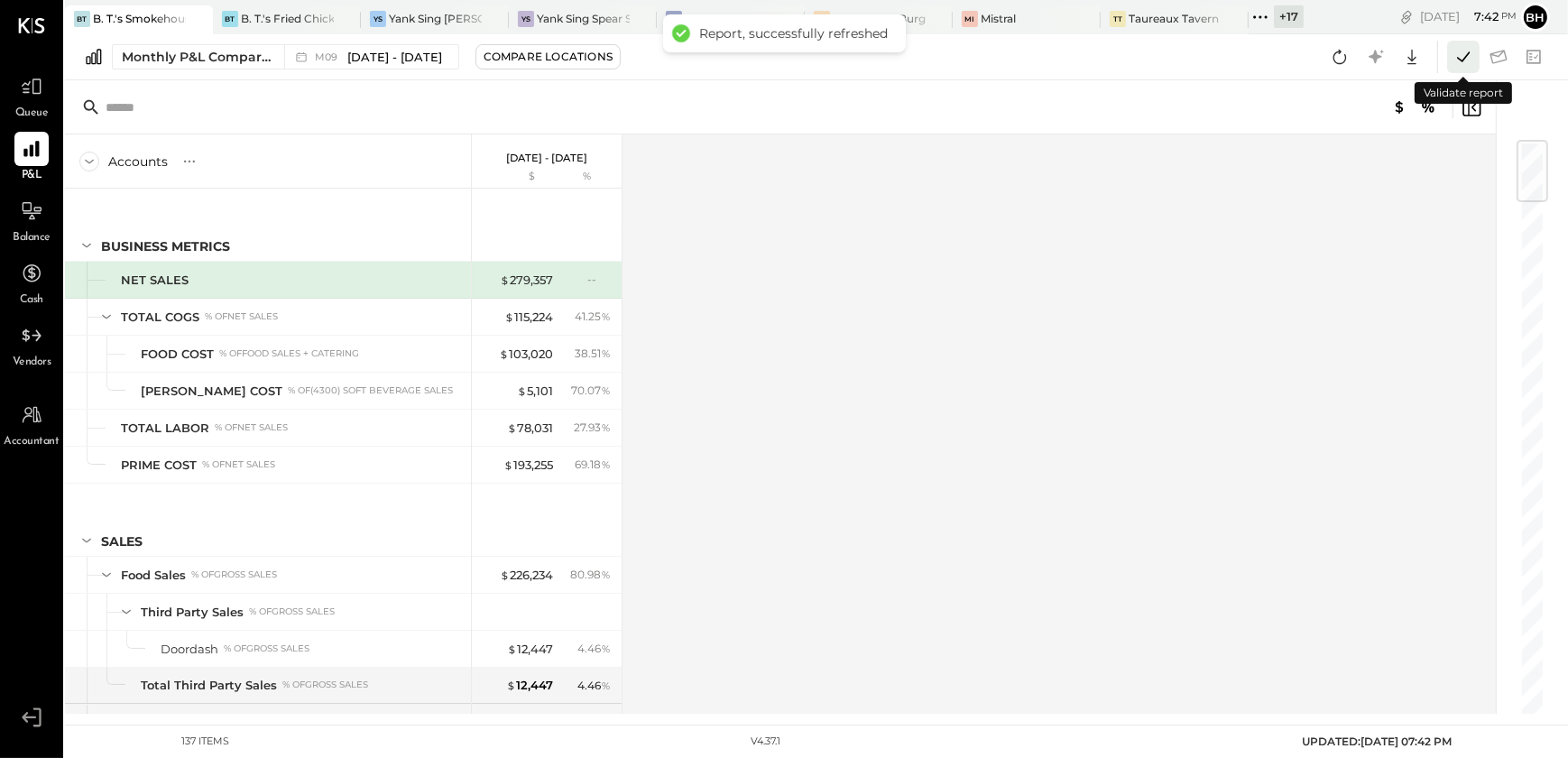
click at [1470, 57] on icon at bounding box center [1463, 57] width 24 height 24
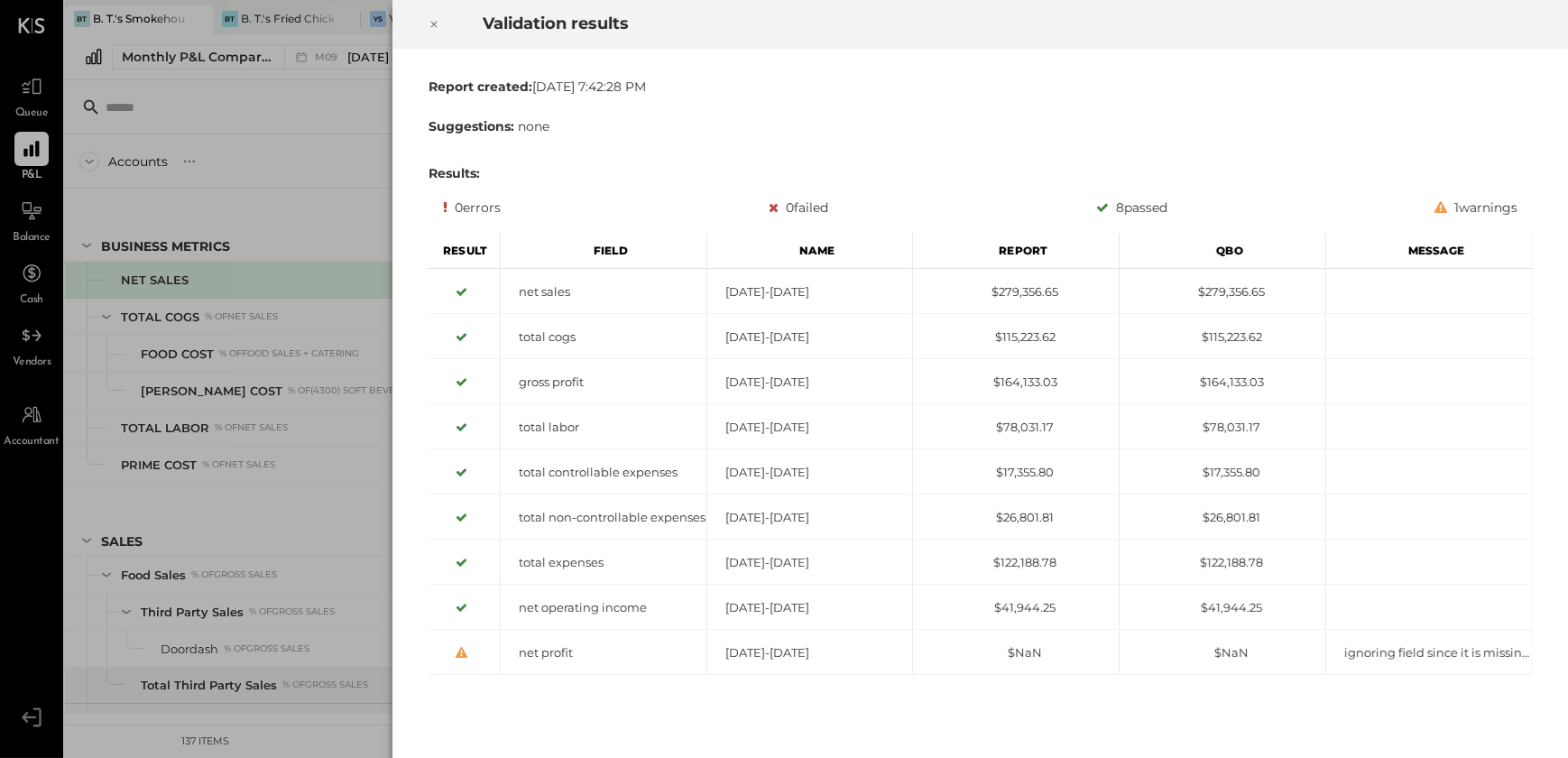
click at [435, 26] on icon at bounding box center [433, 25] width 6 height 6
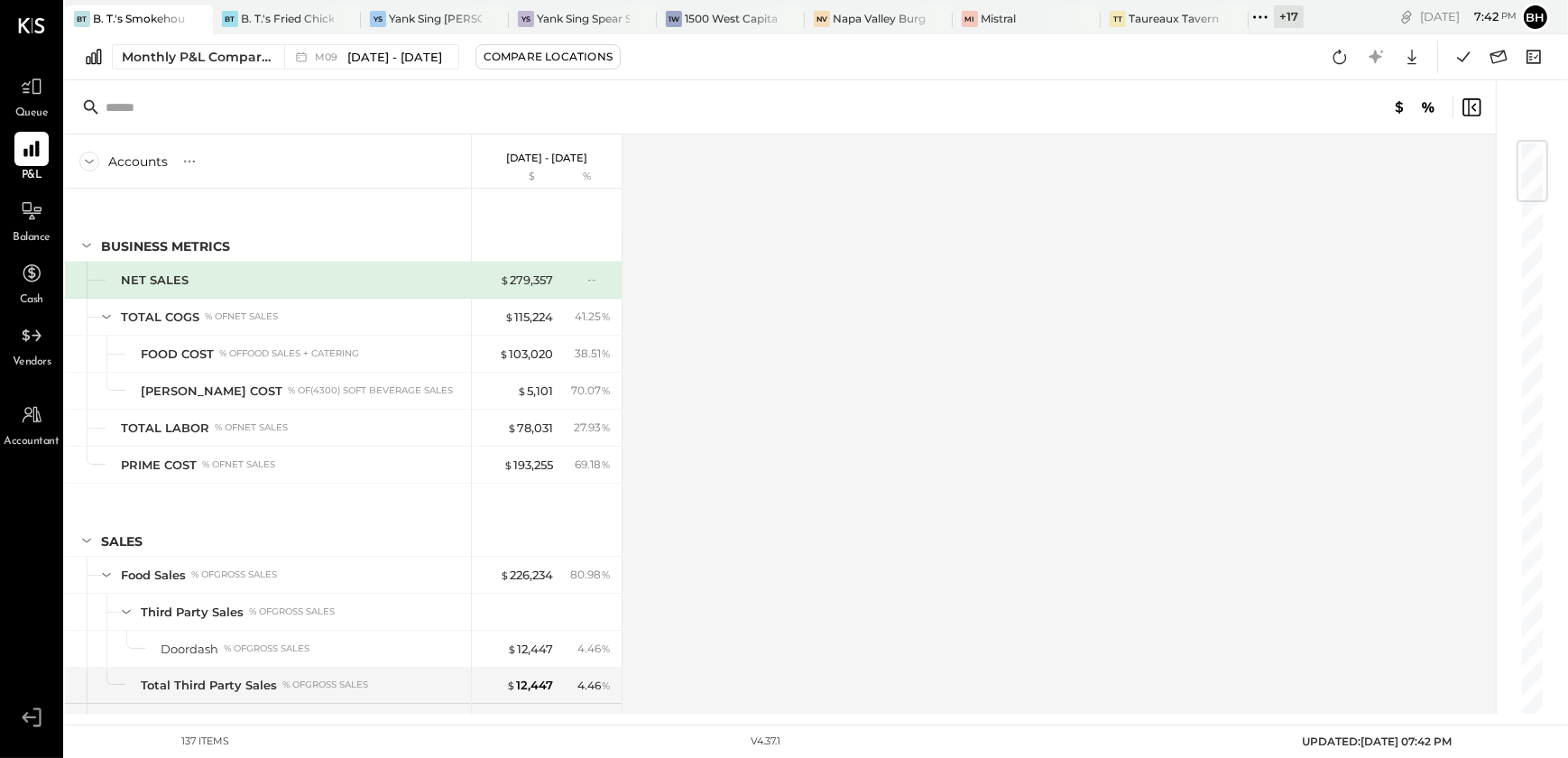
click at [948, 343] on div "Accounts S % GL [DATE] - [DATE] $ % BUSINESS METRICS NET SALES TOTAL COGS % of …" at bounding box center [781, 425] width 1434 height 579
click at [948, 375] on div "Accounts S % GL [DATE] - [DATE] $ % BUSINESS METRICS NET SALES TOTAL COGS % of …" at bounding box center [781, 425] width 1434 height 579
click at [1492, 53] on icon at bounding box center [1499, 56] width 17 height 14
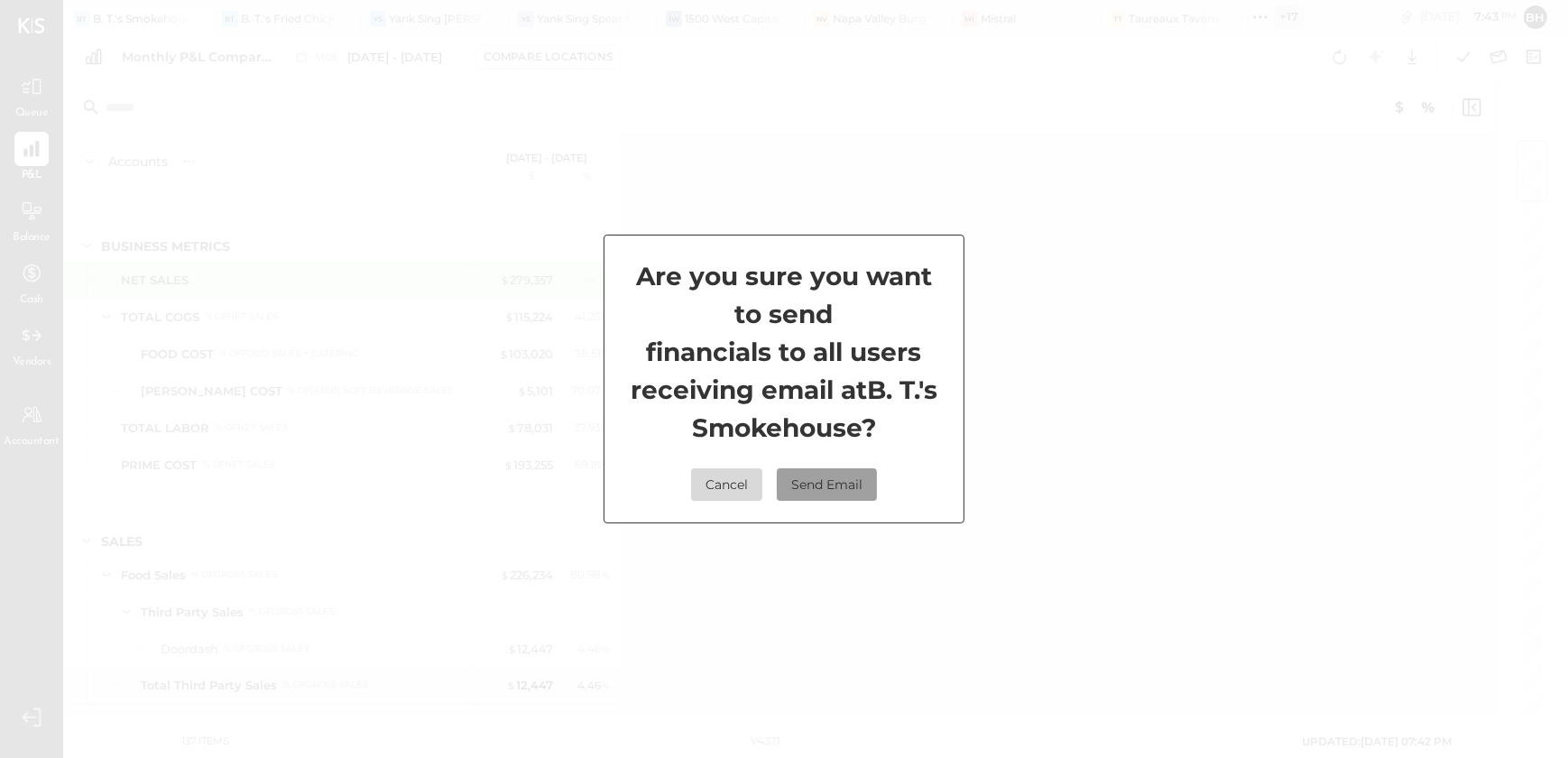
click at [805, 485] on button "Send Email" at bounding box center [827, 485] width 100 height 33
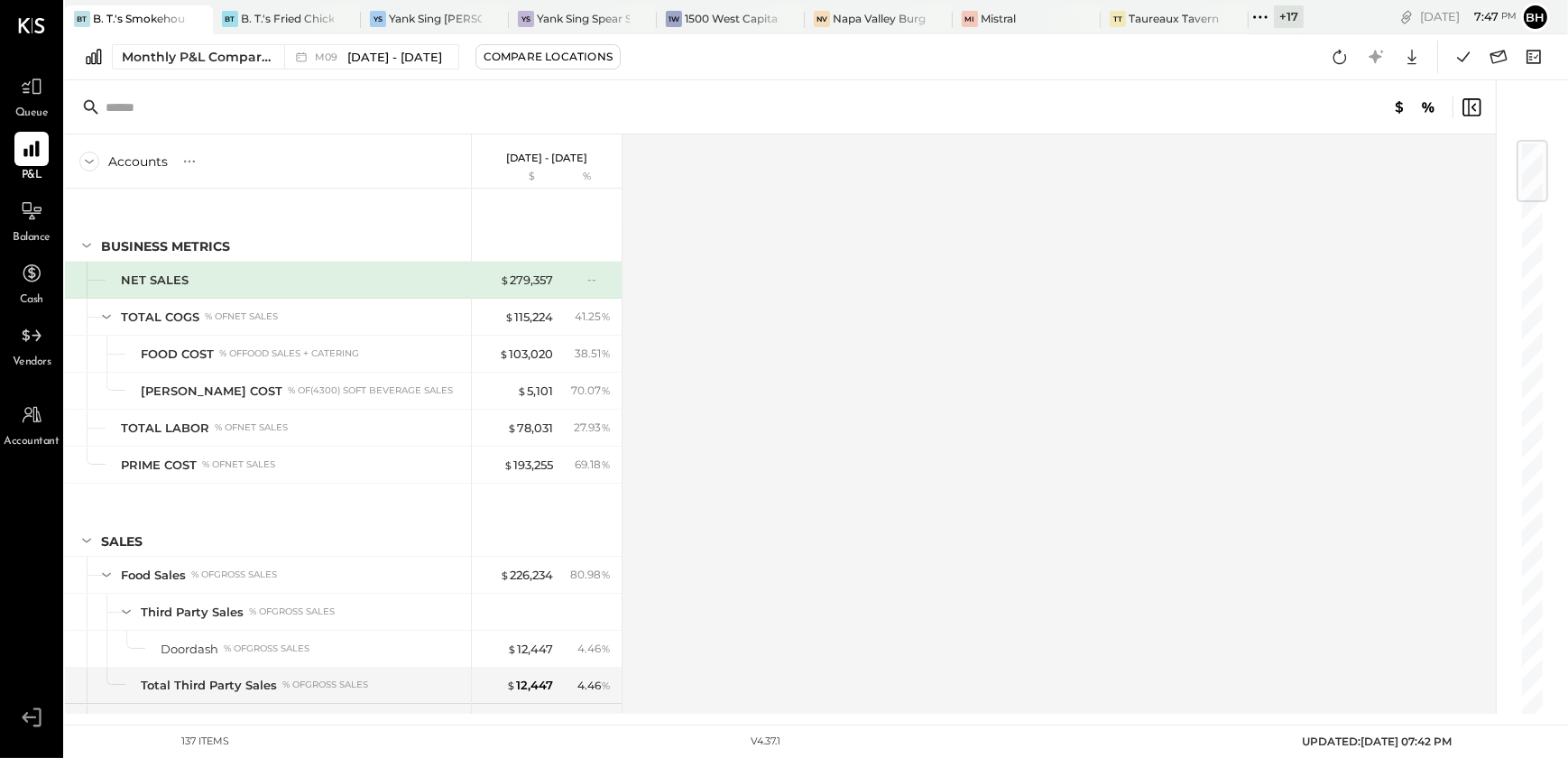
click at [865, 512] on div "Accounts S % GL [DATE] - [DATE] $ % BUSINESS METRICS NET SALES TOTAL COGS % of …" at bounding box center [781, 425] width 1434 height 579
click at [808, 370] on div "Accounts S % GL [DATE] - [DATE] $ % BUSINESS METRICS NET SALES TOTAL COGS % of …" at bounding box center [781, 425] width 1434 height 579
click at [1007, 399] on div "Accounts S % GL [DATE] - [DATE] $ % BUSINESS METRICS NET SALES TOTAL COGS % of …" at bounding box center [781, 425] width 1434 height 579
click at [36, 107] on span "Queue" at bounding box center [32, 114] width 34 height 16
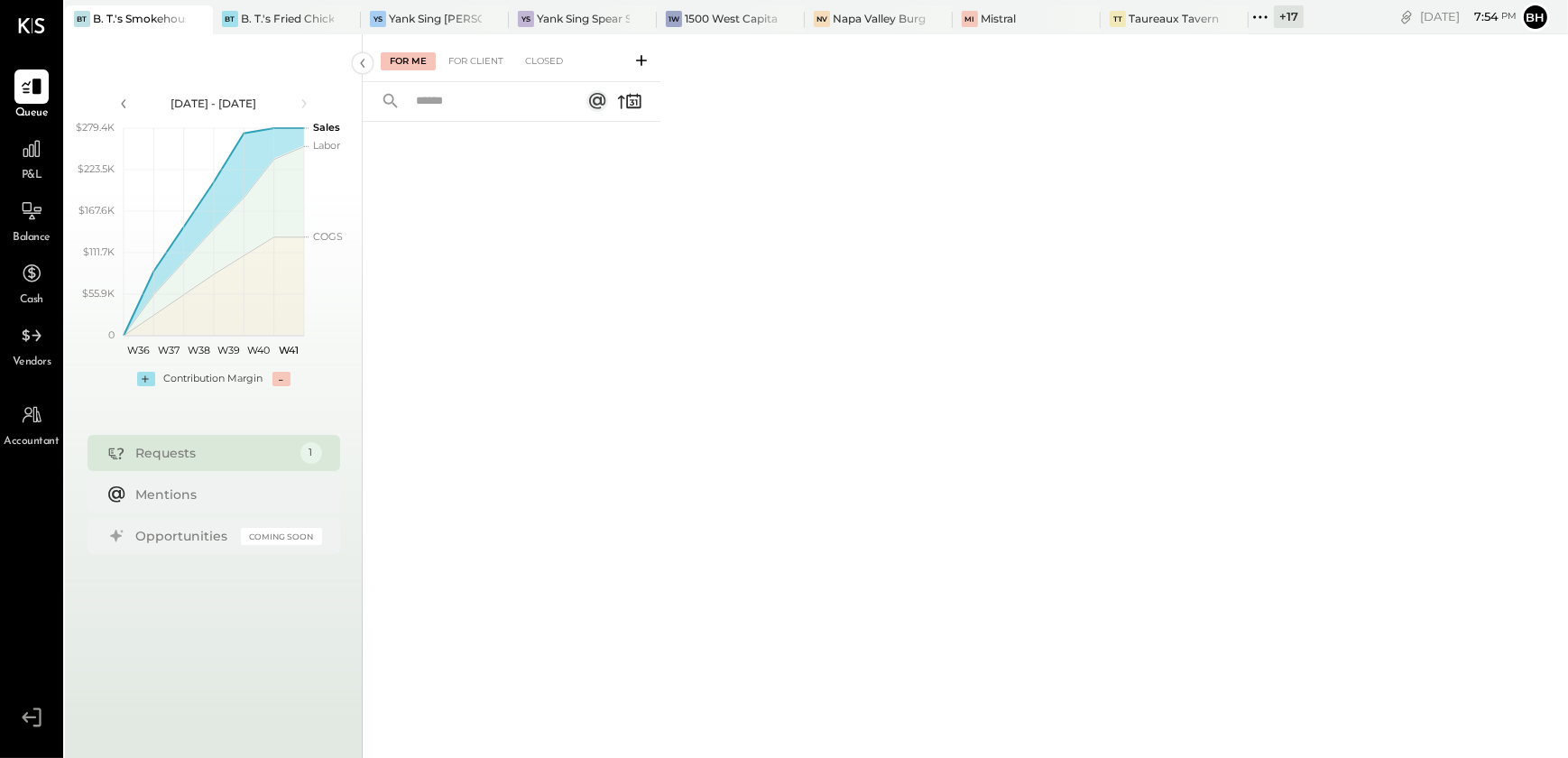
click at [491, 113] on input "text" at bounding box center [486, 101] width 163 height 30
click at [479, 54] on div "For Client" at bounding box center [476, 61] width 73 height 18
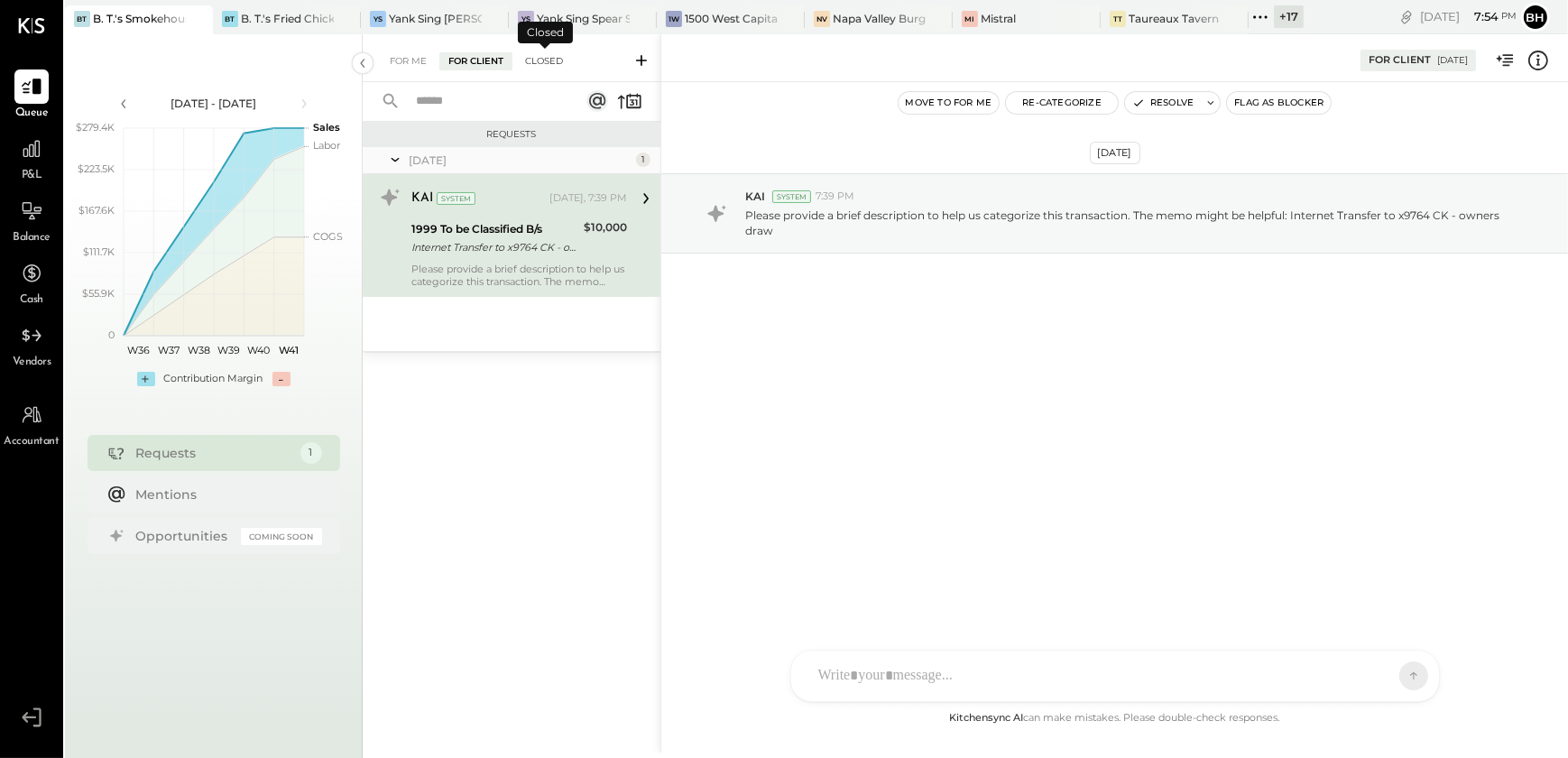
click at [539, 63] on div "Closed" at bounding box center [544, 61] width 56 height 18
click at [459, 98] on input "text" at bounding box center [486, 101] width 163 height 30
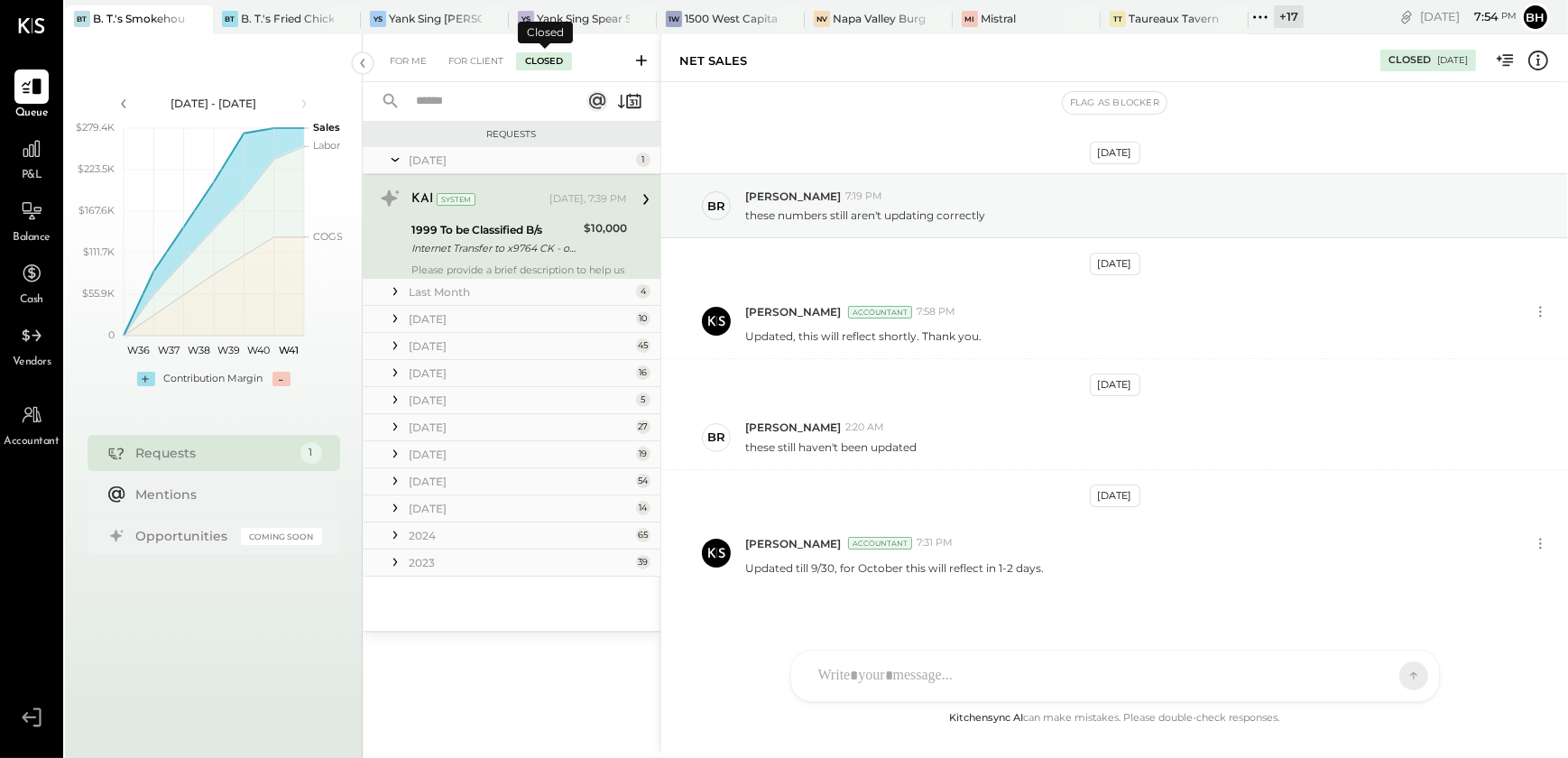
scroll to position [17, 0]
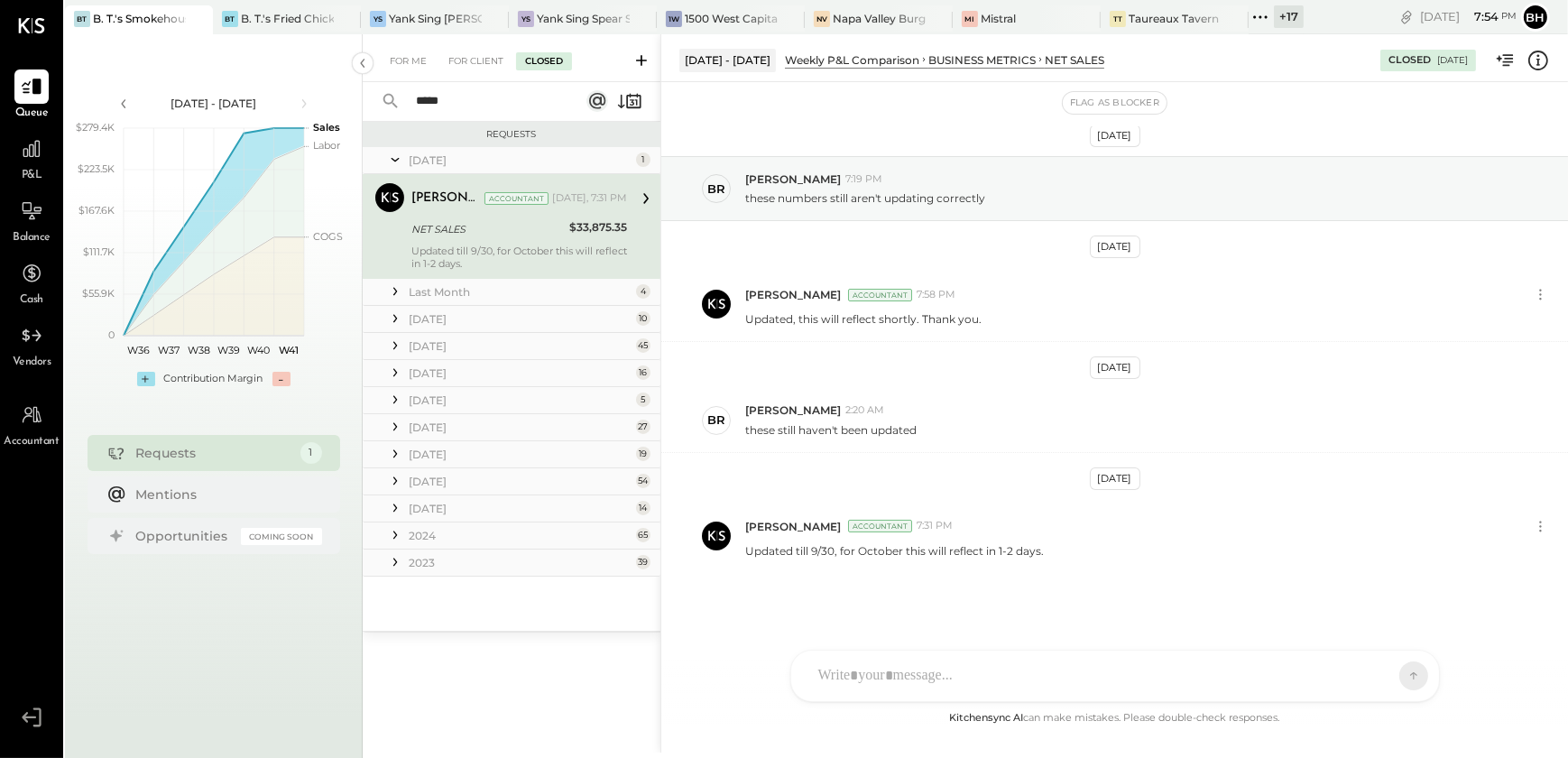
type input "*****"
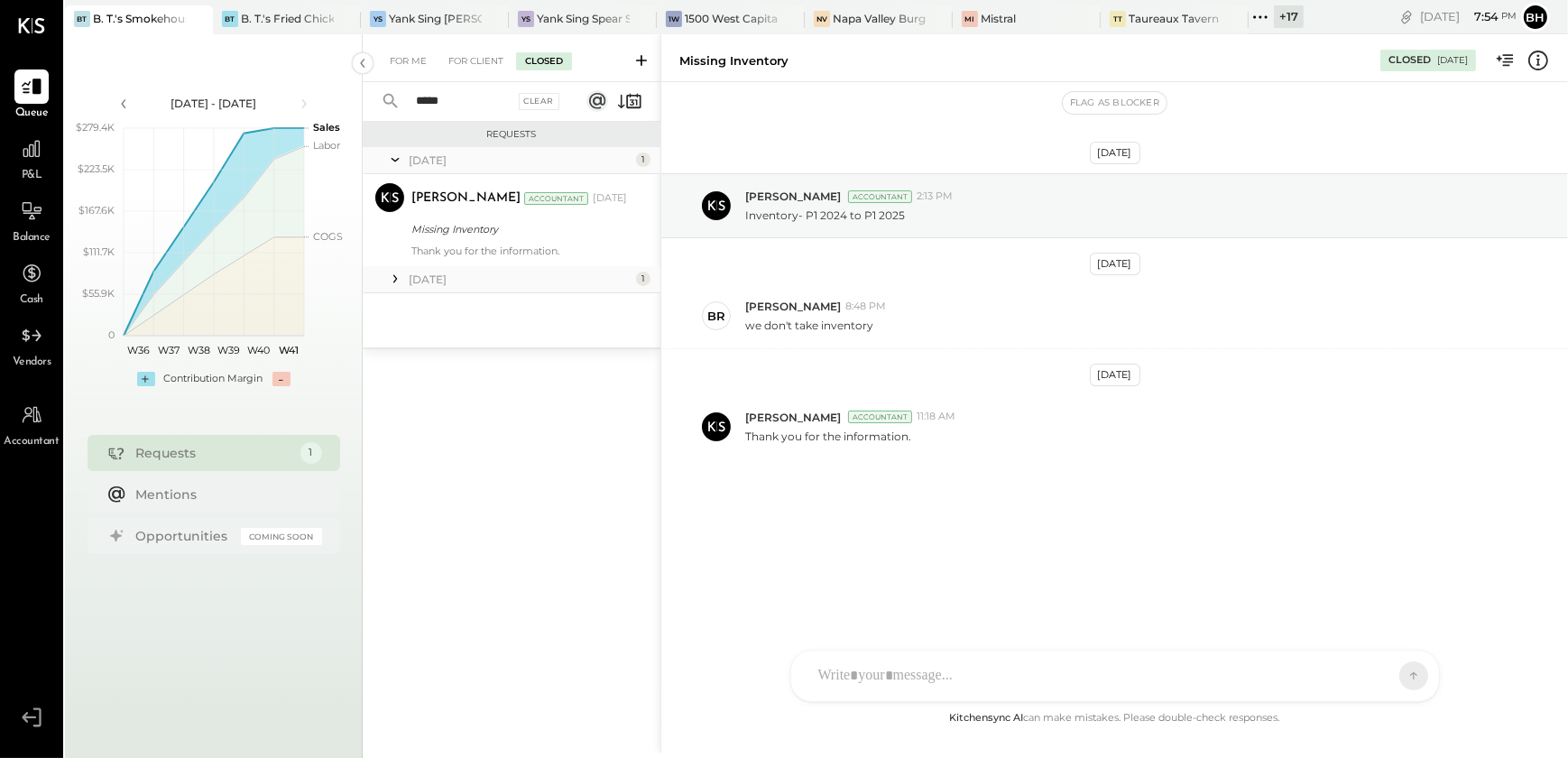
click at [459, 98] on input "*****" at bounding box center [460, 101] width 109 height 30
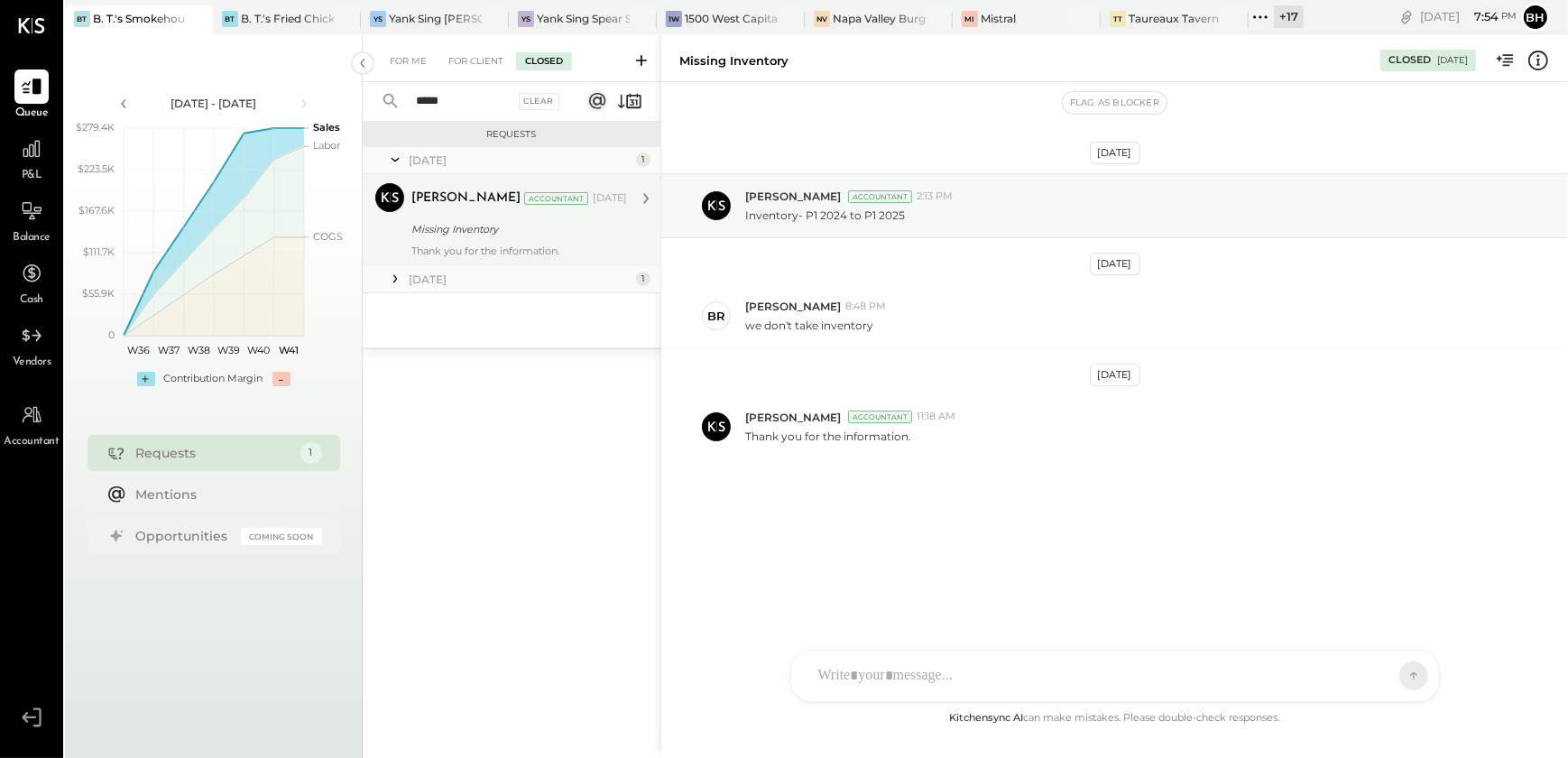
click at [466, 220] on div "Missing Inventory" at bounding box center [516, 230] width 210 height 18
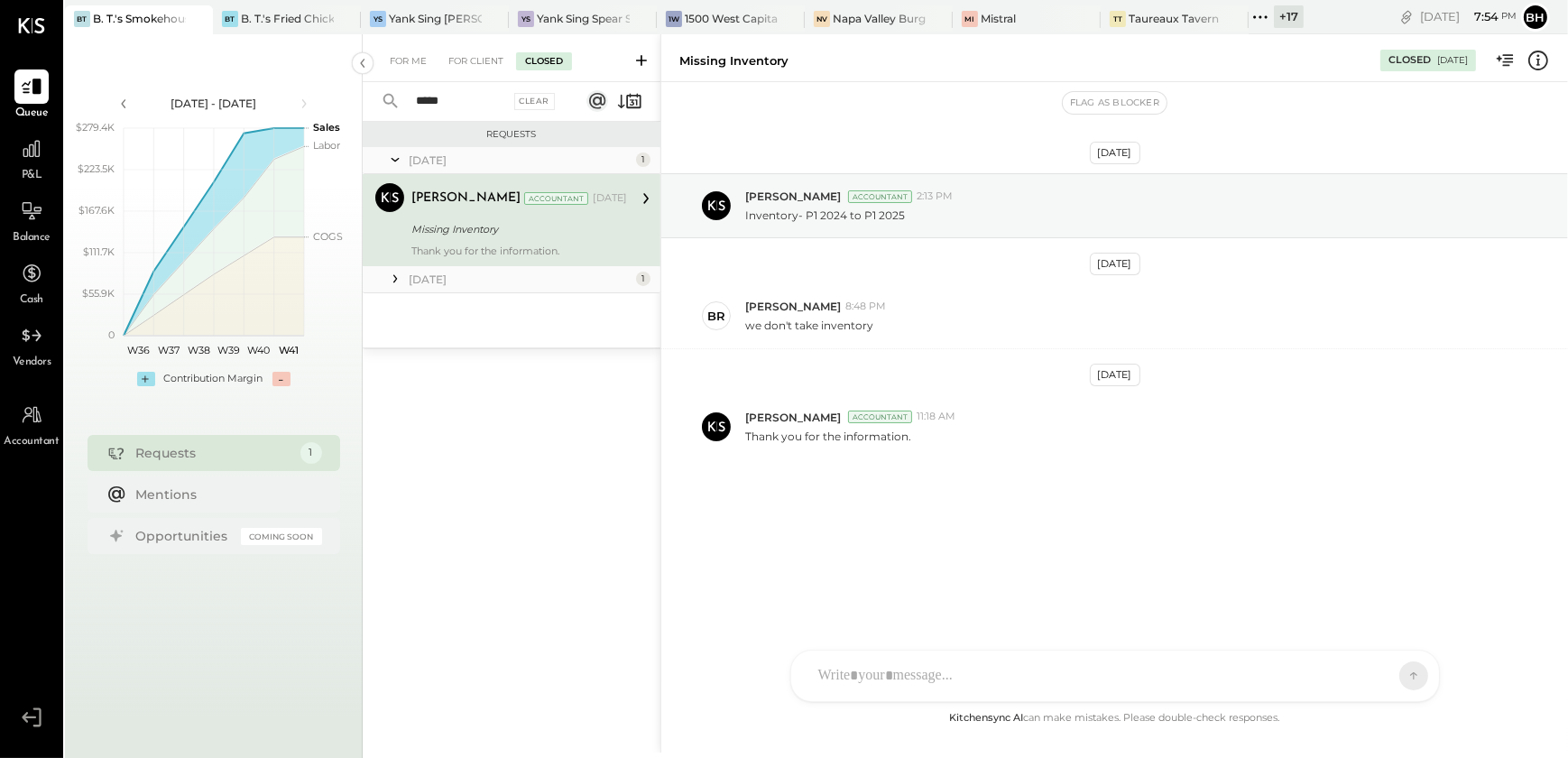
click at [452, 98] on input "*****" at bounding box center [457, 101] width 105 height 30
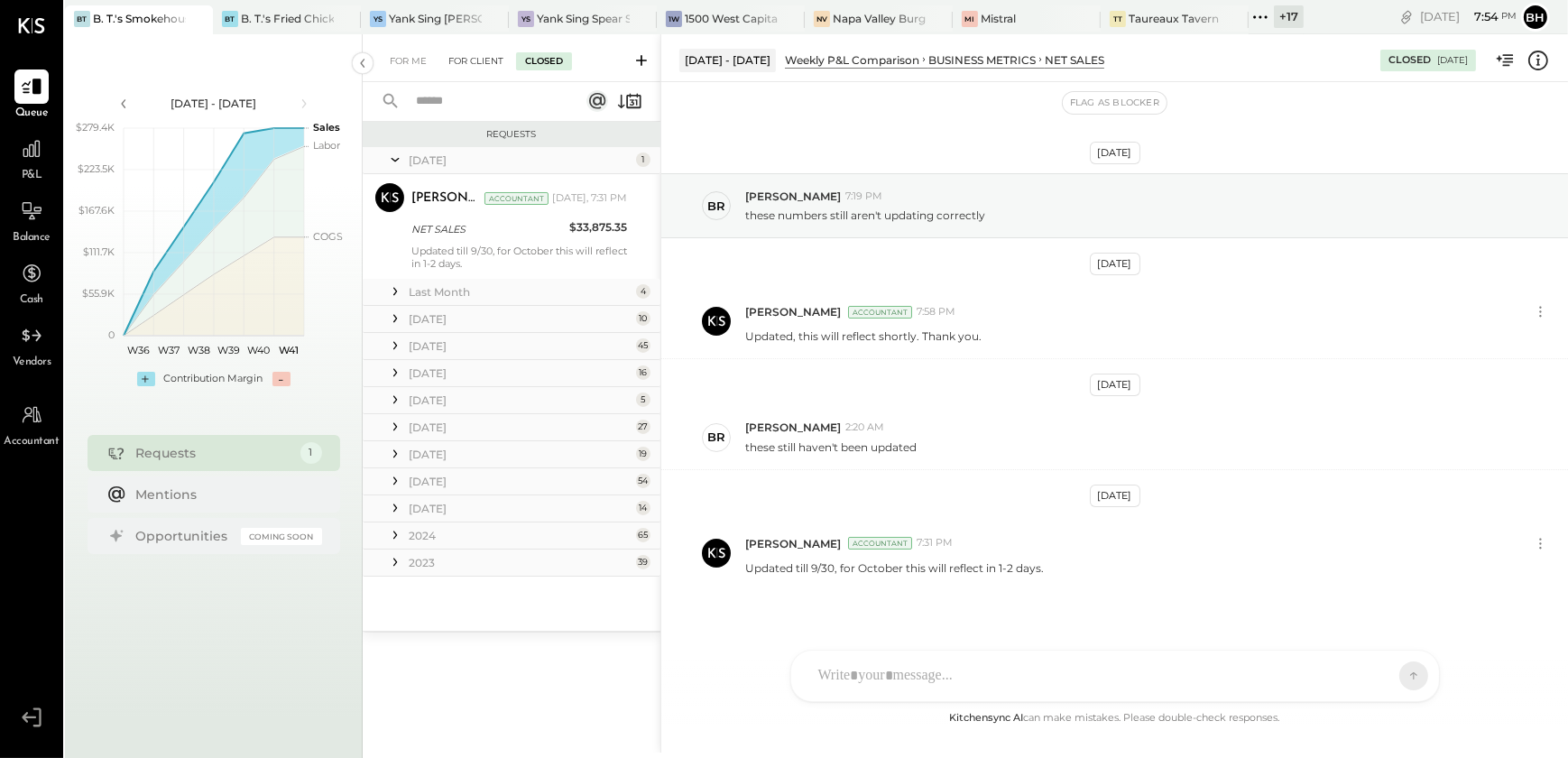
scroll to position [17, 0]
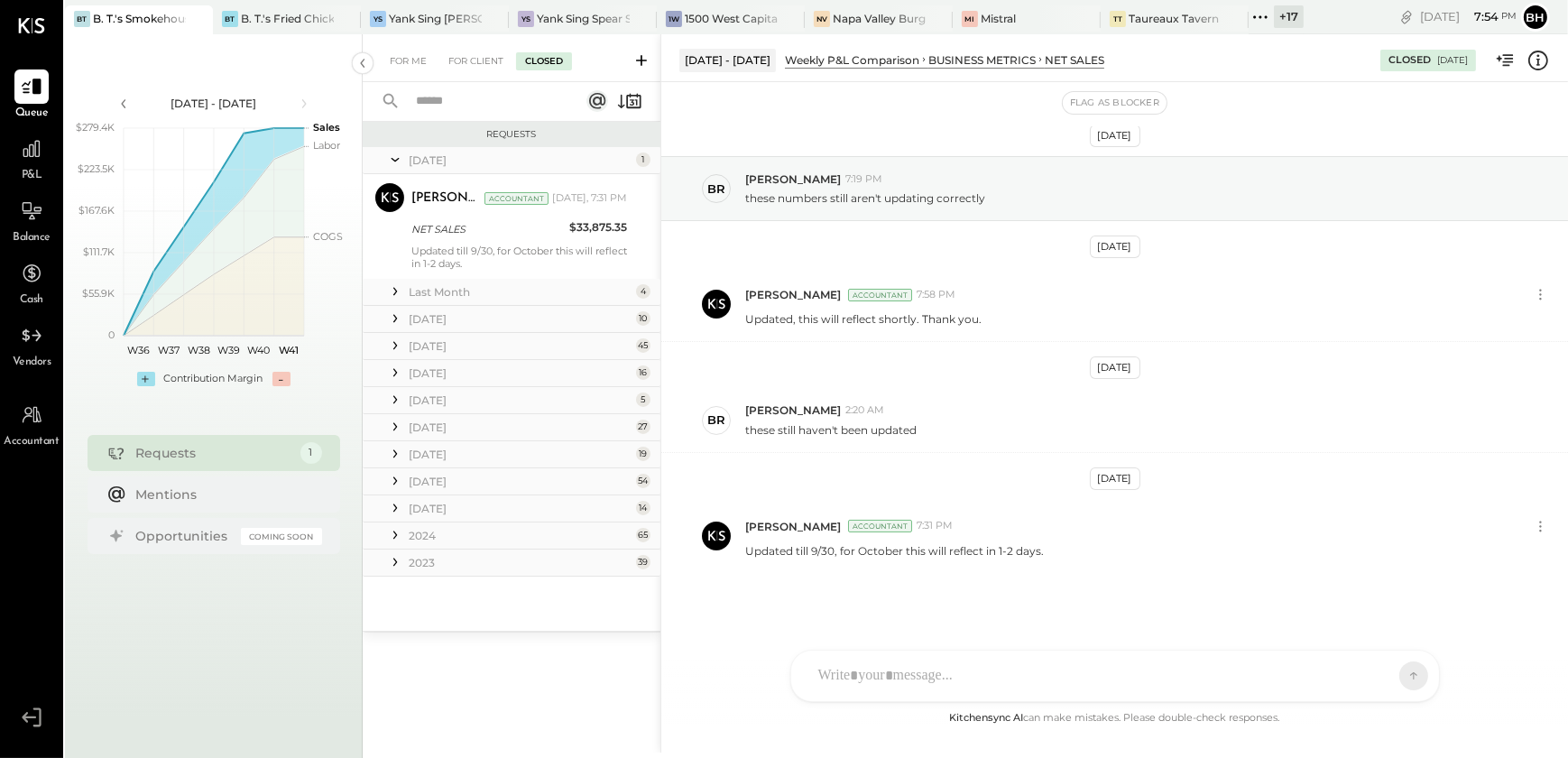
click at [644, 58] on icon at bounding box center [642, 60] width 18 height 18
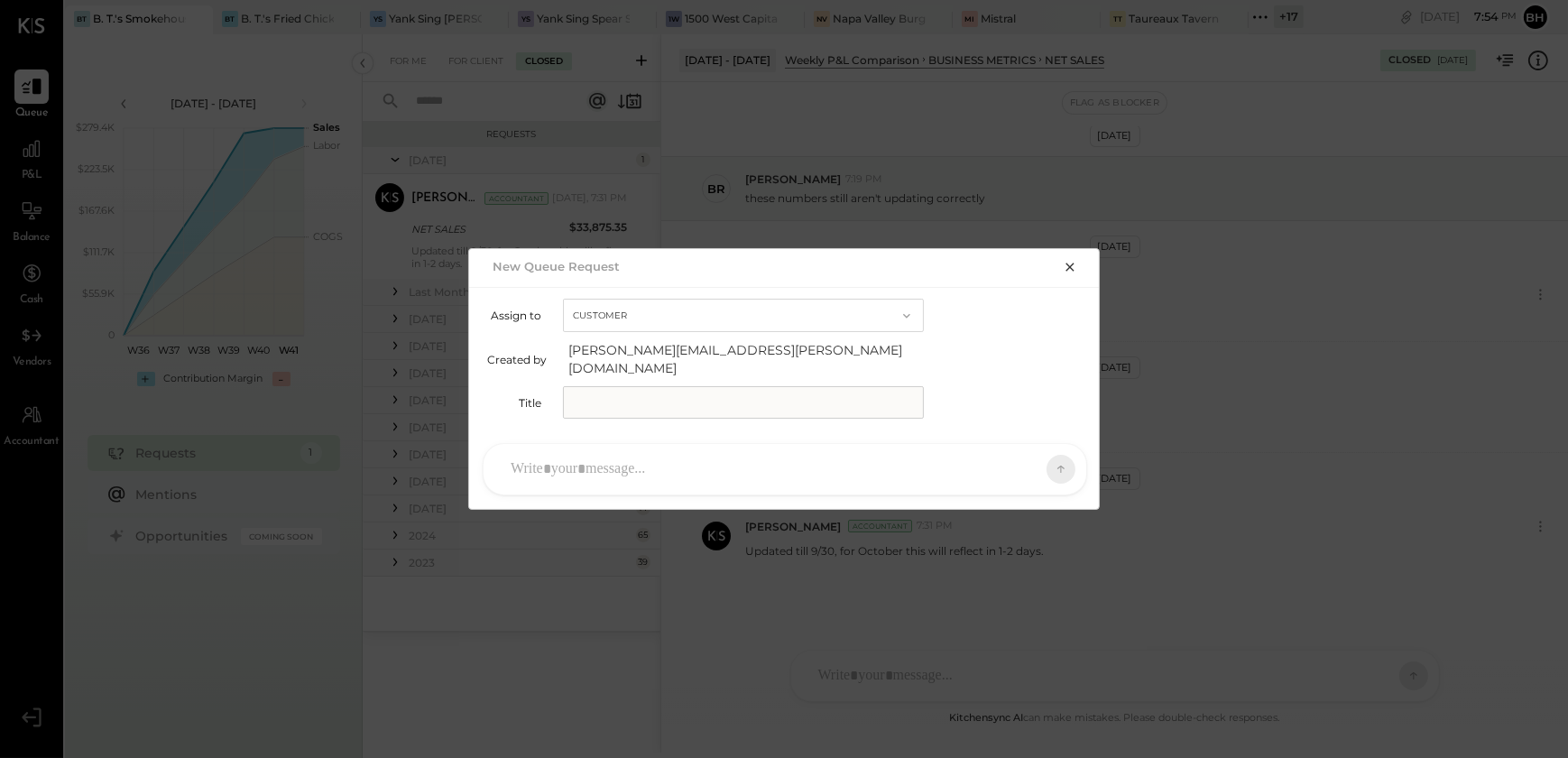
click at [643, 396] on input "text" at bounding box center [743, 403] width 361 height 33
type input "**********"
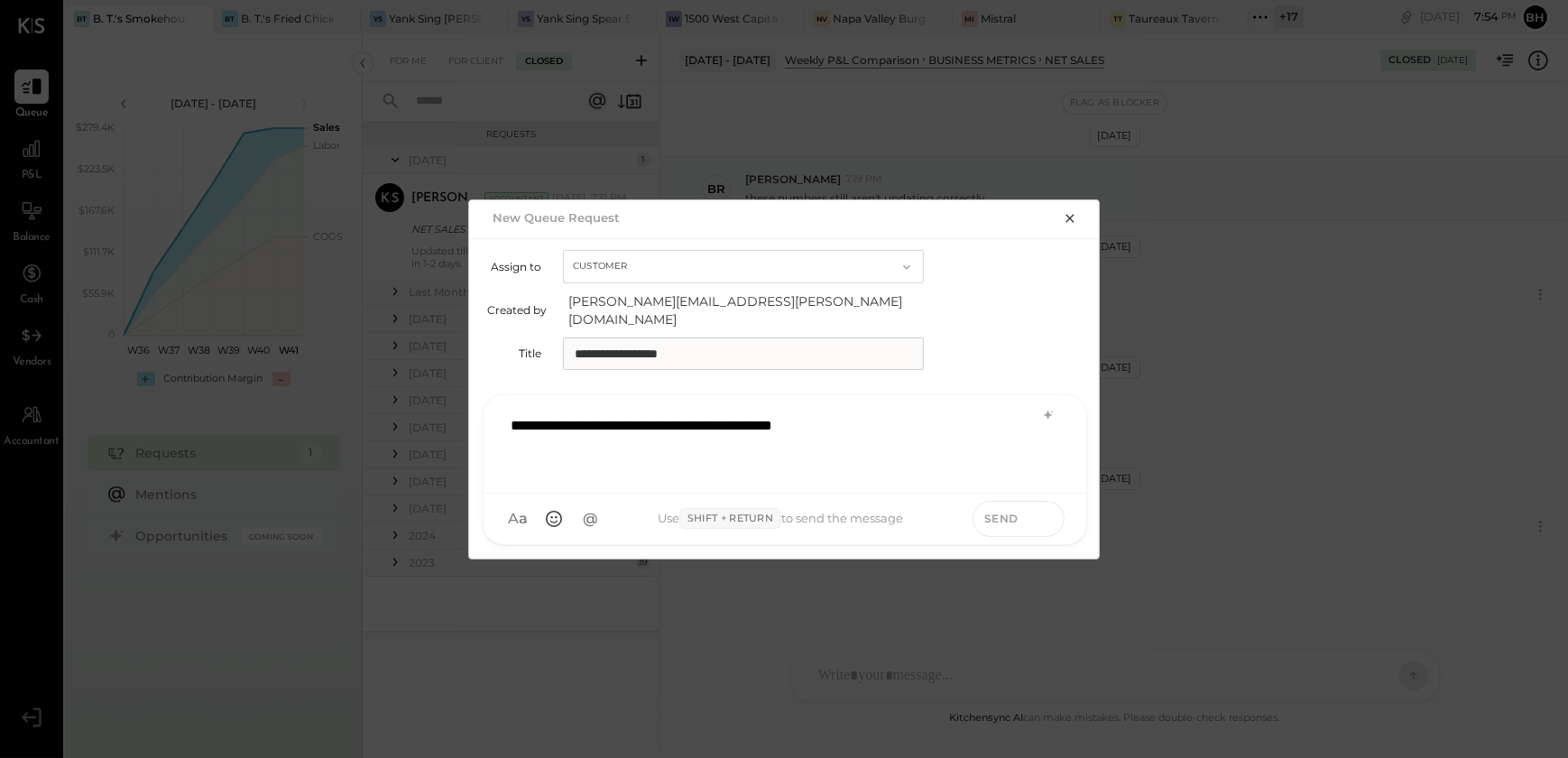
click at [1040, 509] on icon at bounding box center [1046, 518] width 16 height 18
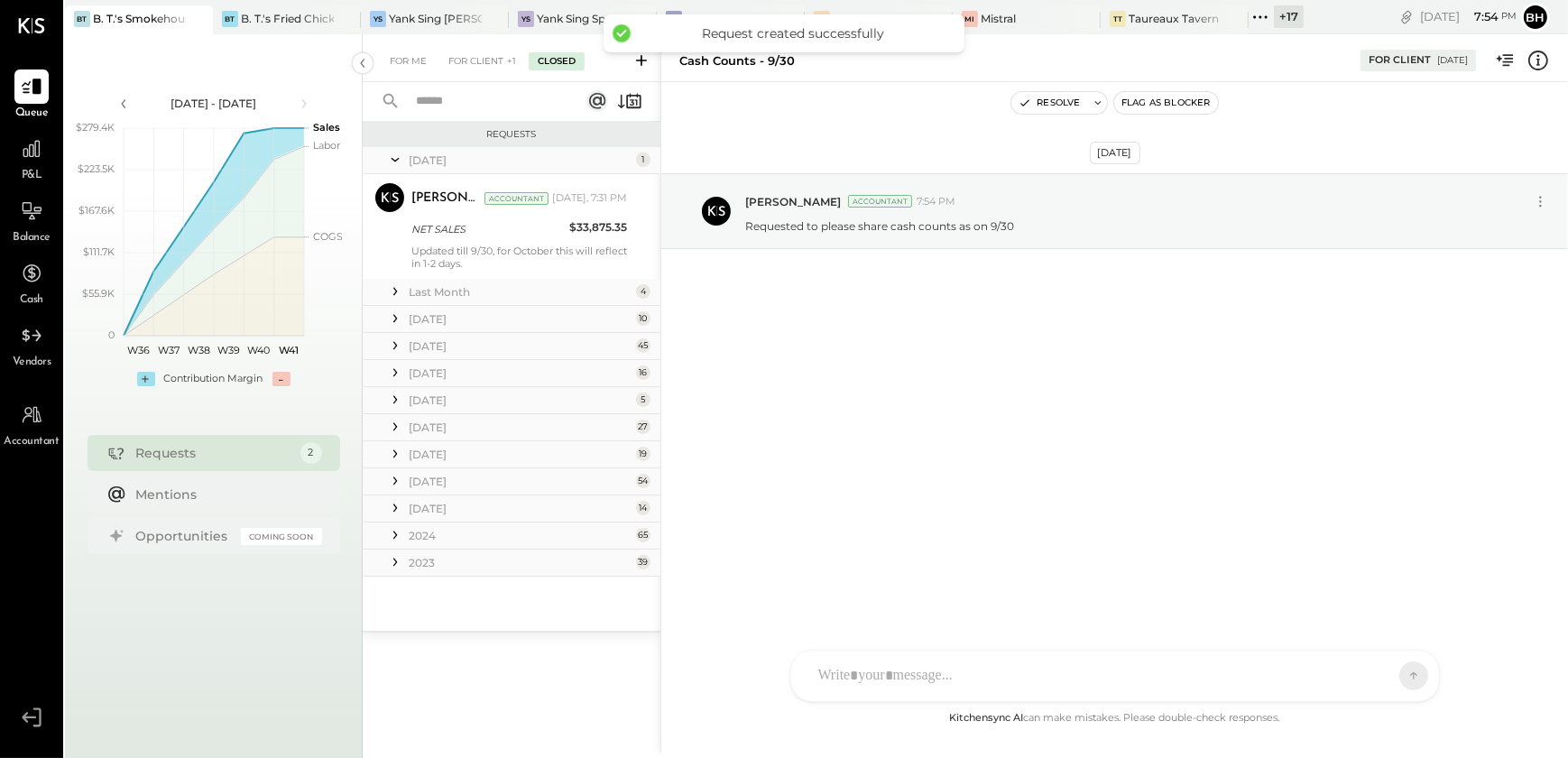
scroll to position [0, 0]
click at [641, 61] on icon at bounding box center [642, 60] width 18 height 18
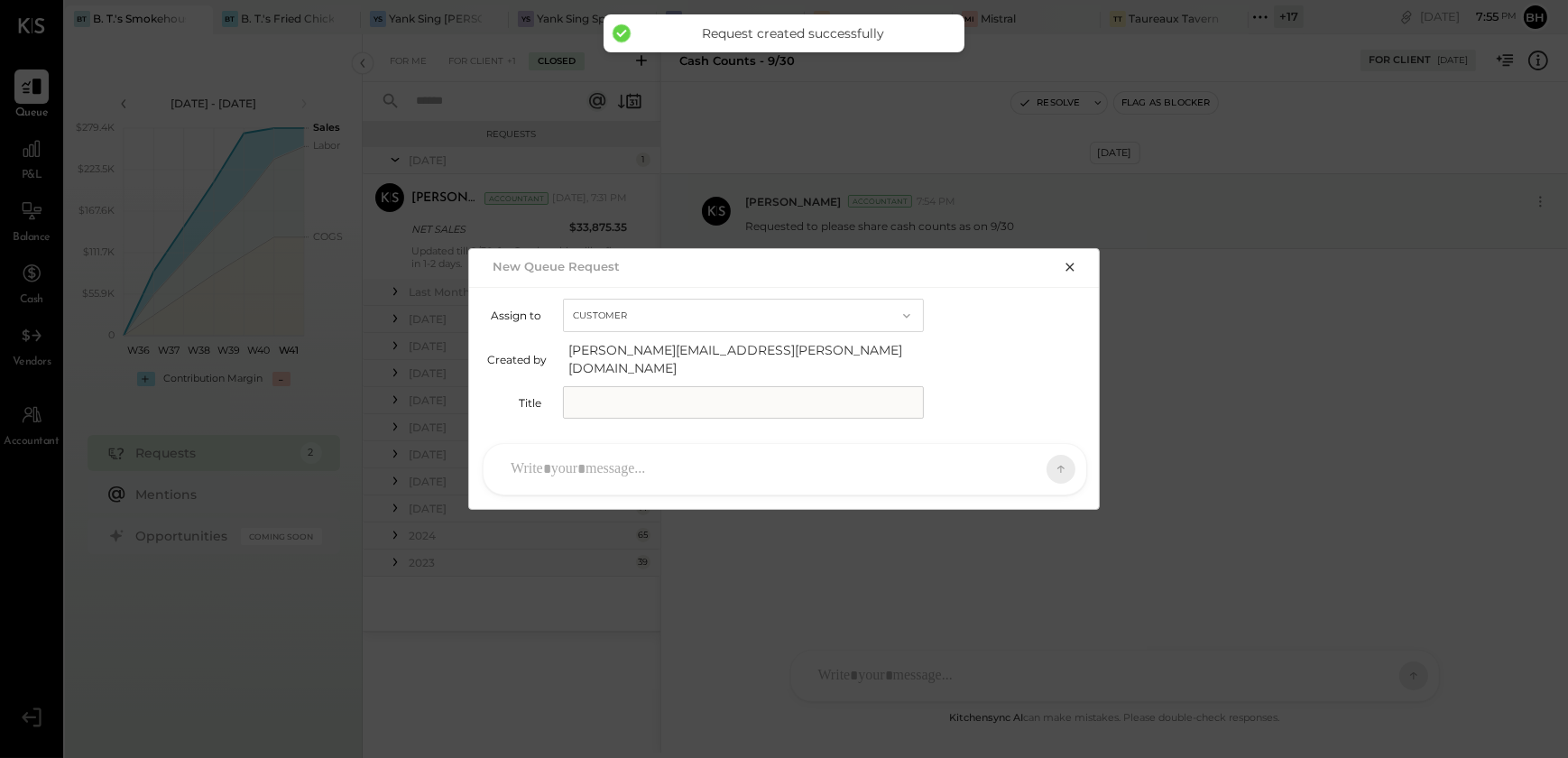
click at [609, 394] on input "text" at bounding box center [743, 403] width 361 height 33
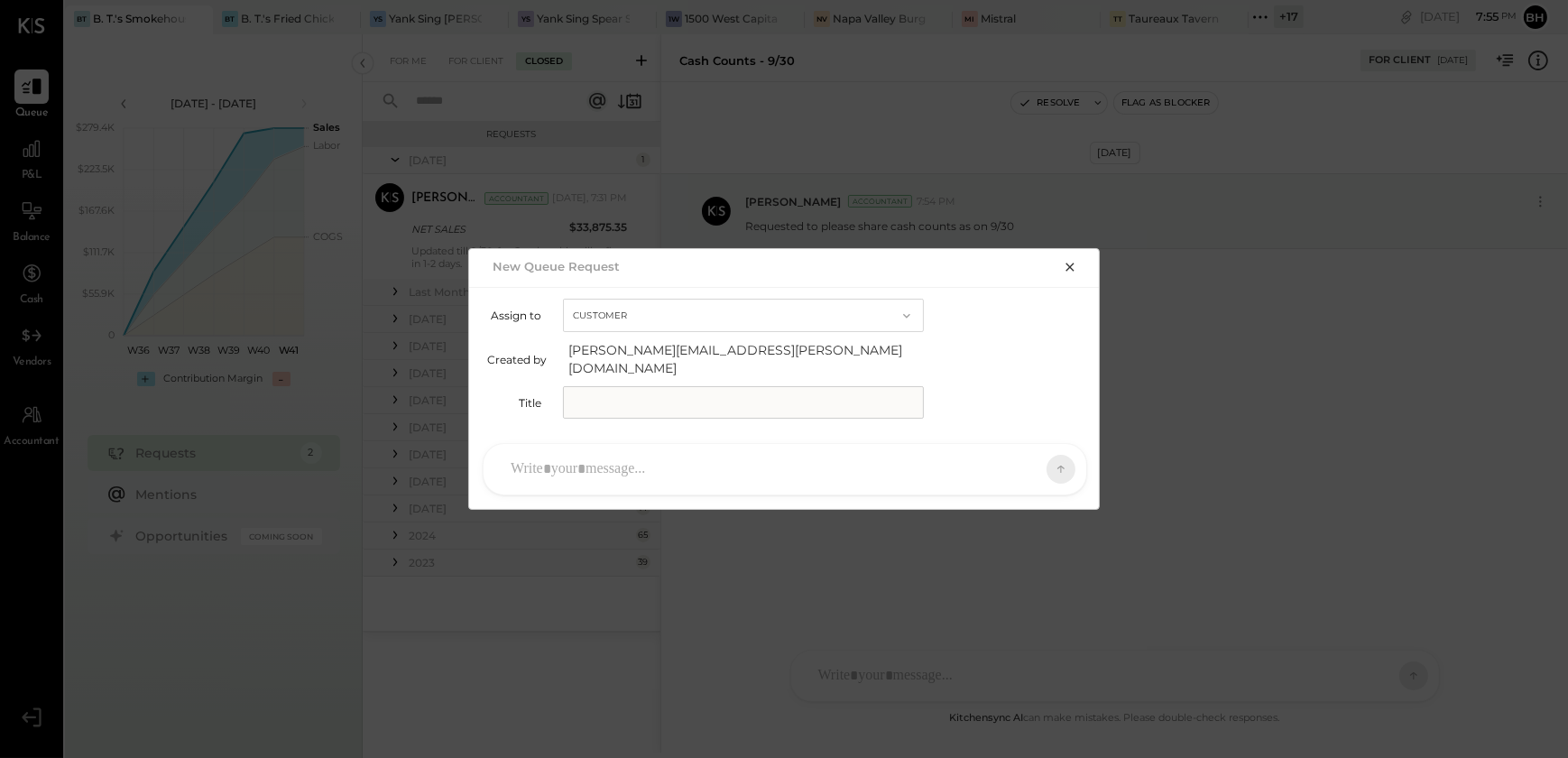
click at [1077, 276] on button "button" at bounding box center [1070, 266] width 25 height 20
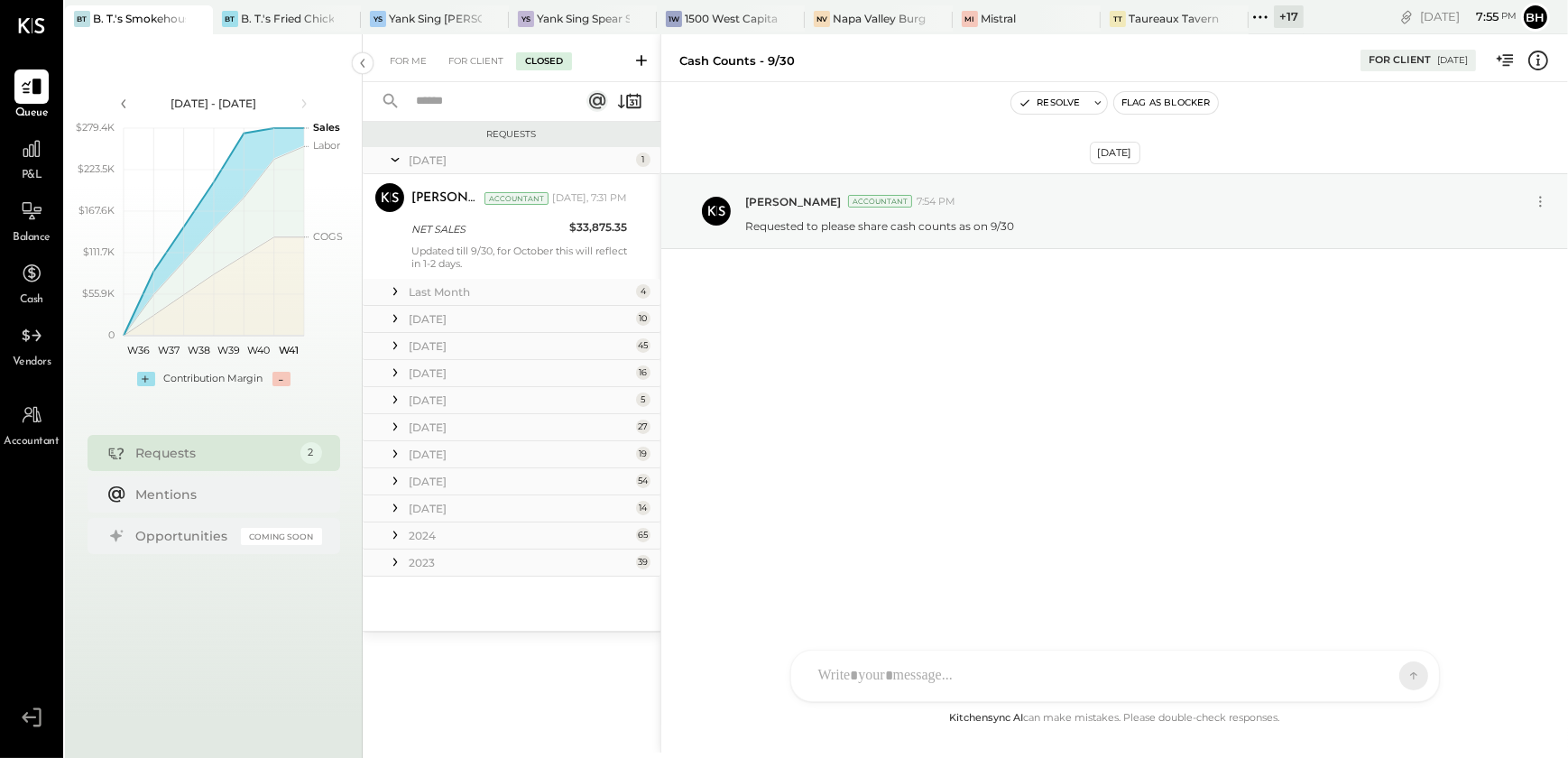
click at [472, 91] on input "text" at bounding box center [484, 101] width 158 height 30
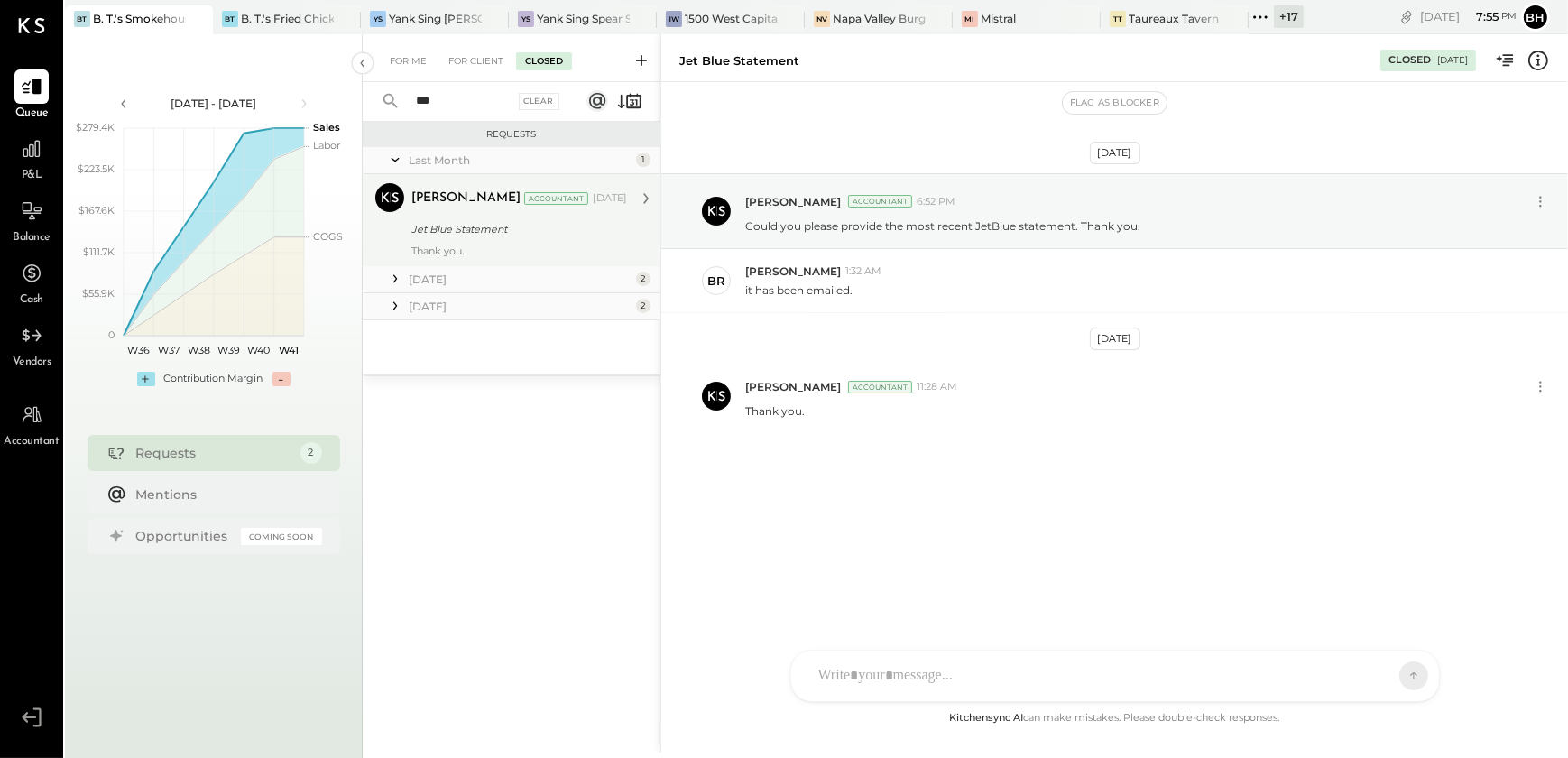
type input "***"
click at [464, 237] on div "Jet Blue Statement" at bounding box center [516, 230] width 210 height 18
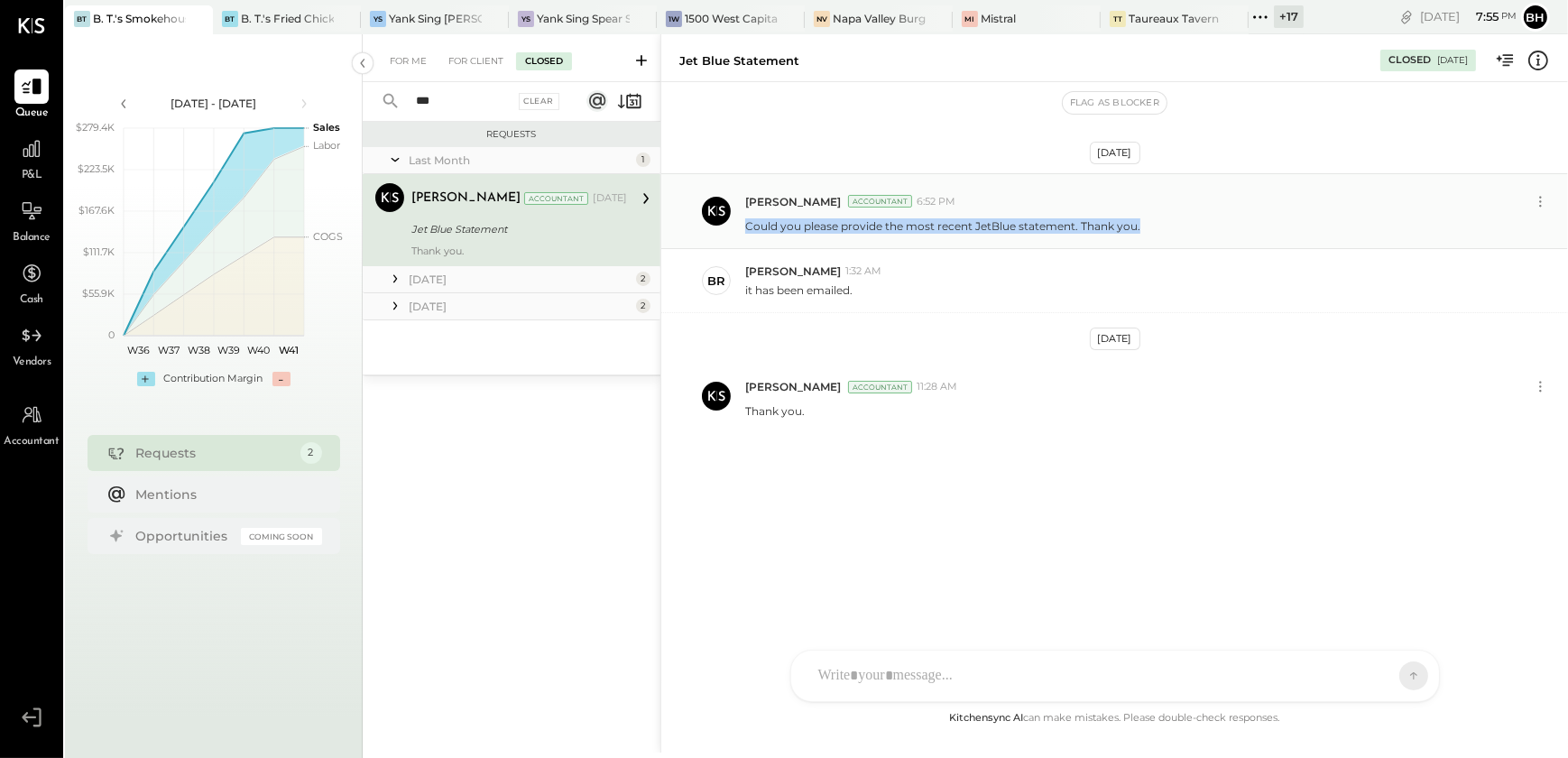
drag, startPoint x: 745, startPoint y: 225, endPoint x: 1145, endPoint y: 233, distance: 400.1
click at [1145, 233] on div "Could you please provide the most recent JetBlue statement. Thank you." at bounding box center [1149, 224] width 809 height 19
copy p "Could you please provide the most recent JetBlue statement. Thank you."
click at [639, 62] on icon at bounding box center [642, 60] width 18 height 18
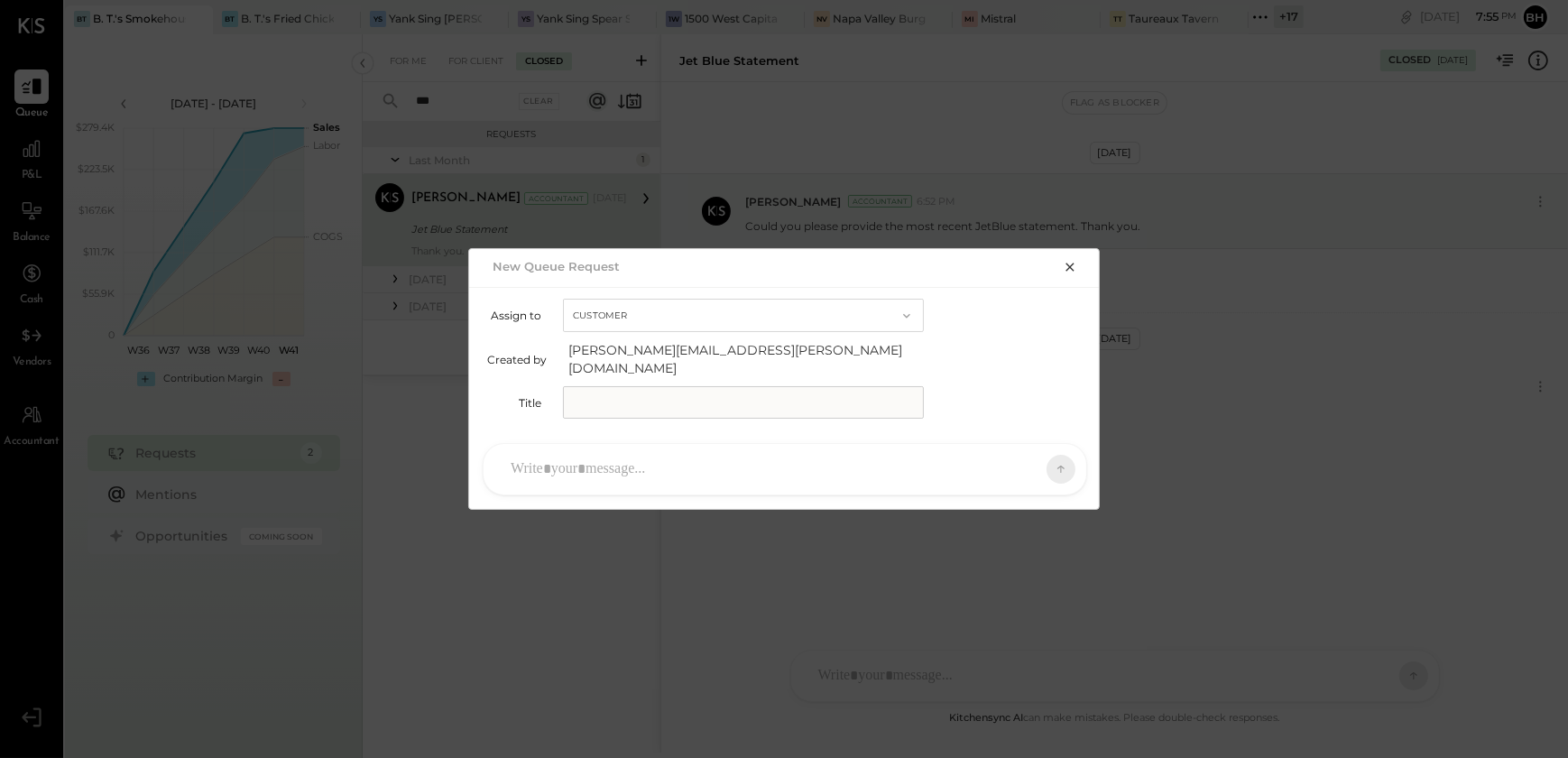
click at [610, 396] on input "text" at bounding box center [743, 403] width 361 height 33
type input "**********"
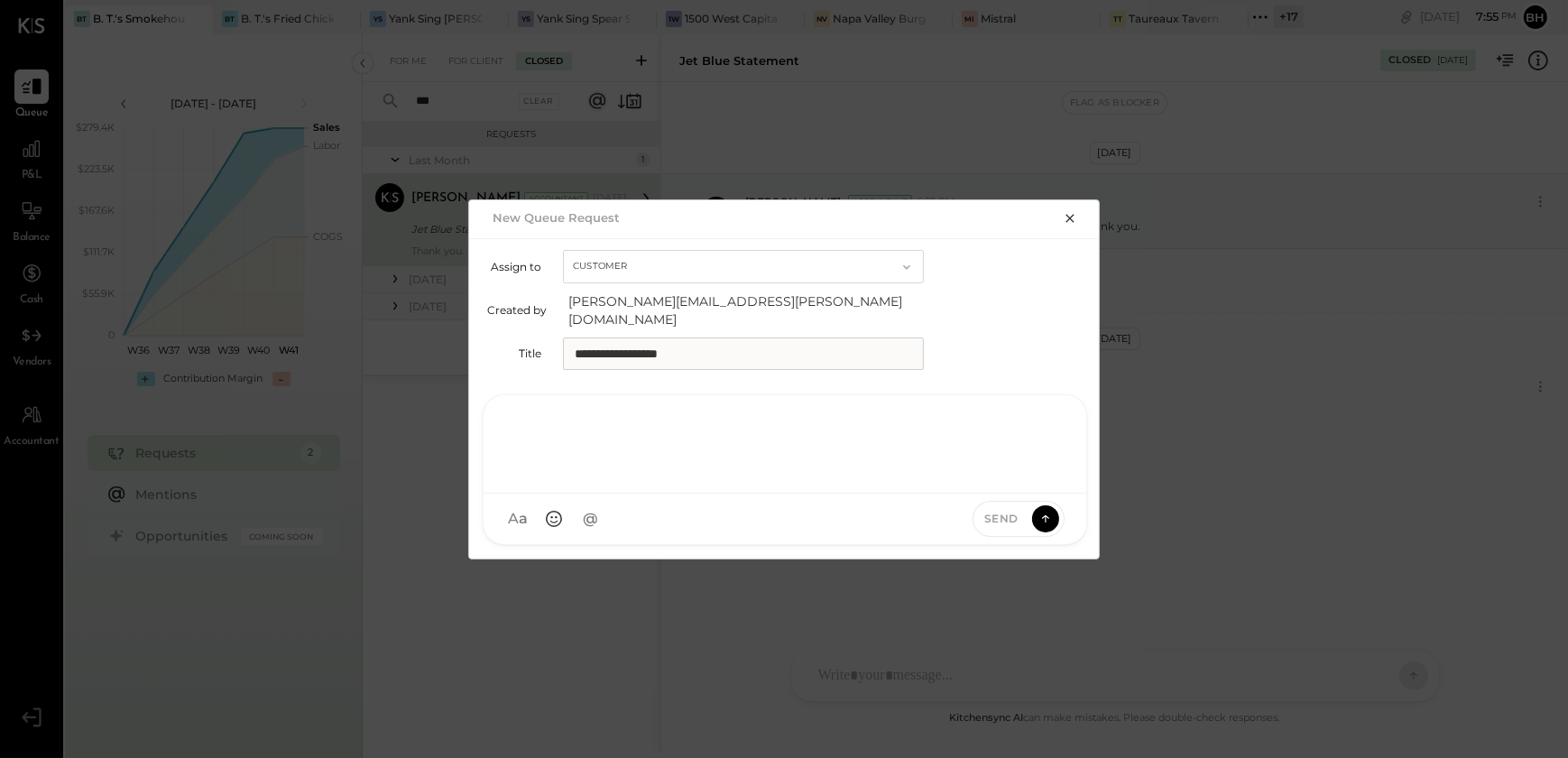
paste div
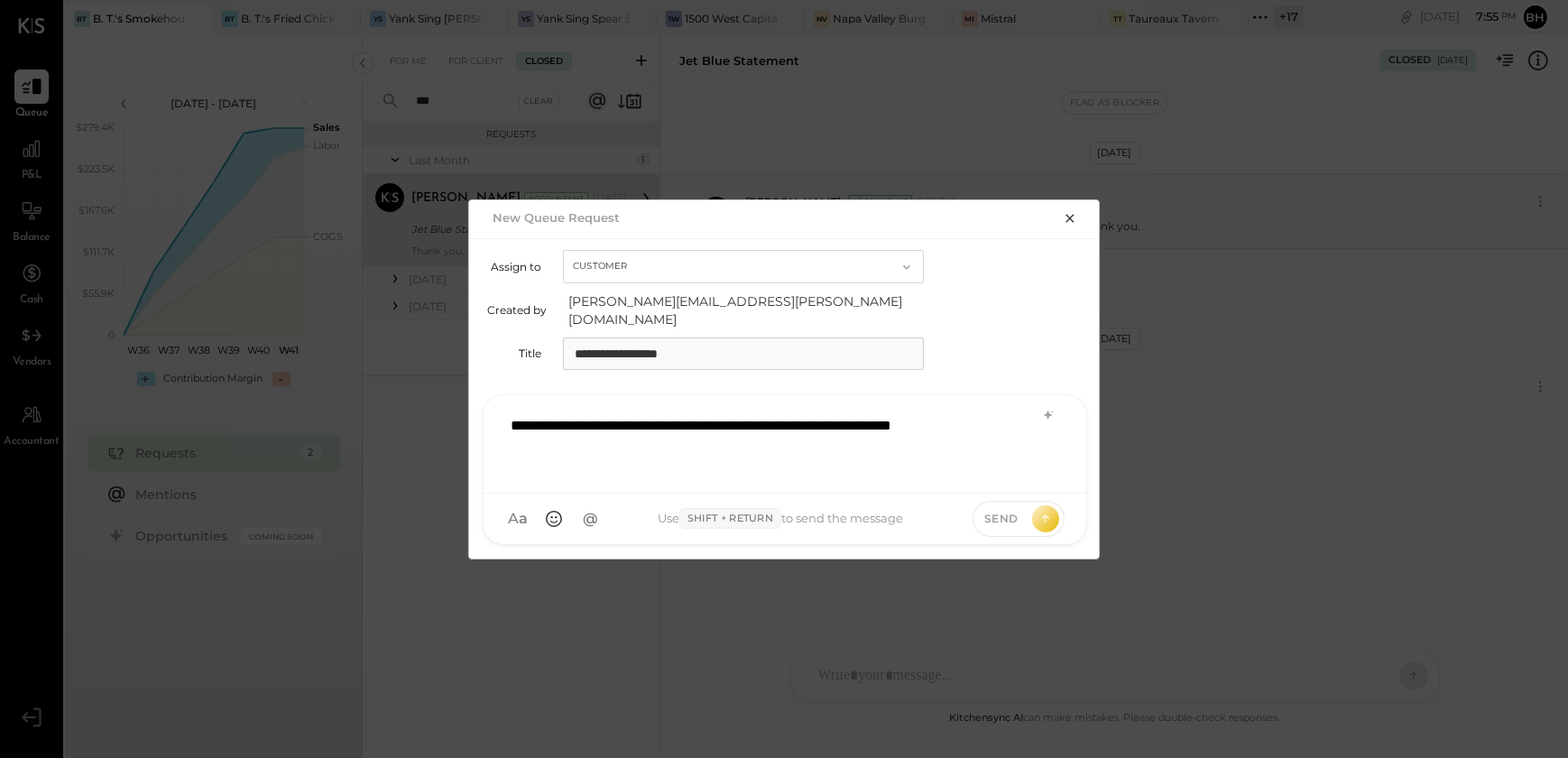
click at [586, 343] on input "**********" at bounding box center [743, 354] width 361 height 33
type input "**********"
click at [602, 441] on div "**********" at bounding box center [785, 442] width 566 height 72
click at [1040, 509] on icon at bounding box center [1046, 518] width 16 height 18
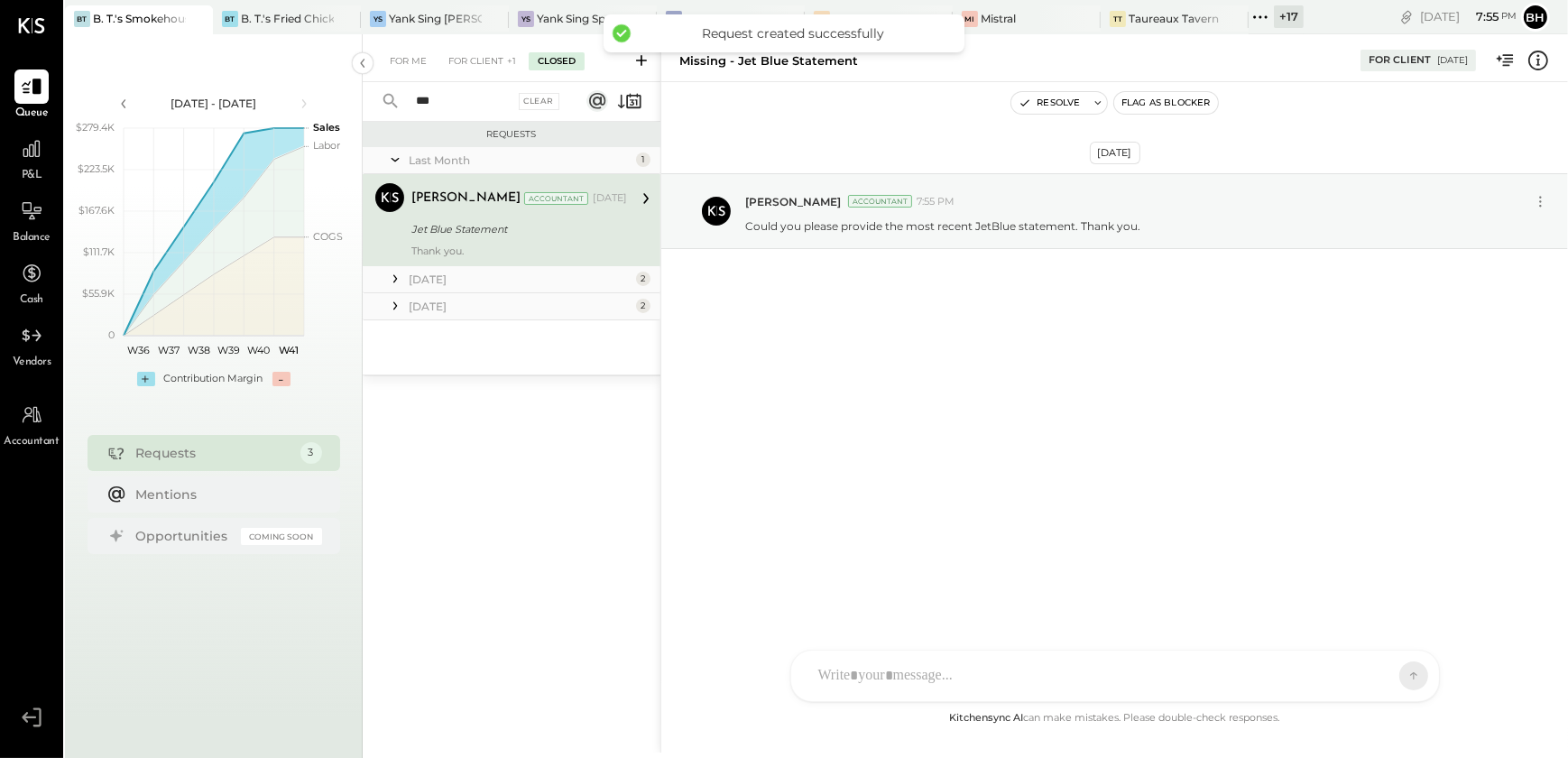
click at [443, 103] on input "***" at bounding box center [457, 101] width 105 height 30
type input "*"
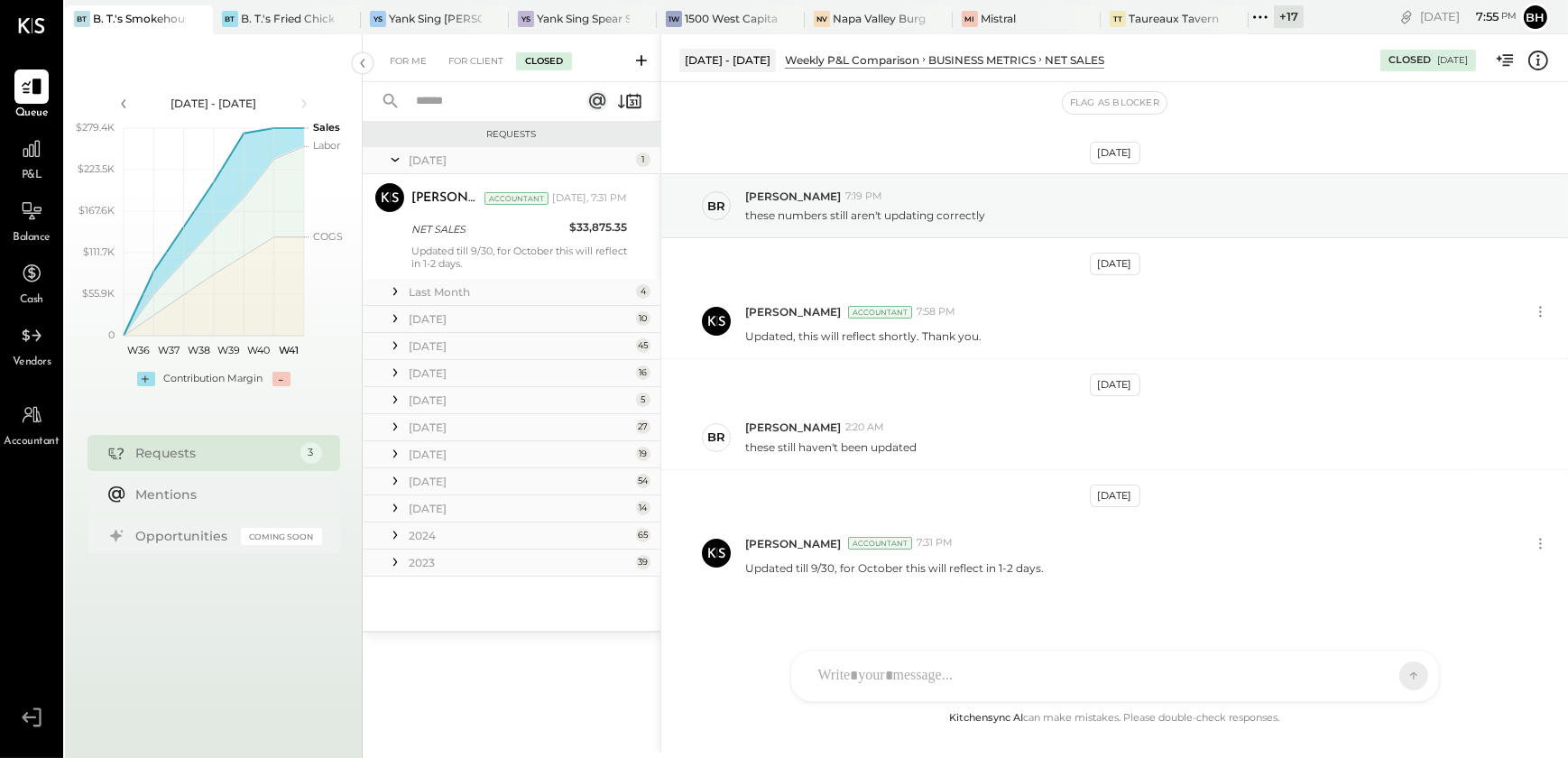
scroll to position [17, 0]
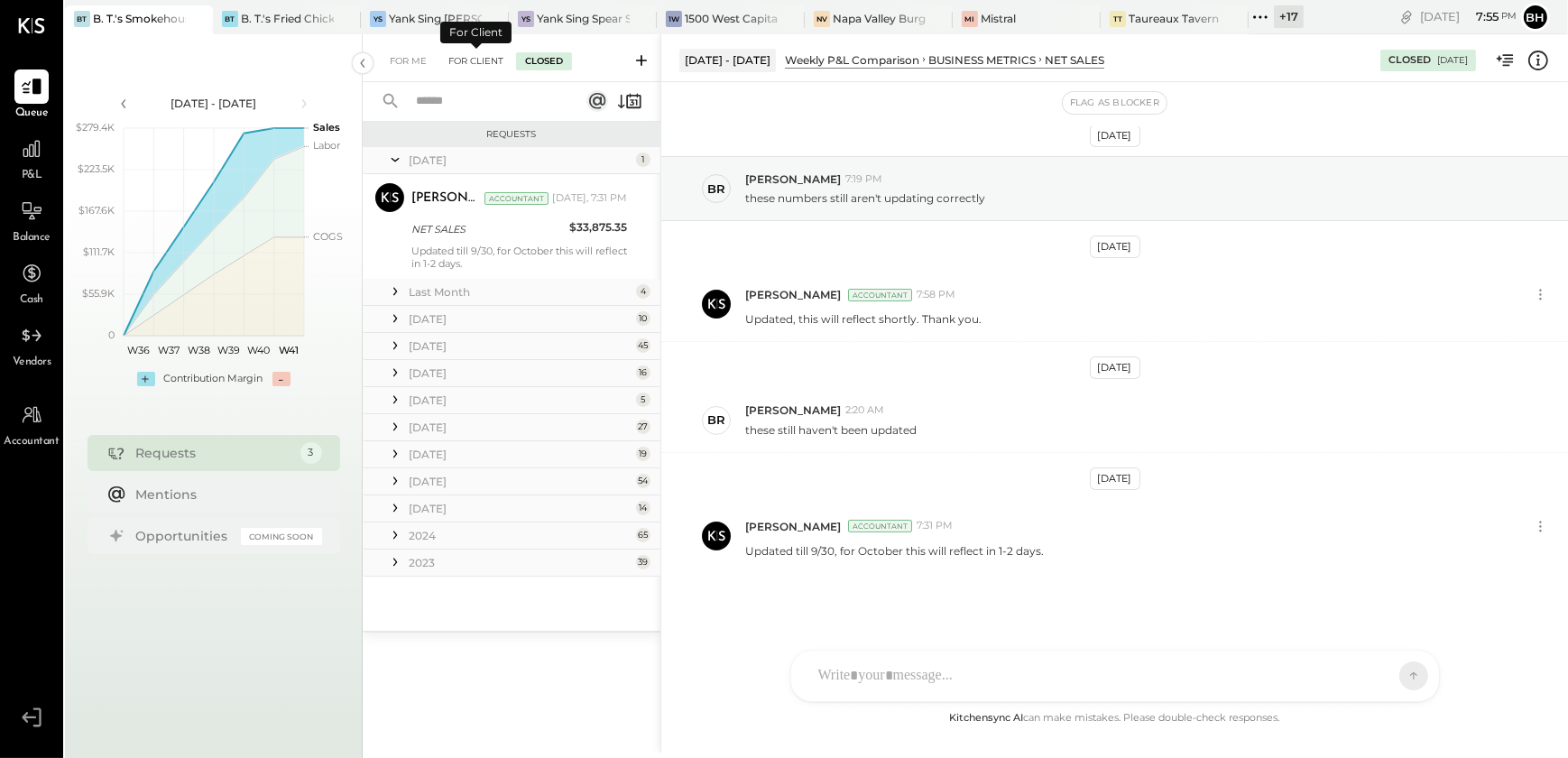
click at [469, 55] on div "For Client" at bounding box center [476, 61] width 73 height 18
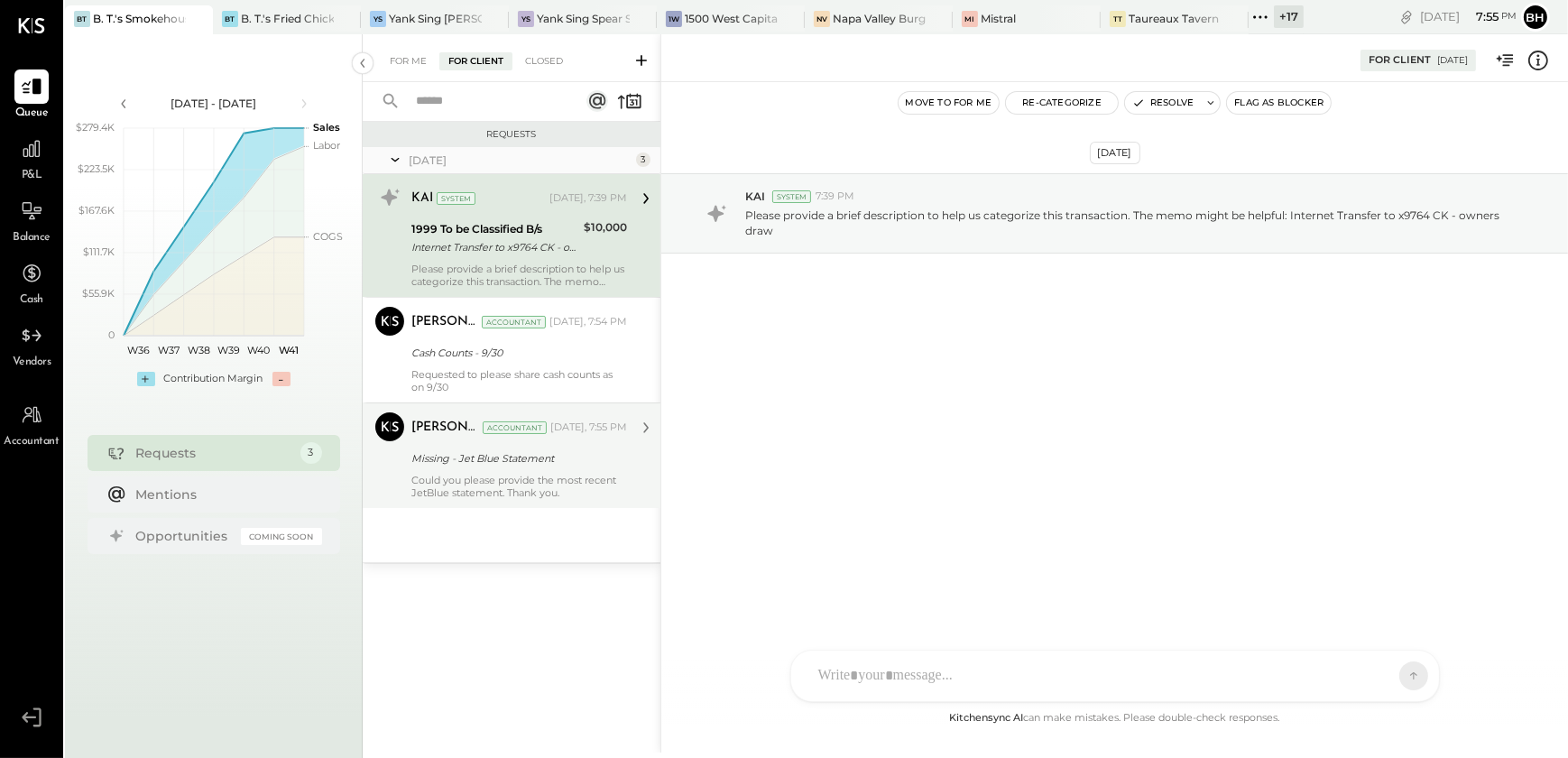
click at [527, 481] on div "Could you please provide the most recent JetBlue statement. Thank you." at bounding box center [519, 487] width 216 height 26
